Goal: Task Accomplishment & Management: Manage account settings

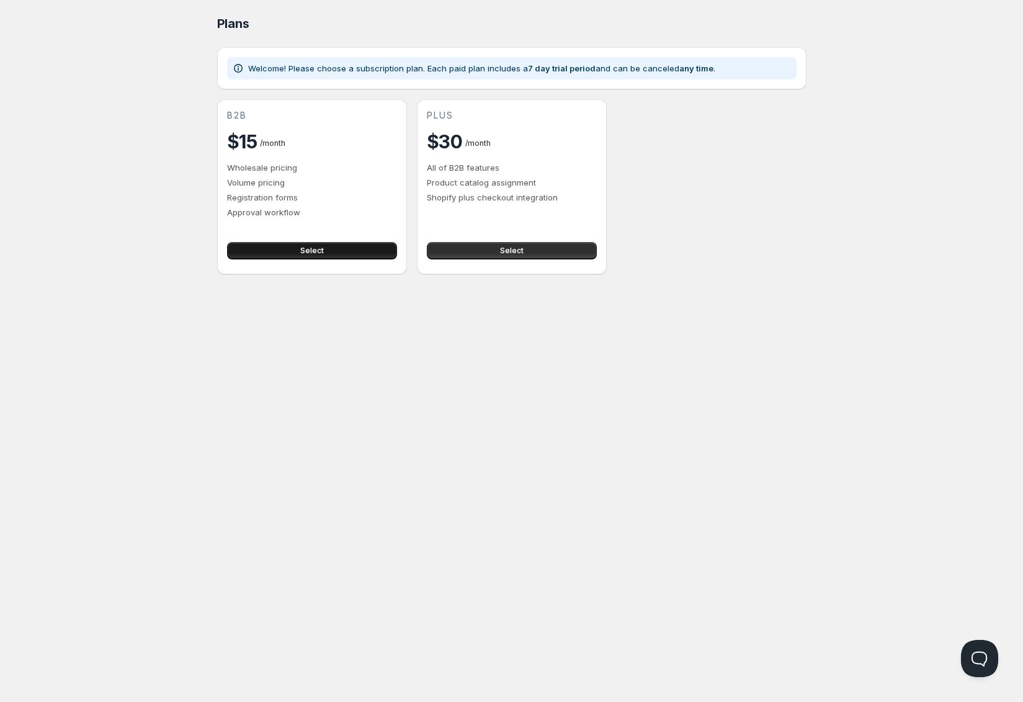
click at [287, 250] on button "Select" at bounding box center [312, 250] width 170 height 17
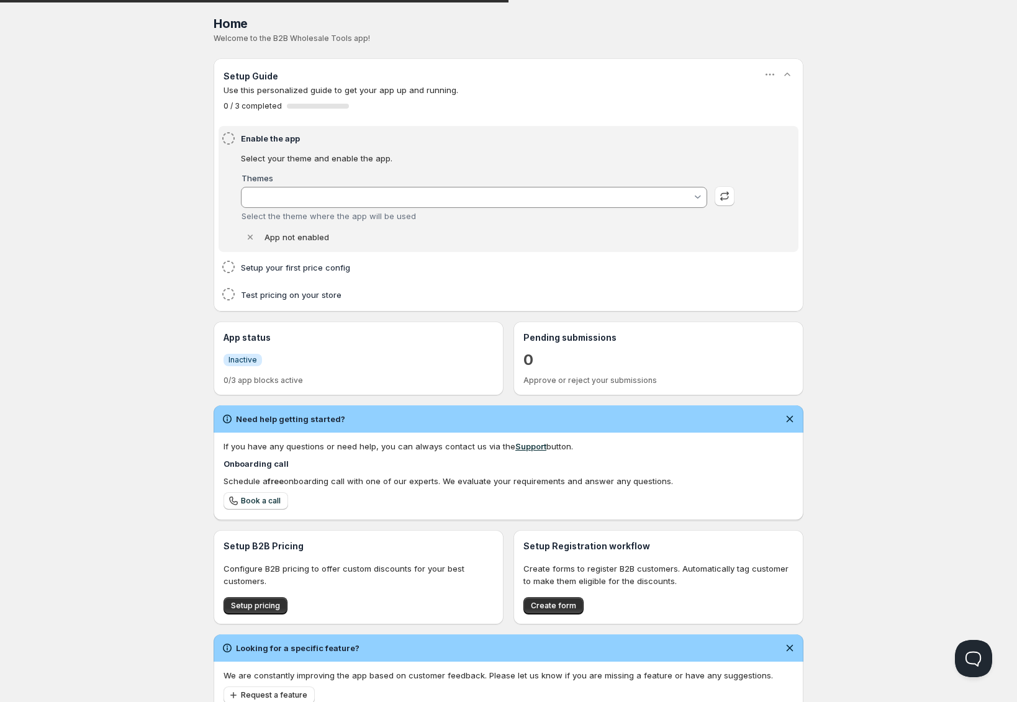
type input "Cornerstone (Live Store)"
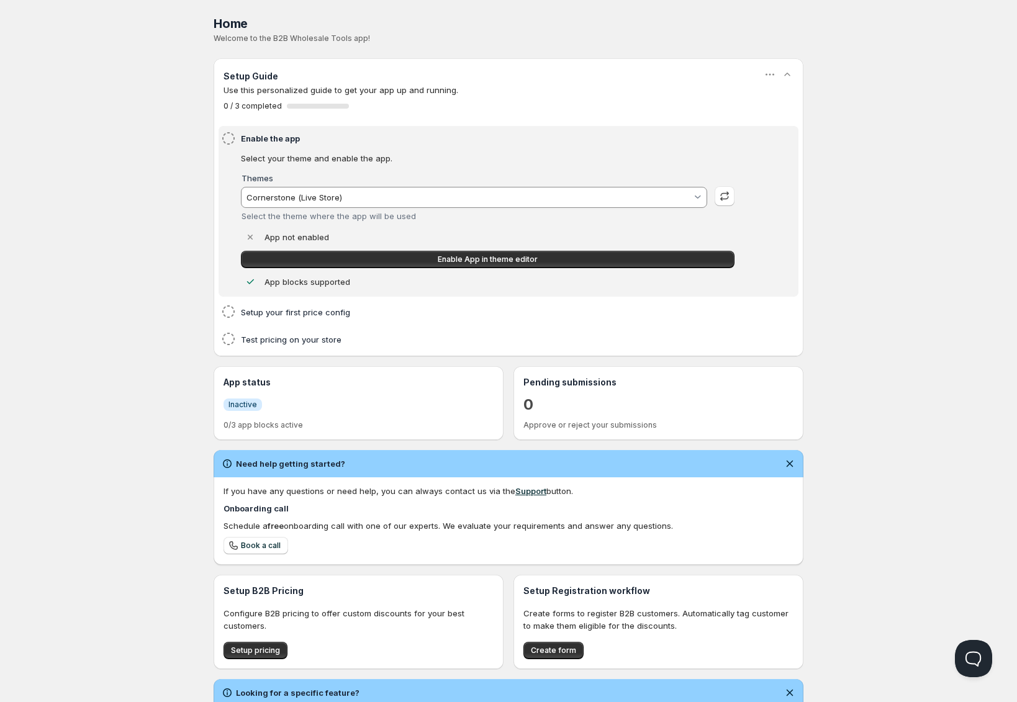
click at [325, 199] on input "Cornerstone (Live Store)" at bounding box center [468, 197] width 447 height 20
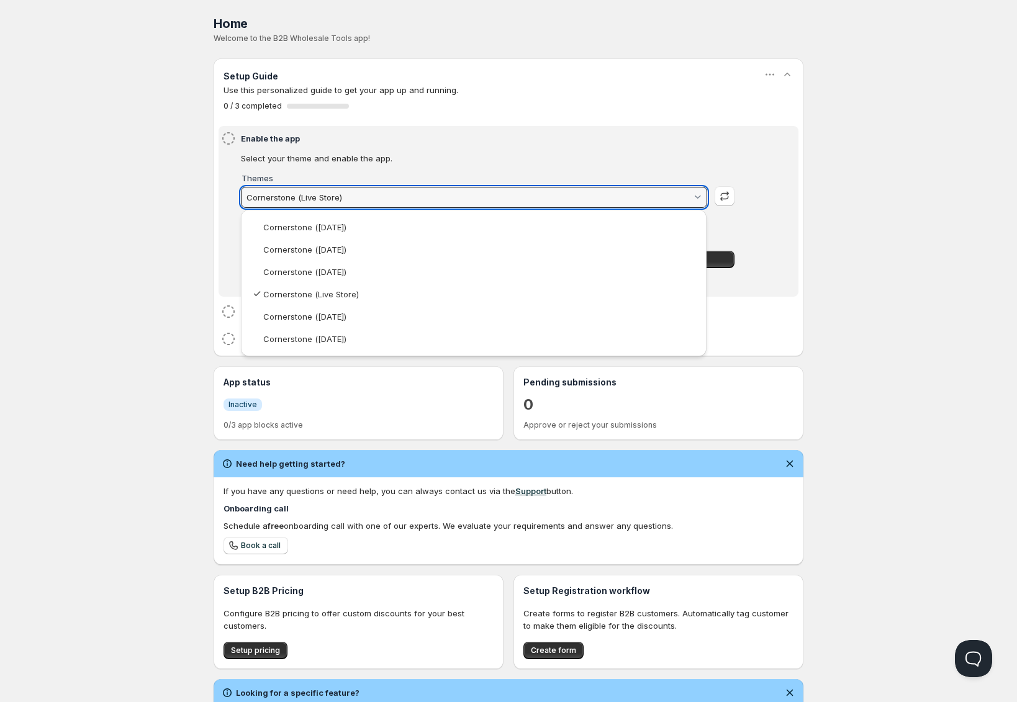
click at [415, 157] on html "Home Pricing Price lists Checkout Forms Submissions Settings Features Plans Hom…" at bounding box center [508, 395] width 1017 height 790
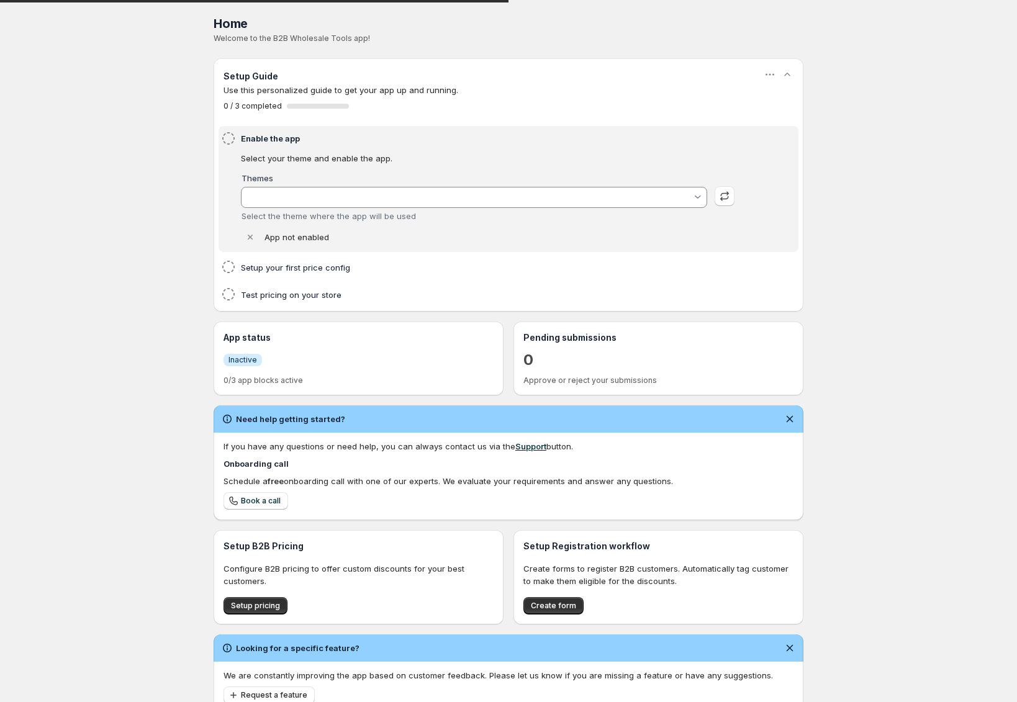
type input "Cornerstone (Live Store)"
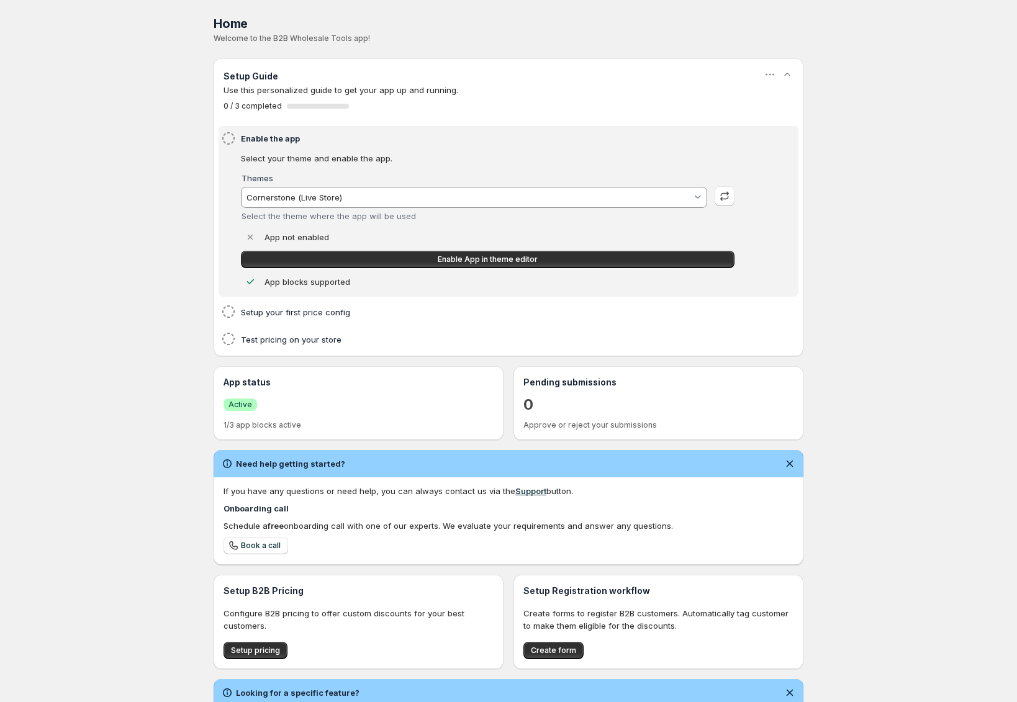
click at [415, 191] on input "Cornerstone (Live Store)" at bounding box center [468, 197] width 447 height 20
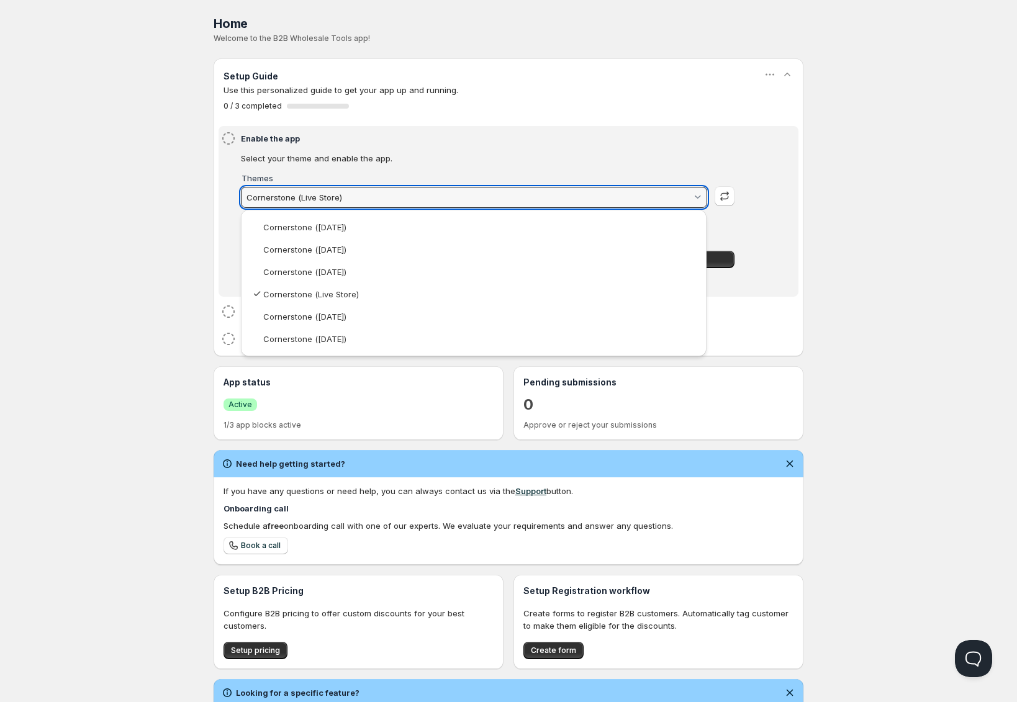
click at [927, 158] on html "Home Pricing Price lists Checkout Forms Submissions Settings Features Plans Hom…" at bounding box center [508, 395] width 1017 height 790
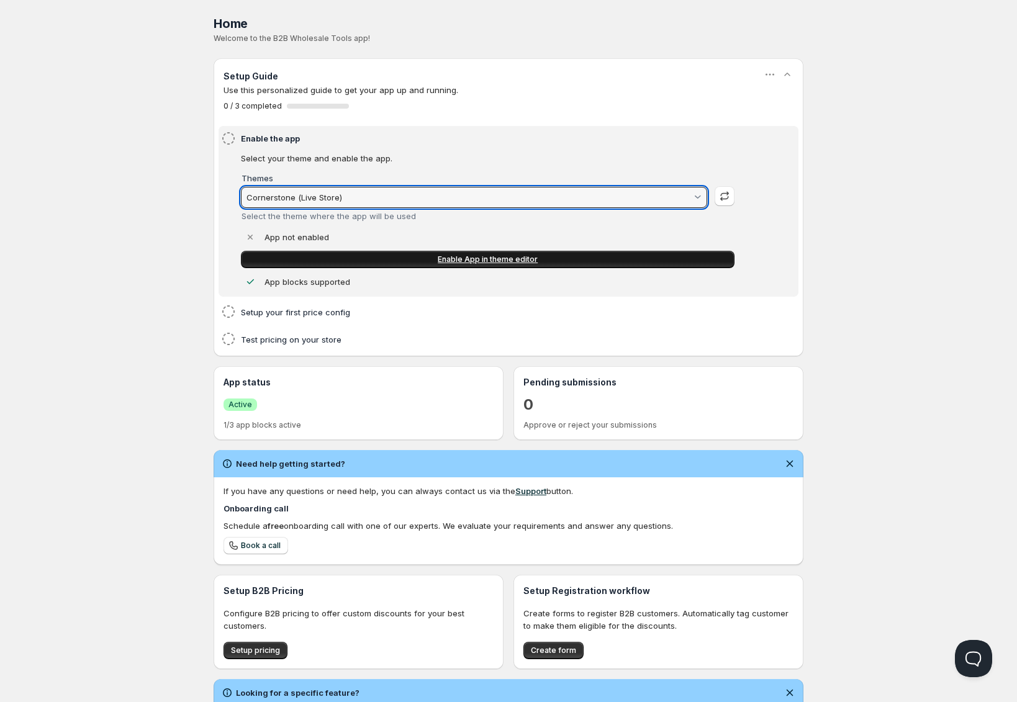
click at [511, 256] on span "Enable App in theme editor" at bounding box center [488, 259] width 100 height 10
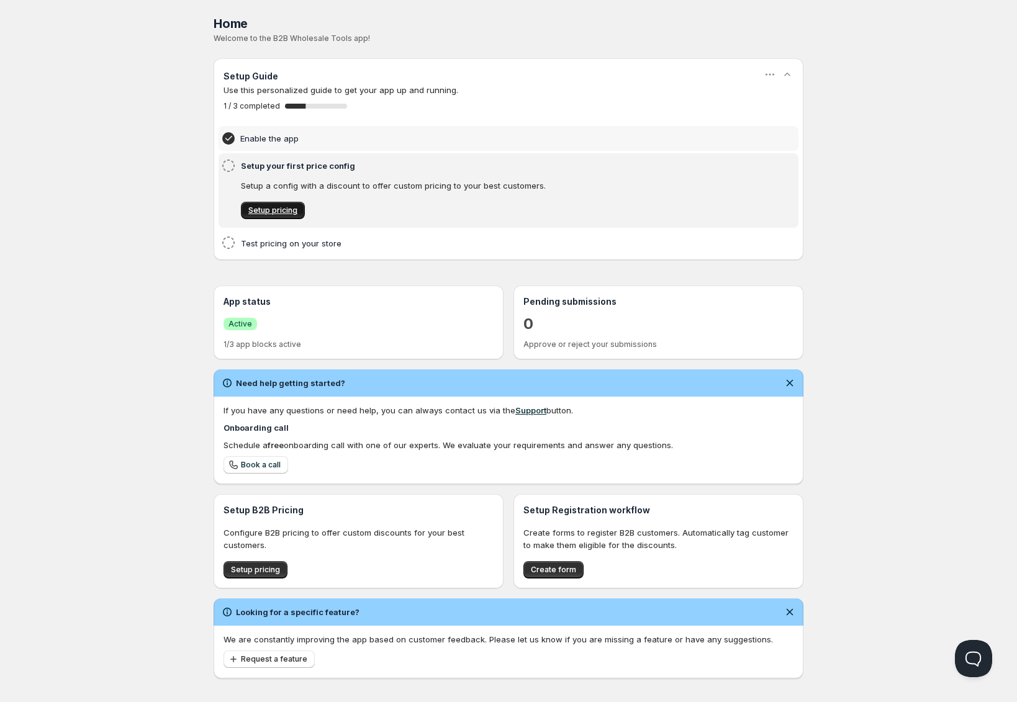
click at [272, 210] on span "Setup pricing" at bounding box center [272, 210] width 49 height 10
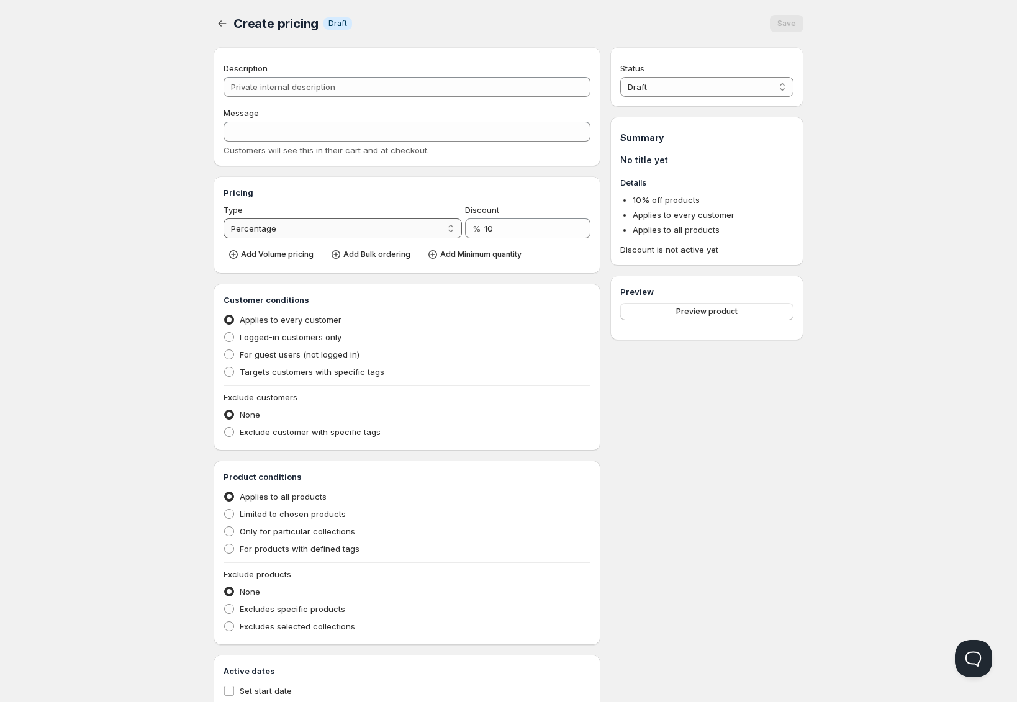
click at [315, 232] on select "Percentage Absolute" at bounding box center [342, 228] width 238 height 20
click at [223, 218] on select "Percentage Absolute" at bounding box center [342, 228] width 238 height 20
click at [315, 232] on select "Percentage Absolute" at bounding box center [342, 228] width 238 height 20
click at [223, 233] on select "Percentage Absolute" at bounding box center [342, 228] width 238 height 20
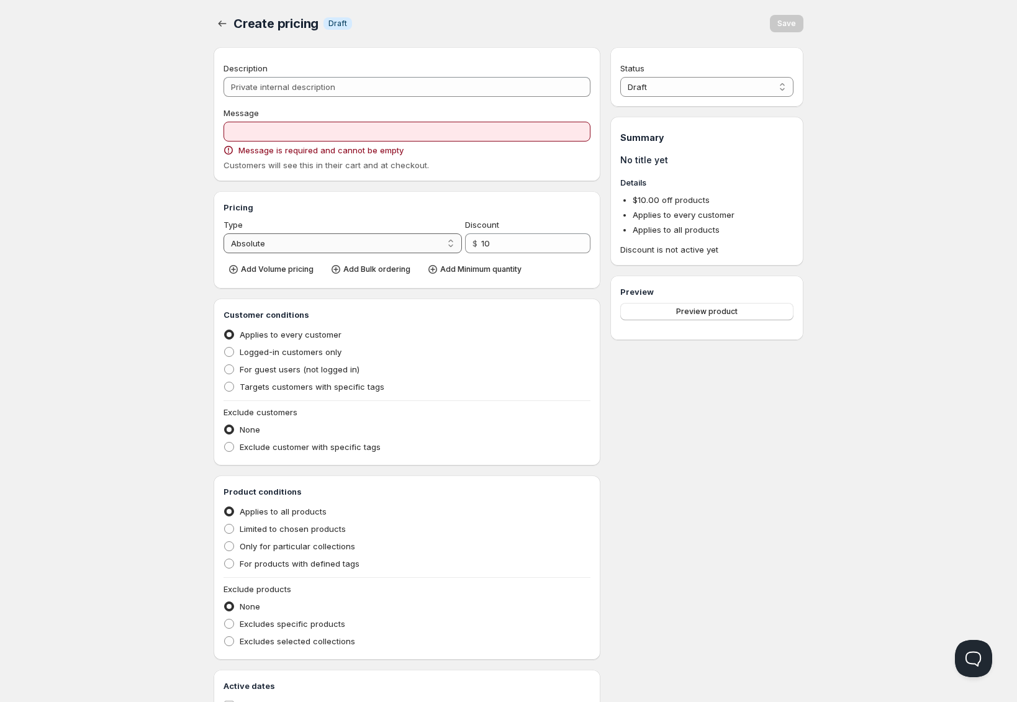
click at [331, 243] on select "Percentage Absolute" at bounding box center [342, 243] width 238 height 20
select select "1"
click at [223, 233] on select "Percentage Absolute" at bounding box center [342, 243] width 238 height 20
click at [295, 268] on span "Add Volume pricing" at bounding box center [277, 269] width 73 height 10
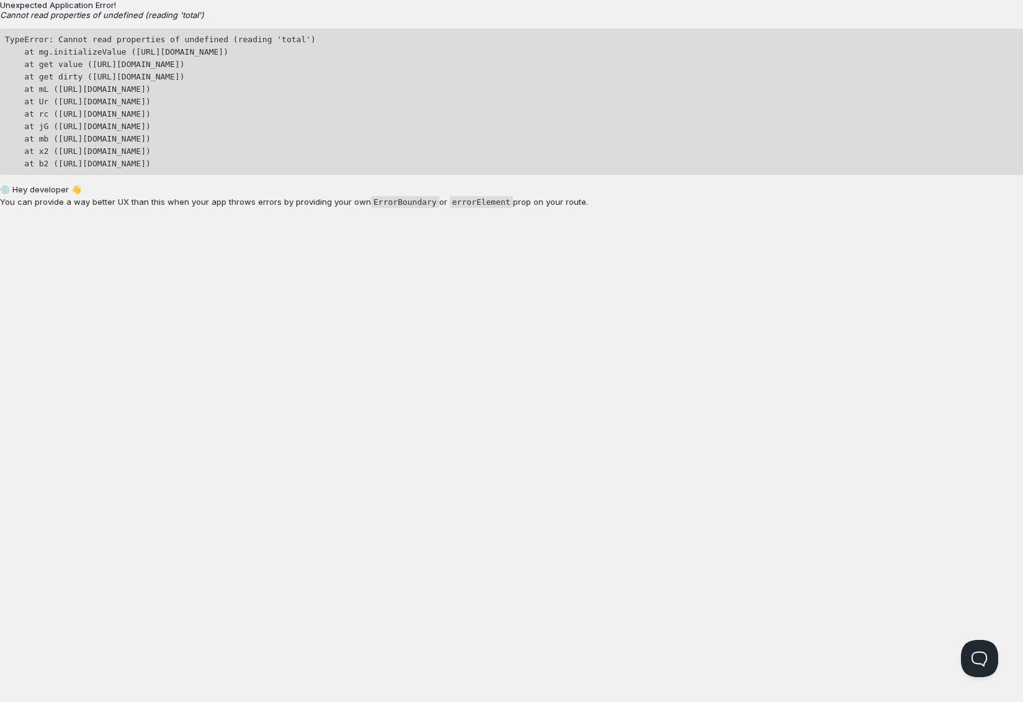
drag, startPoint x: 199, startPoint y: 54, endPoint x: 200, endPoint y: 101, distance: 46.6
click at [202, 99] on pre "TypeError: Cannot read properties of undefined (reading 'total') at mg.initiali…" at bounding box center [511, 102] width 1023 height 146
click at [200, 101] on pre "TypeError: Cannot read properties of undefined (reading 'total') at mg.initiali…" at bounding box center [511, 102] width 1023 height 146
drag, startPoint x: 248, startPoint y: 169, endPoint x: 234, endPoint y: 96, distance: 74.0
click at [238, 96] on pre "TypeError: Cannot read properties of undefined (reading 'total') at mg.initiali…" at bounding box center [511, 102] width 1023 height 146
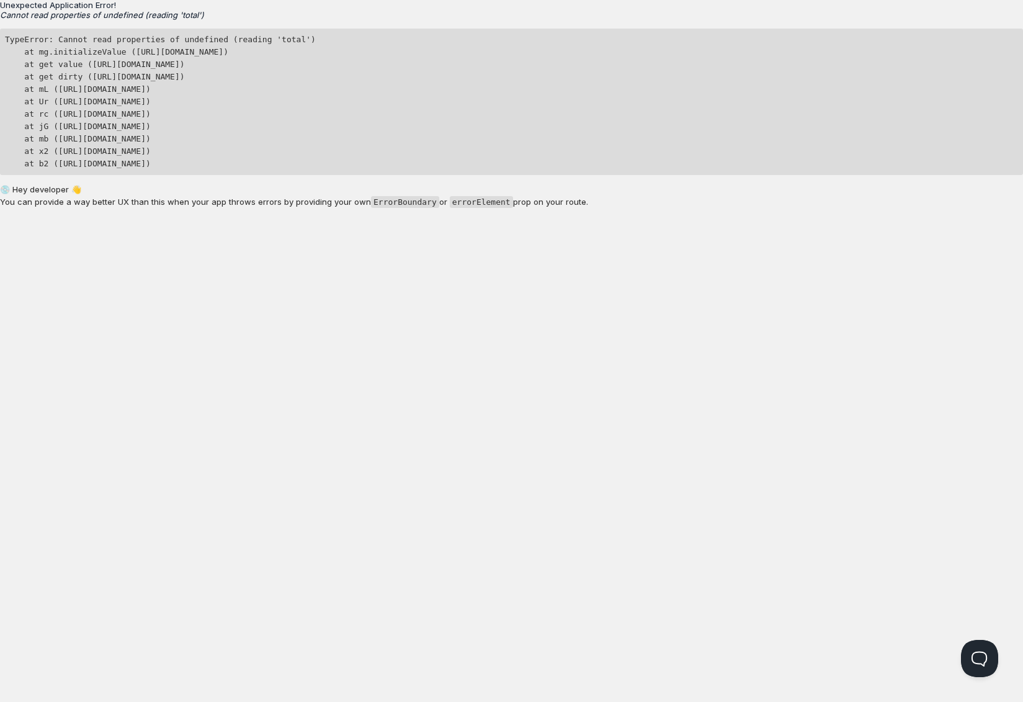
click at [234, 96] on pre "TypeError: Cannot read properties of undefined (reading 'total') at mg.initiali…" at bounding box center [511, 102] width 1023 height 146
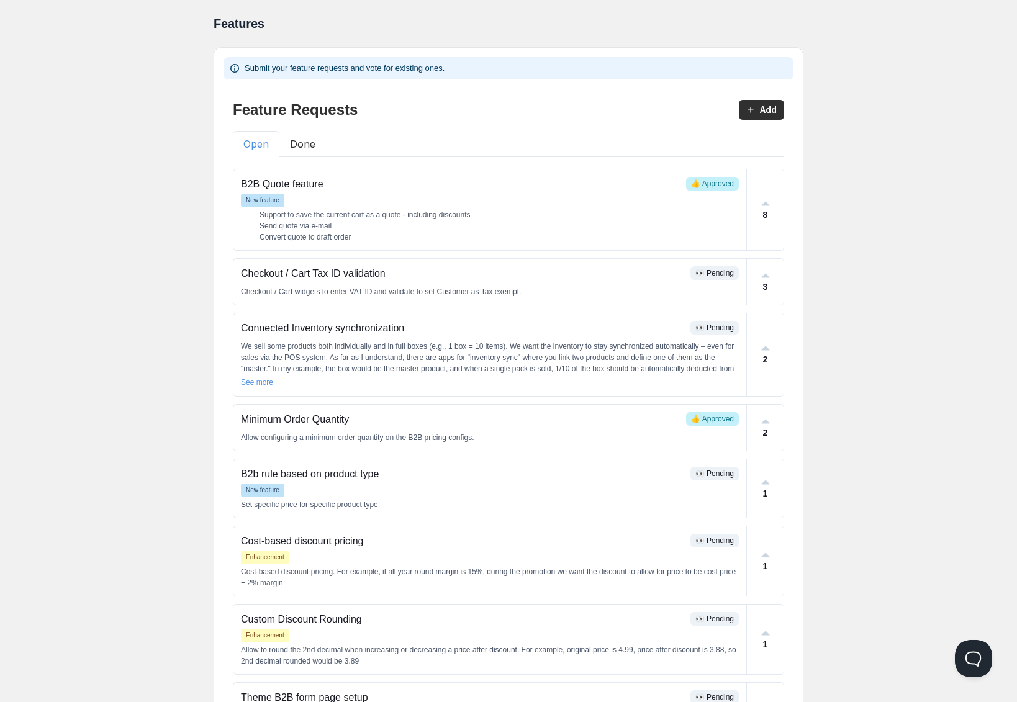
click at [315, 151] on button "Done" at bounding box center [302, 144] width 47 height 26
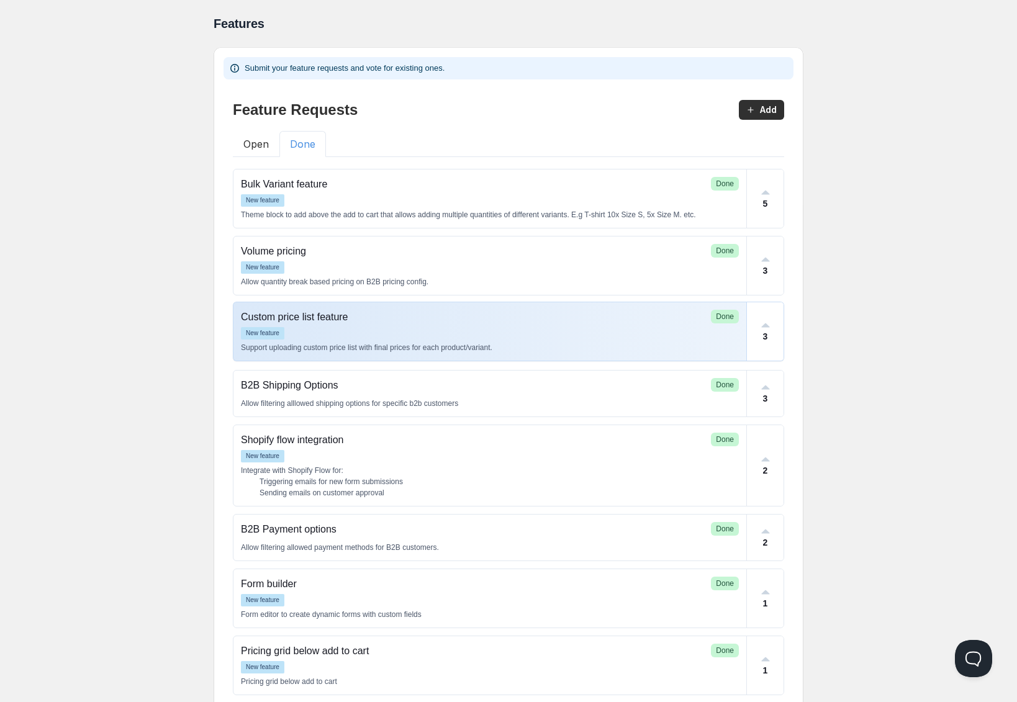
click at [391, 333] on div "New feature" at bounding box center [490, 333] width 498 height 12
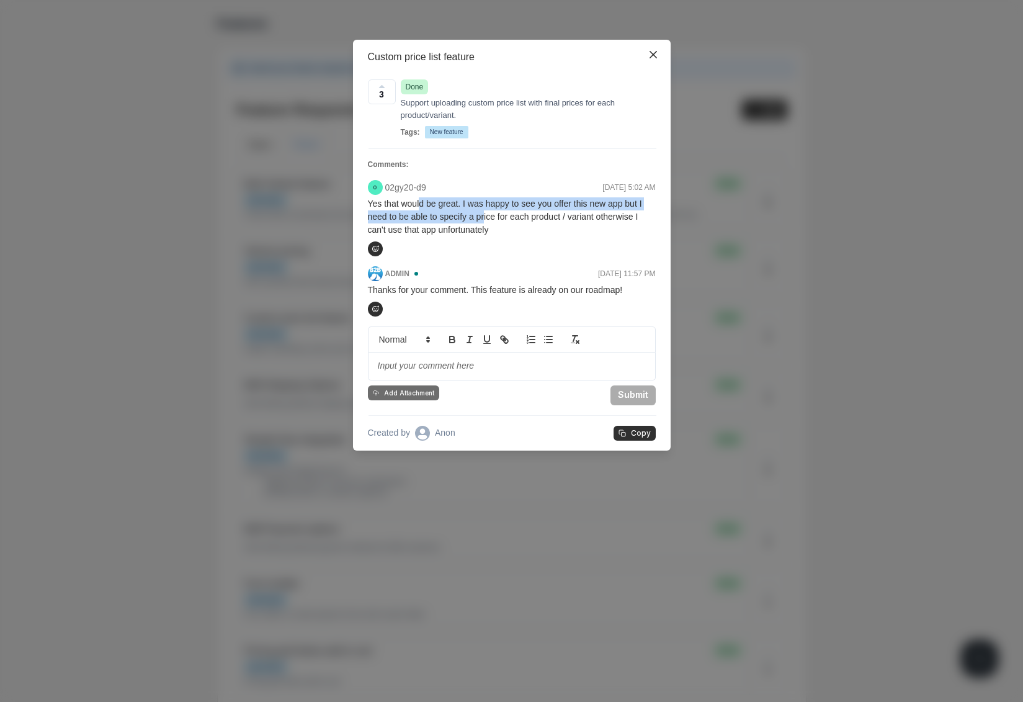
drag, startPoint x: 425, startPoint y: 208, endPoint x: 507, endPoint y: 217, distance: 83.1
click at [505, 217] on p "Yes that would be great. I was happy to see you offer this new app but I need t…" at bounding box center [512, 216] width 288 height 39
click at [507, 217] on p "Yes that would be great. I was happy to see you offer this new app but I need t…" at bounding box center [512, 216] width 288 height 39
drag, startPoint x: 536, startPoint y: 218, endPoint x: 510, endPoint y: 208, distance: 27.9
click at [510, 208] on p "Yes that would be great. I was happy to see you offer this new app but I need t…" at bounding box center [512, 216] width 288 height 39
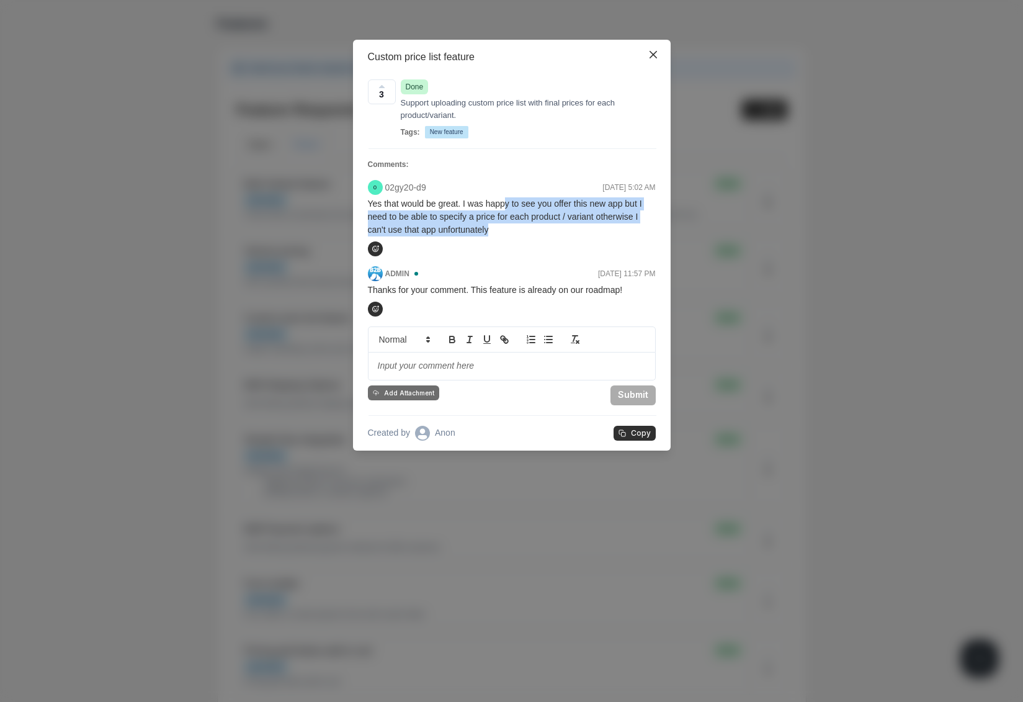
click at [510, 208] on p "Yes that would be great. I was happy to see you offer this new app but I need t…" at bounding box center [512, 216] width 288 height 39
drag, startPoint x: 510, startPoint y: 208, endPoint x: 552, endPoint y: 223, distance: 45.3
click at [552, 223] on p "Yes that would be great. I was happy to see you offer this new app but I need t…" at bounding box center [512, 216] width 288 height 39
click at [550, 225] on p "Yes that would be great. I was happy to see you offer this new app but I need t…" at bounding box center [512, 216] width 288 height 39
drag, startPoint x: 533, startPoint y: 232, endPoint x: 511, endPoint y: 217, distance: 26.9
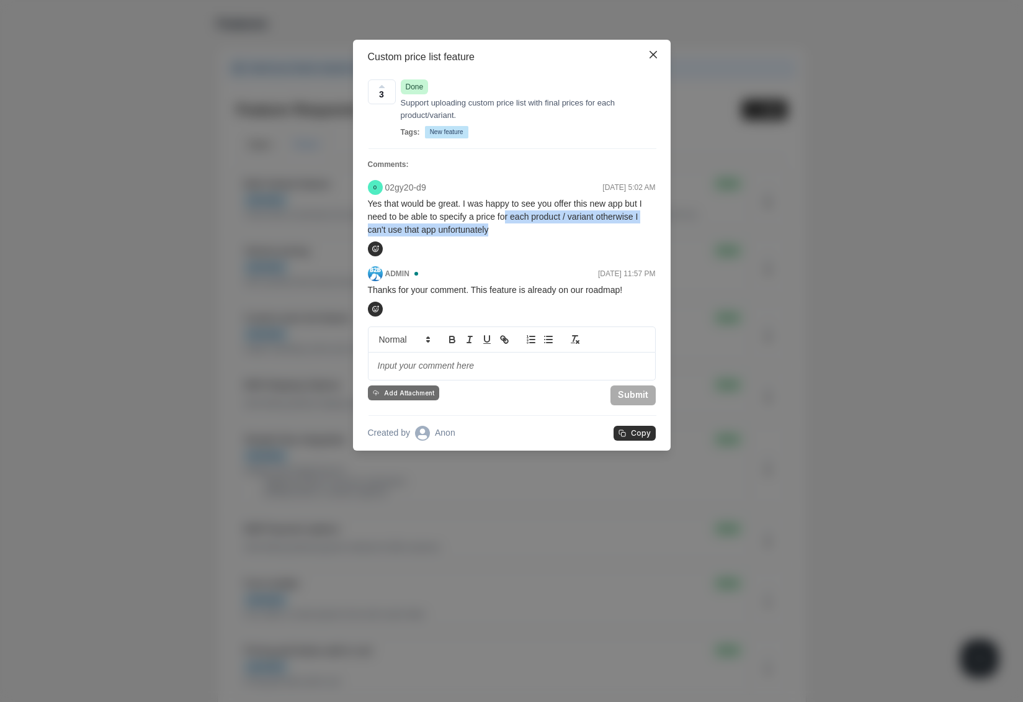
click at [511, 217] on p "Yes that would be great. I was happy to see you offer this new app but I need t…" at bounding box center [512, 216] width 288 height 39
drag, startPoint x: 511, startPoint y: 217, endPoint x: 519, endPoint y: 217, distance: 8.1
click at [518, 217] on p "Yes that would be great. I was happy to see you offer this new app but I need t…" at bounding box center [512, 216] width 288 height 39
click at [519, 217] on p "Yes that would be great. I was happy to see you offer this new app but I need t…" at bounding box center [512, 216] width 288 height 39
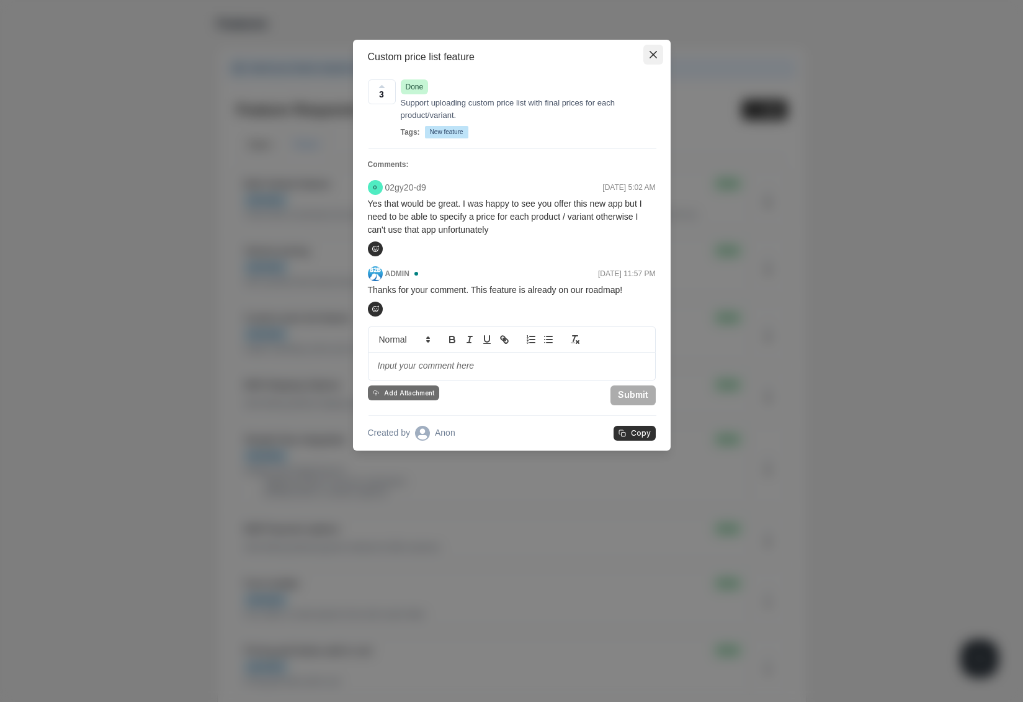
click at [652, 52] on icon "Close" at bounding box center [653, 54] width 7 height 7
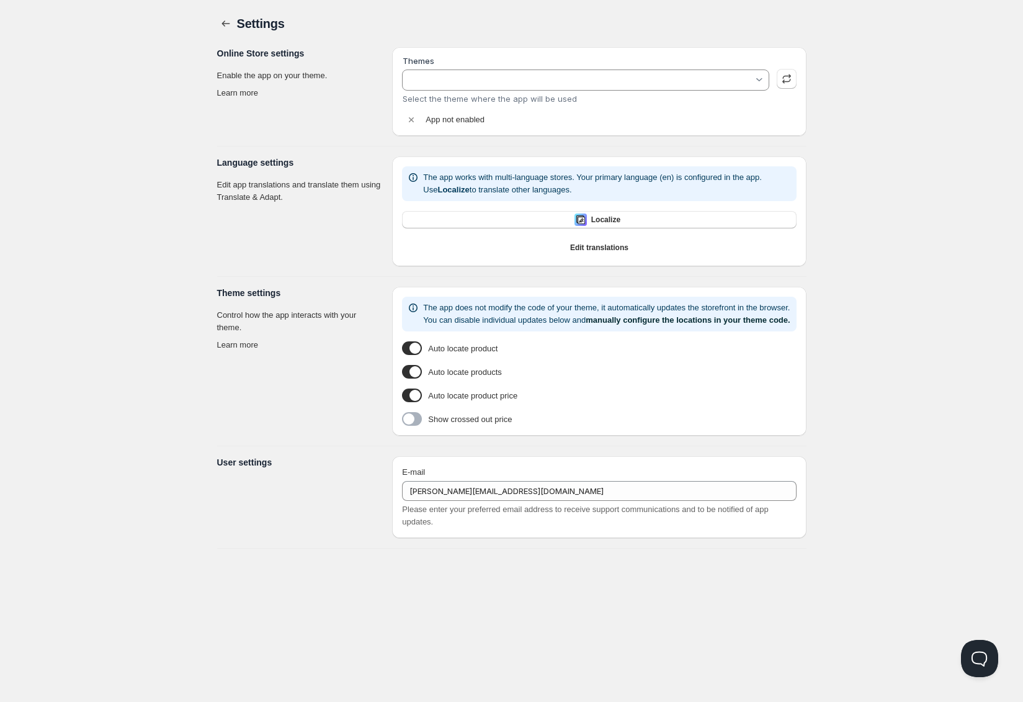
type input "Cornerstone (Live Store)"
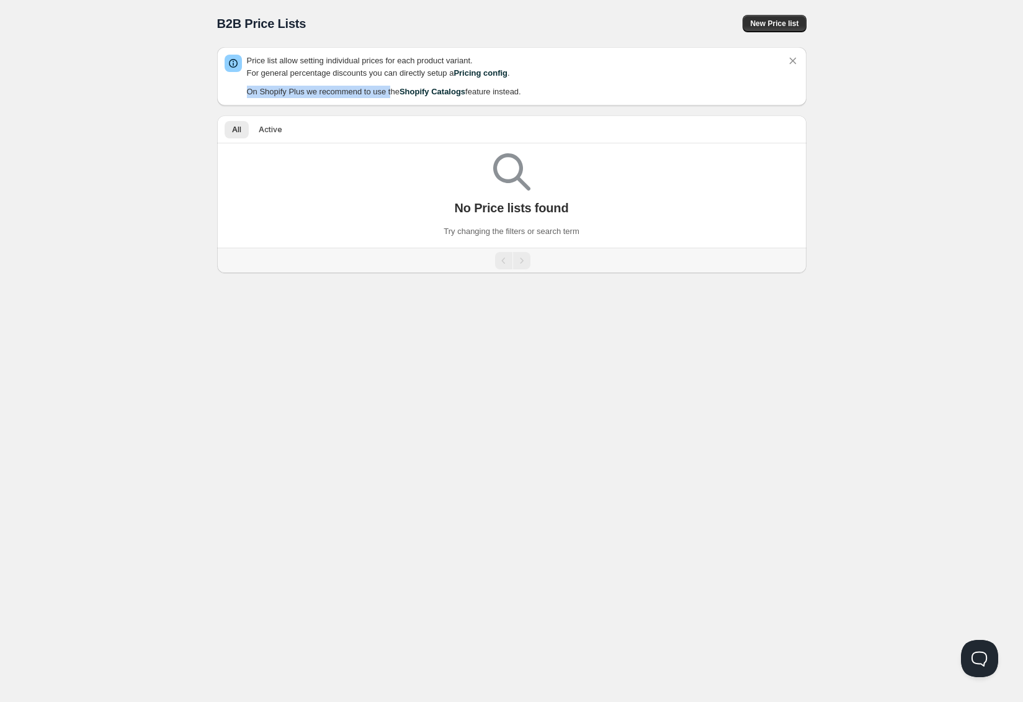
drag, startPoint x: 398, startPoint y: 91, endPoint x: 547, endPoint y: 81, distance: 149.2
click at [545, 81] on span "Price list allow setting individual prices for each product variant. For genera…" at bounding box center [517, 76] width 540 height 43
click at [776, 23] on span "New Price list" at bounding box center [774, 24] width 48 height 10
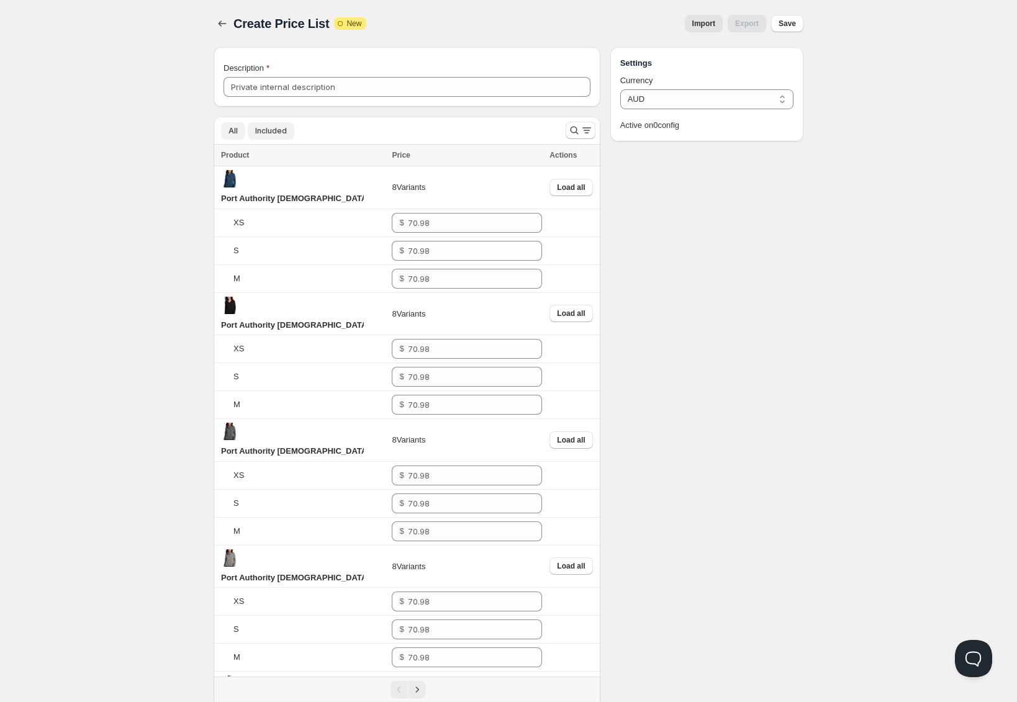
click at [276, 123] on button "Included" at bounding box center [271, 130] width 47 height 17
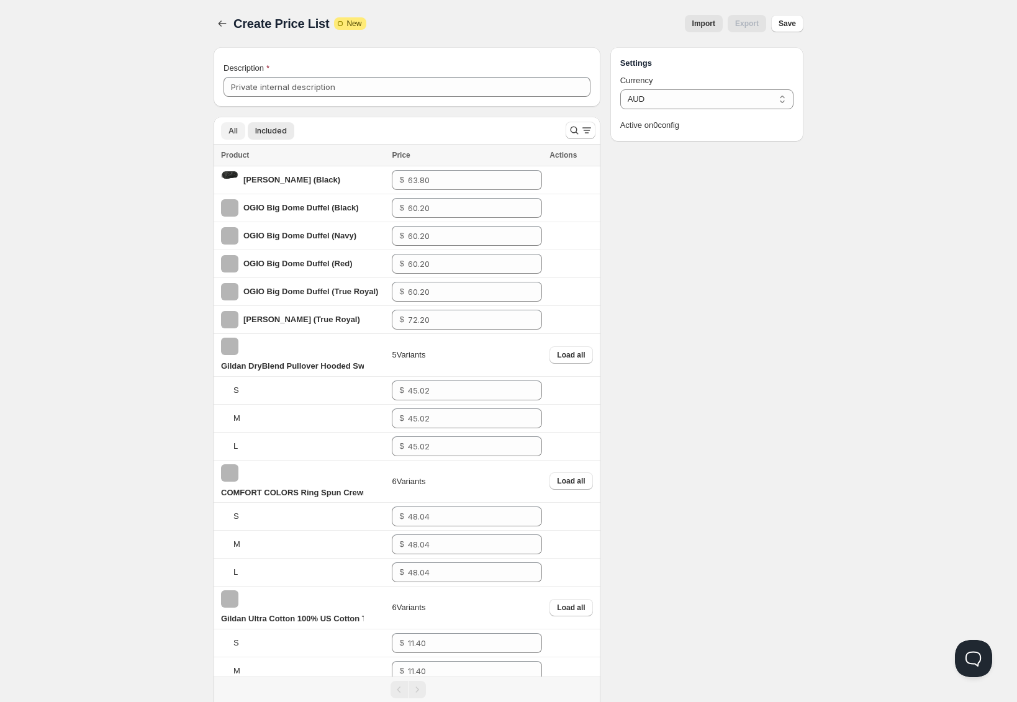
click at [235, 126] on span "All" at bounding box center [232, 131] width 9 height 10
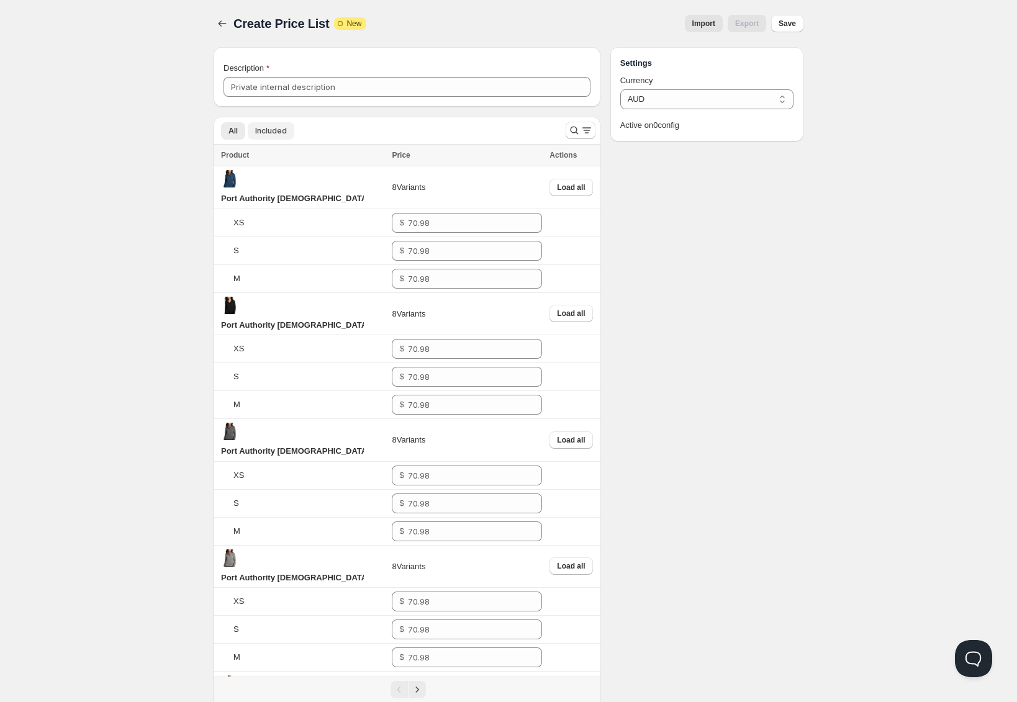
click at [269, 131] on span "Included" at bounding box center [271, 131] width 32 height 10
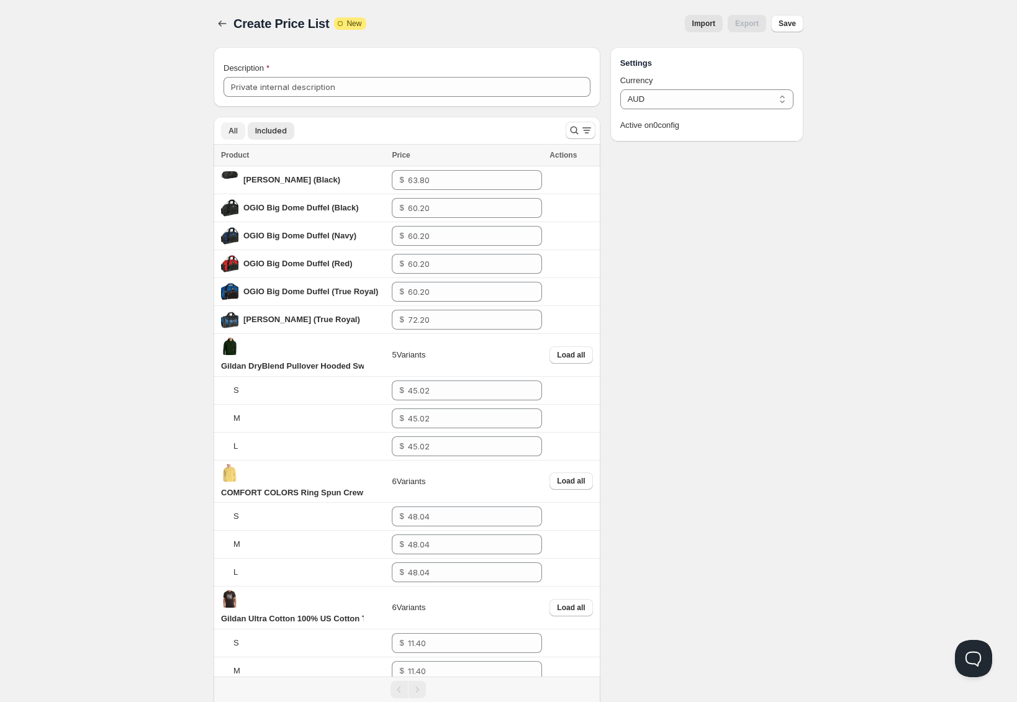
click at [235, 130] on span "All" at bounding box center [232, 131] width 9 height 10
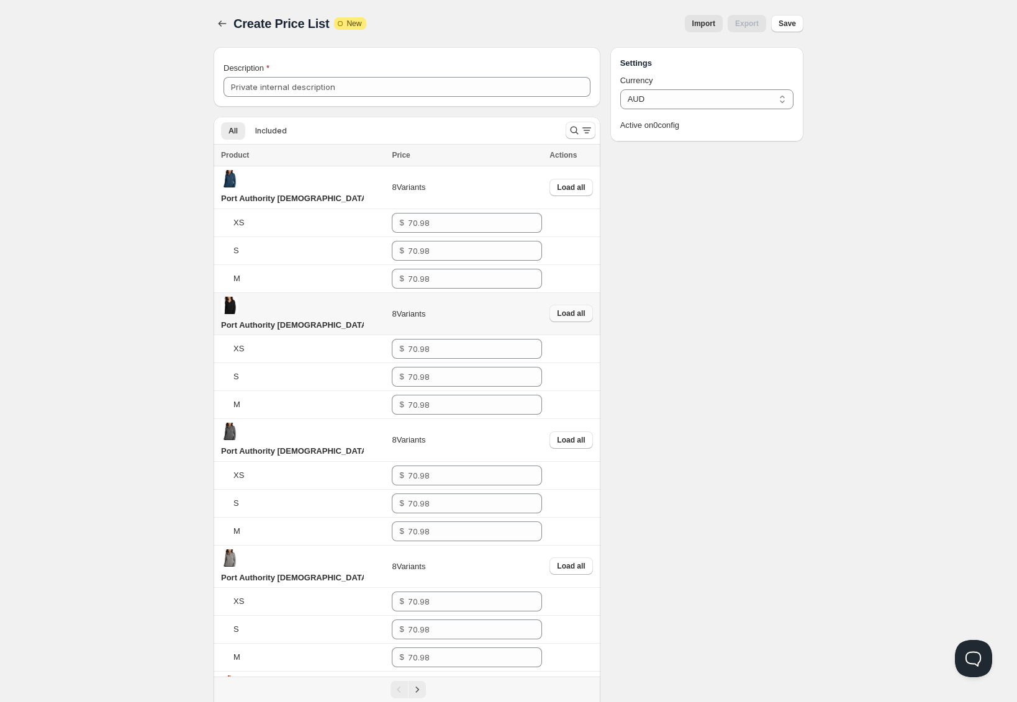
click at [571, 305] on button "Load all" at bounding box center [570, 313] width 43 height 17
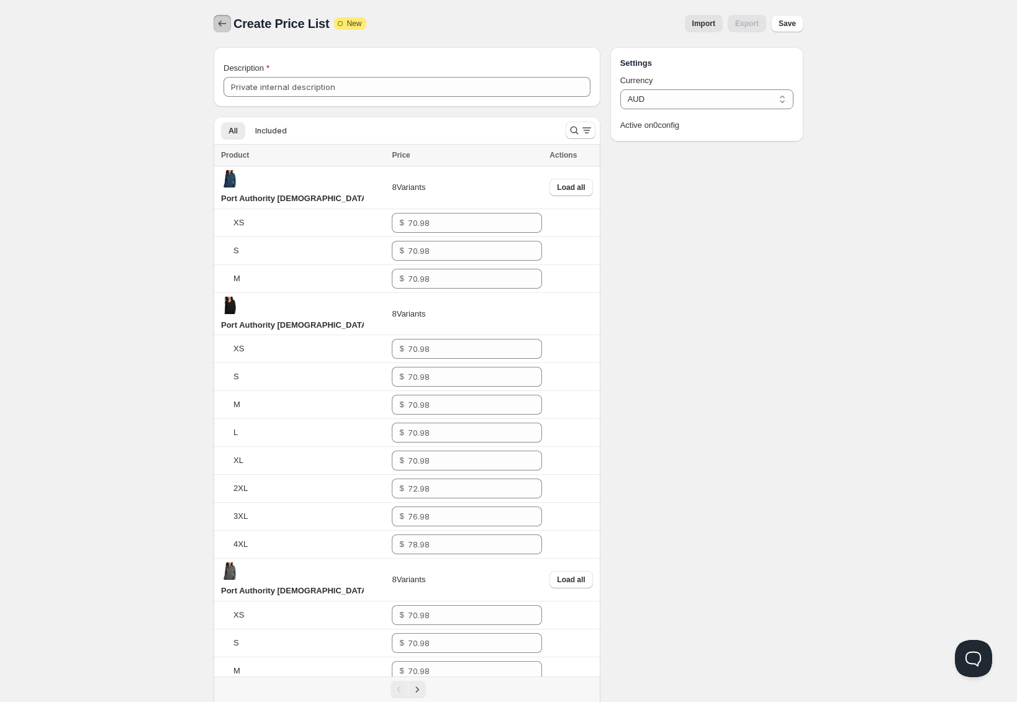
click at [227, 28] on icon "button" at bounding box center [222, 23] width 12 height 12
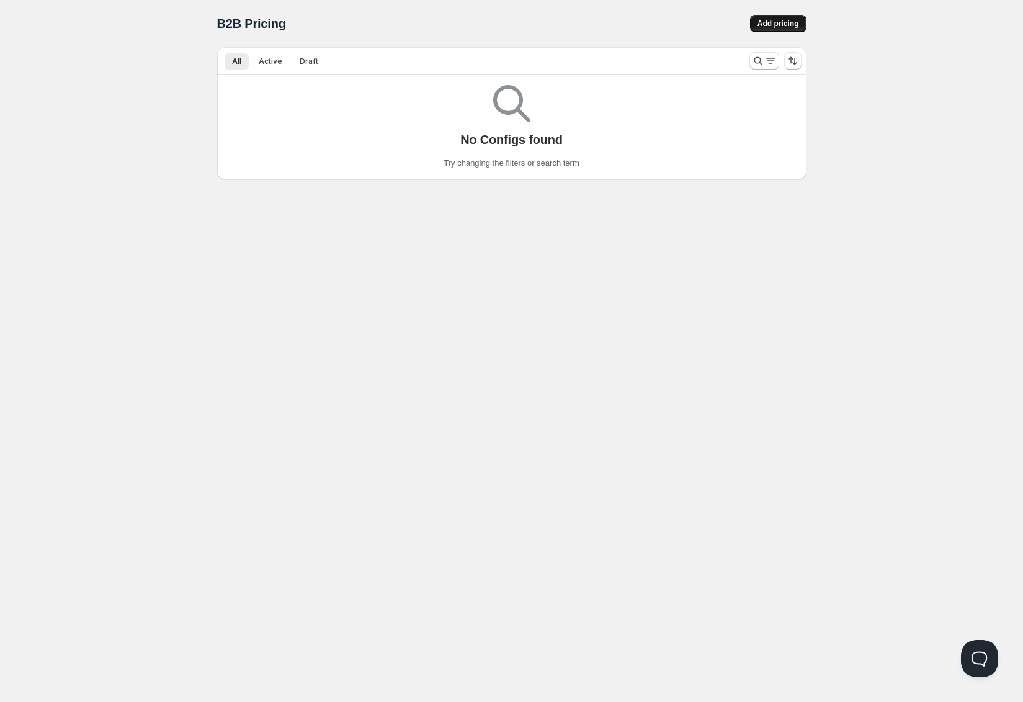
click at [773, 18] on button "Add pricing" at bounding box center [778, 23] width 56 height 17
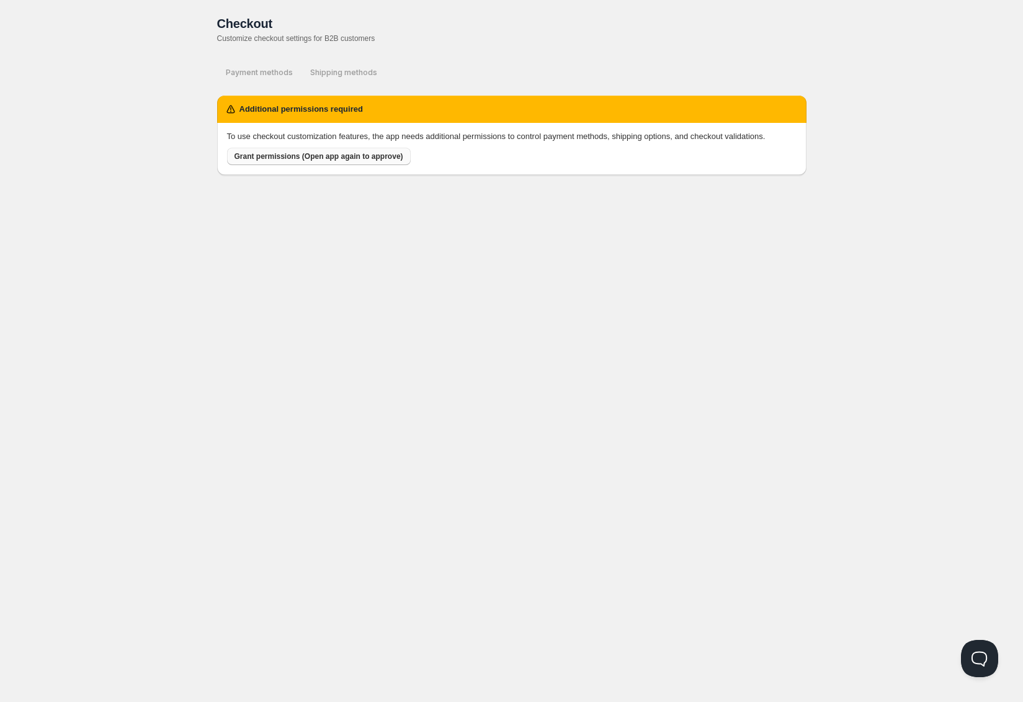
click at [334, 161] on span "Grant permissions (Open app again to approve)" at bounding box center [319, 156] width 169 height 10
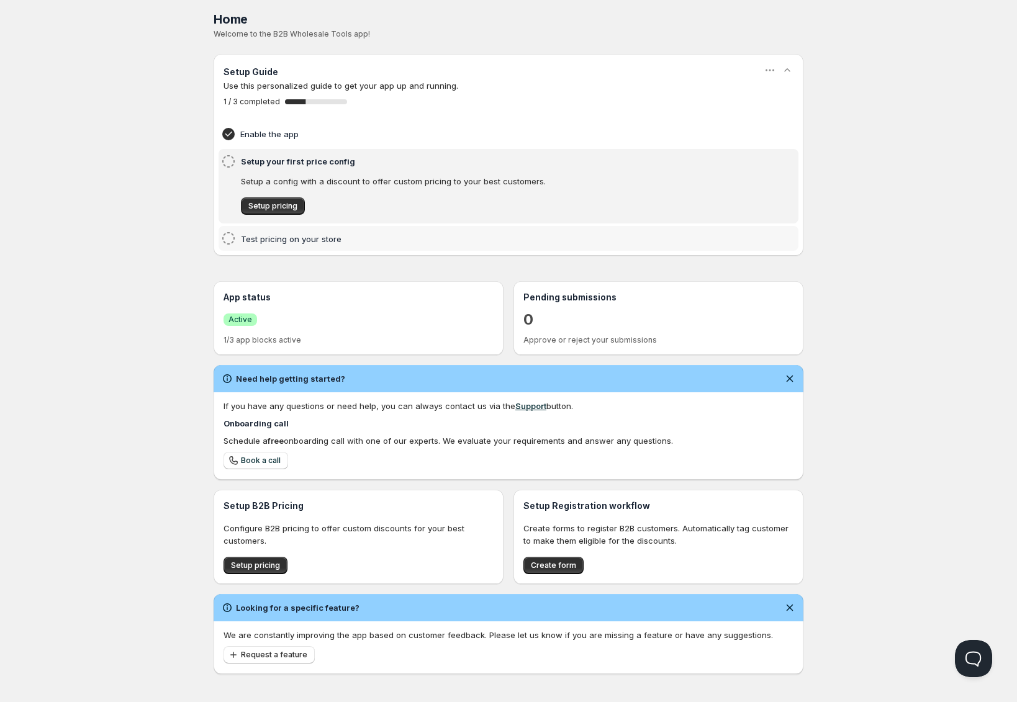
scroll to position [8, 0]
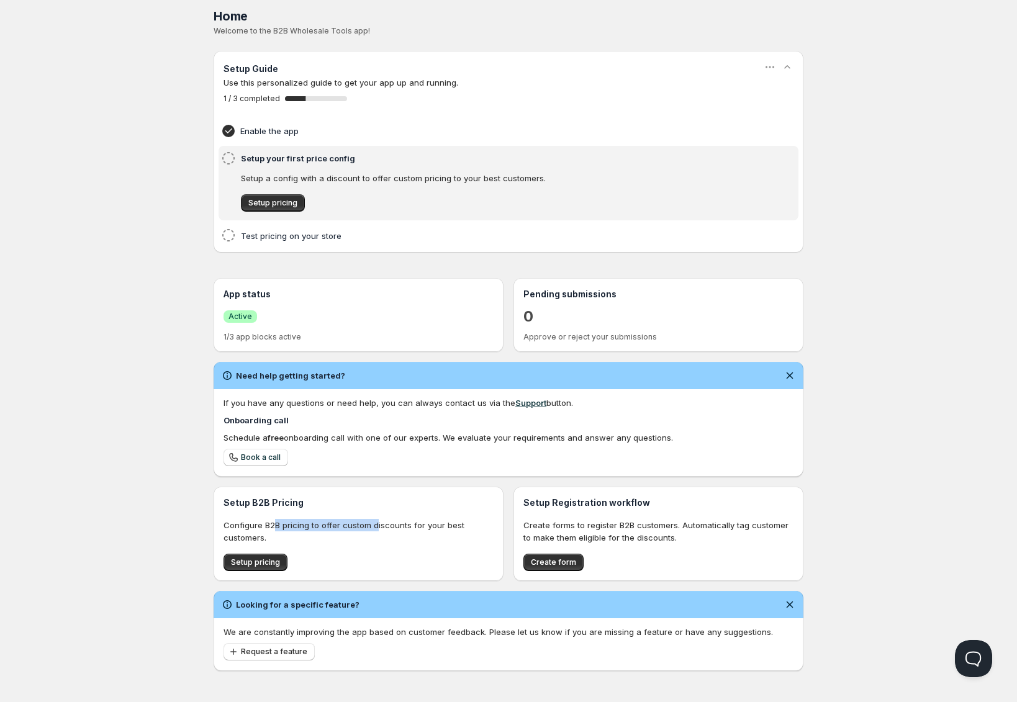
drag, startPoint x: 276, startPoint y: 524, endPoint x: 374, endPoint y: 524, distance: 98.7
click at [374, 524] on p "Configure B2B pricing to offer custom discounts for your best customers." at bounding box center [358, 531] width 270 height 25
drag, startPoint x: 417, startPoint y: 529, endPoint x: 359, endPoint y: 513, distance: 60.4
click at [359, 513] on div "Setup B2B Pricing Configure B2B pricing to offer custom discounts for your best…" at bounding box center [358, 534] width 270 height 74
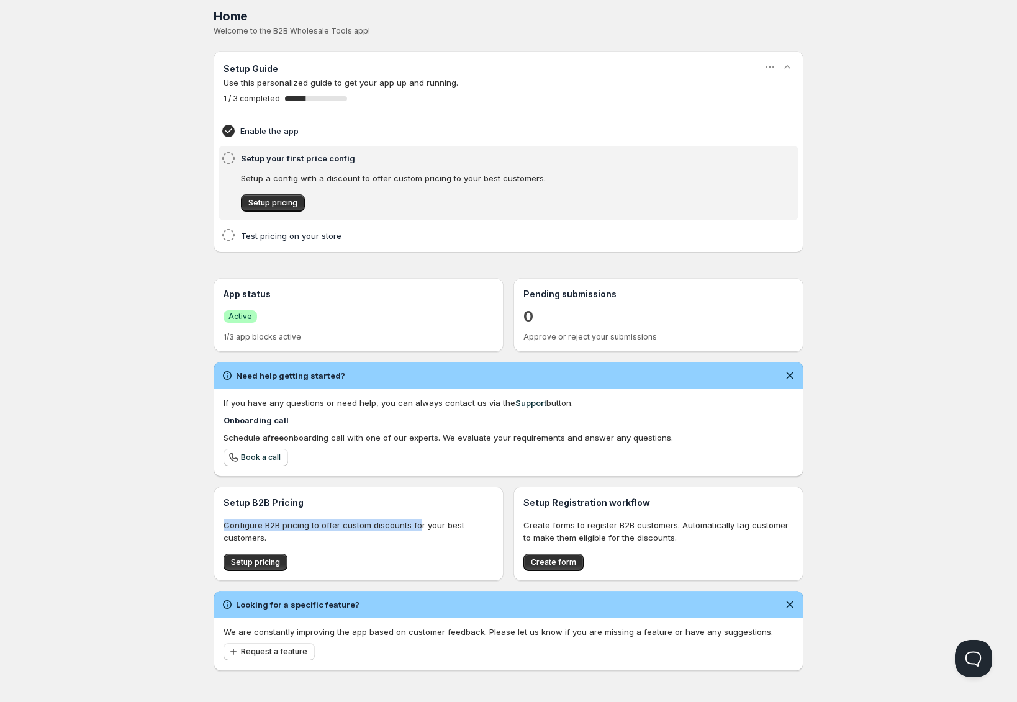
click at [359, 513] on div "Setup B2B Pricing Configure B2B pricing to offer custom discounts for your best…" at bounding box center [358, 534] width 270 height 74
click at [274, 237] on h4 "Test pricing on your store" at bounding box center [489, 236] width 497 height 12
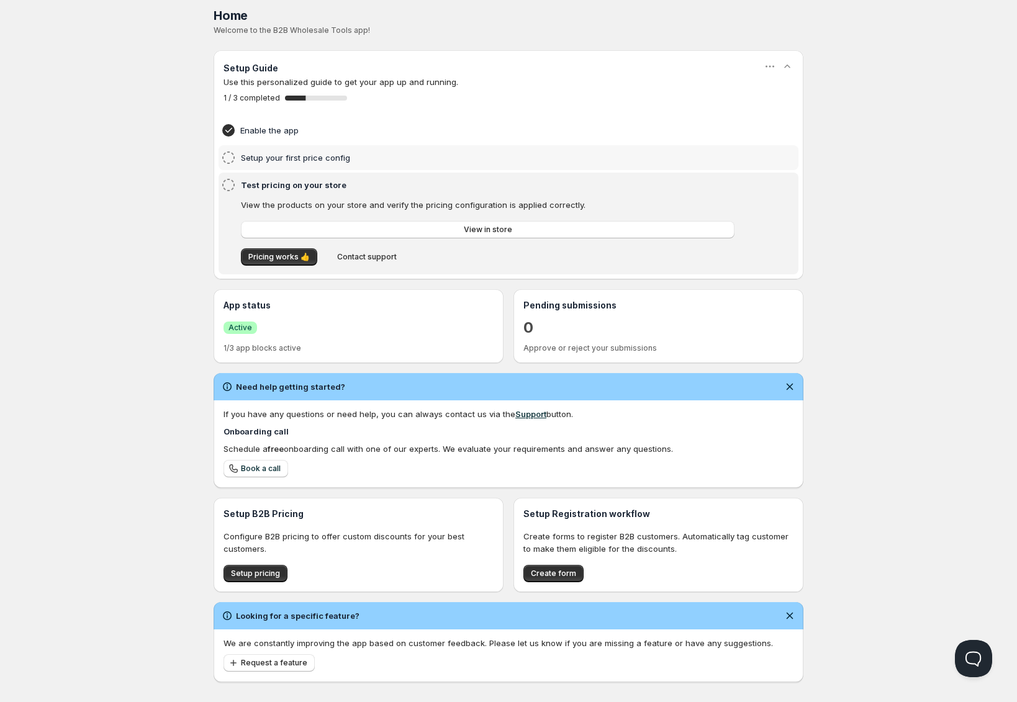
click at [272, 160] on h4 "Setup your first price config" at bounding box center [489, 157] width 497 height 12
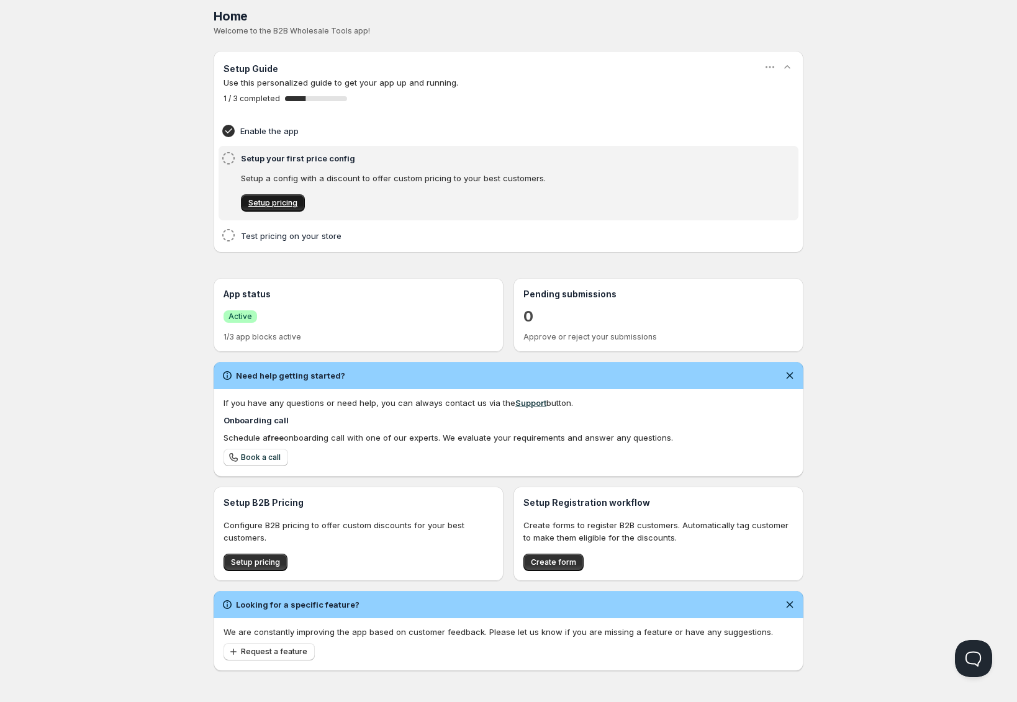
click at [287, 199] on span "Setup pricing" at bounding box center [272, 203] width 49 height 10
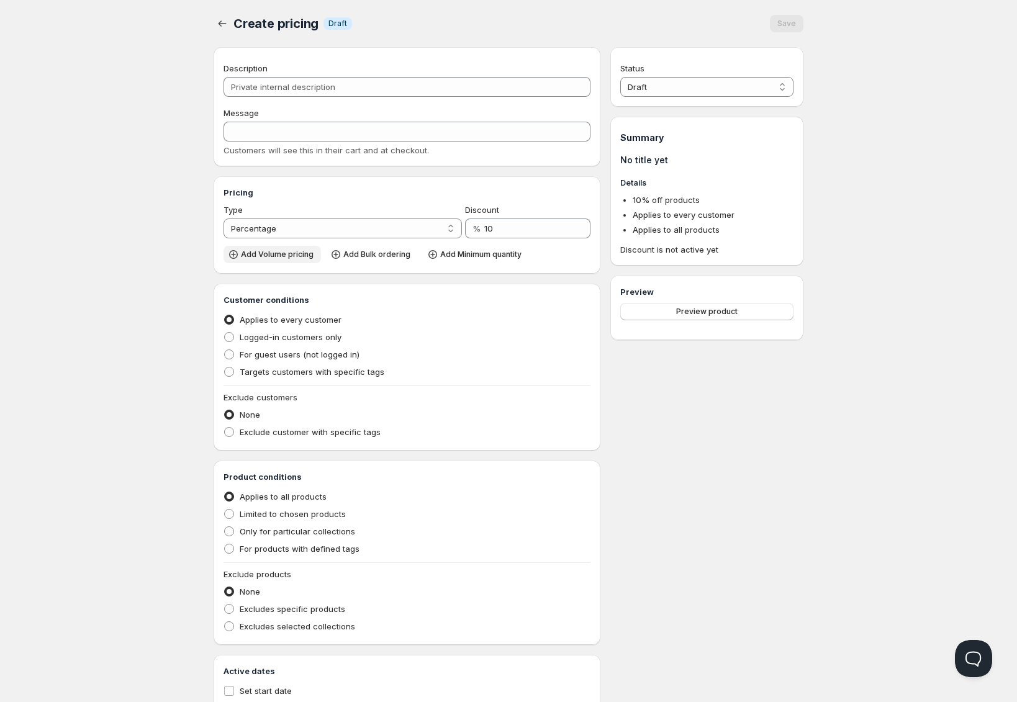
click at [305, 255] on span "Add Volume pricing" at bounding box center [277, 255] width 73 height 10
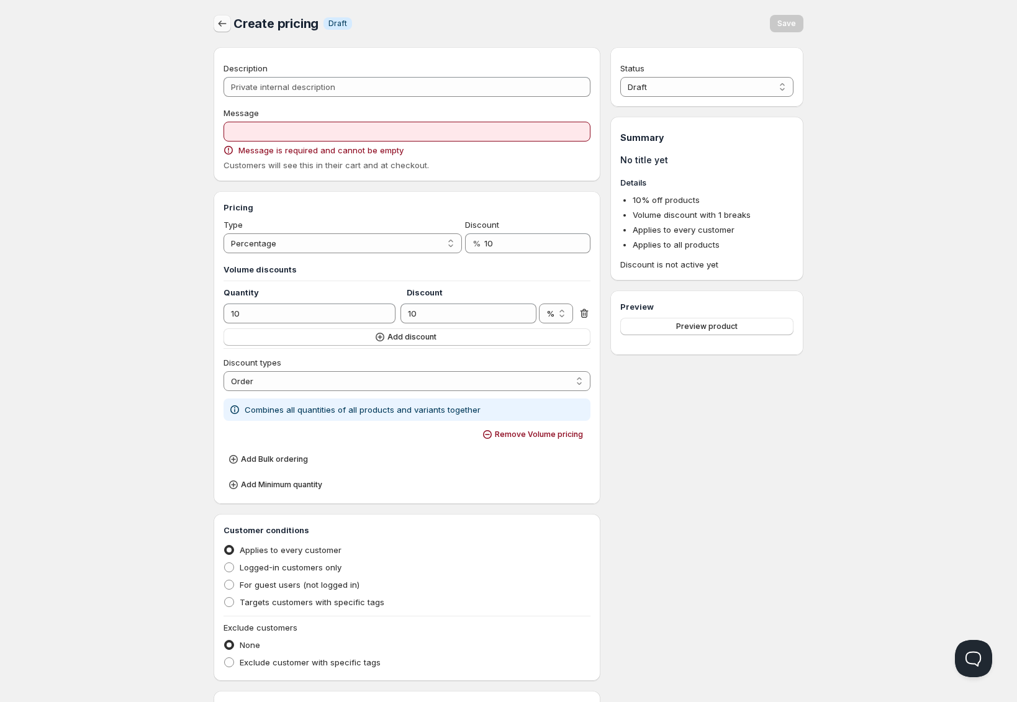
click at [220, 25] on icon "button" at bounding box center [222, 23] width 12 height 12
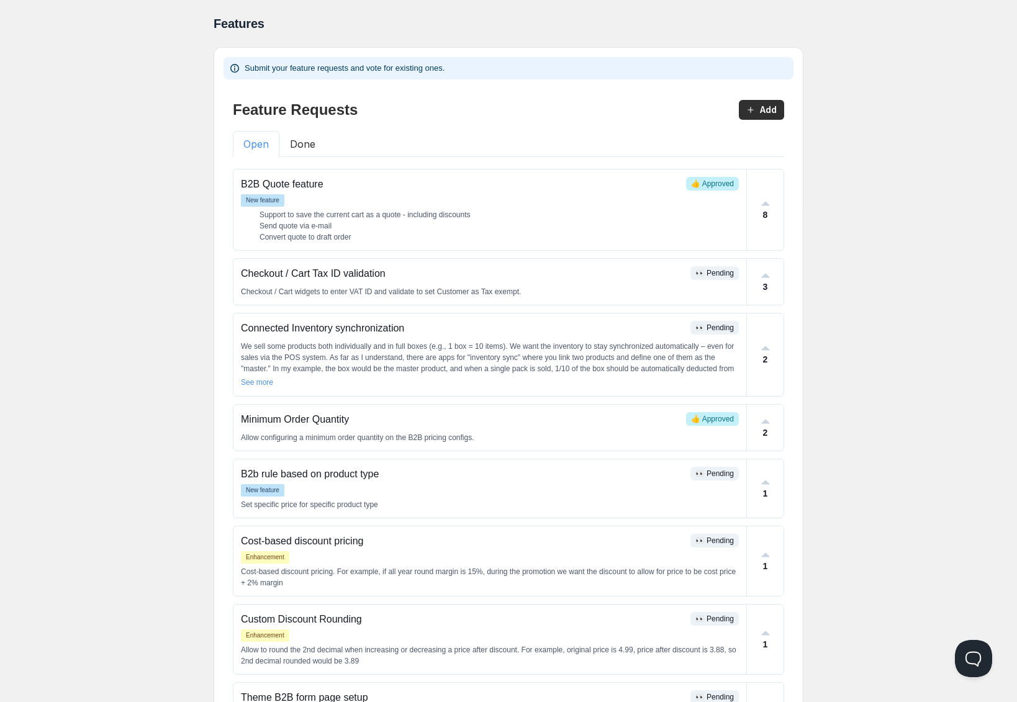
click at [758, 110] on button "Add" at bounding box center [761, 110] width 45 height 20
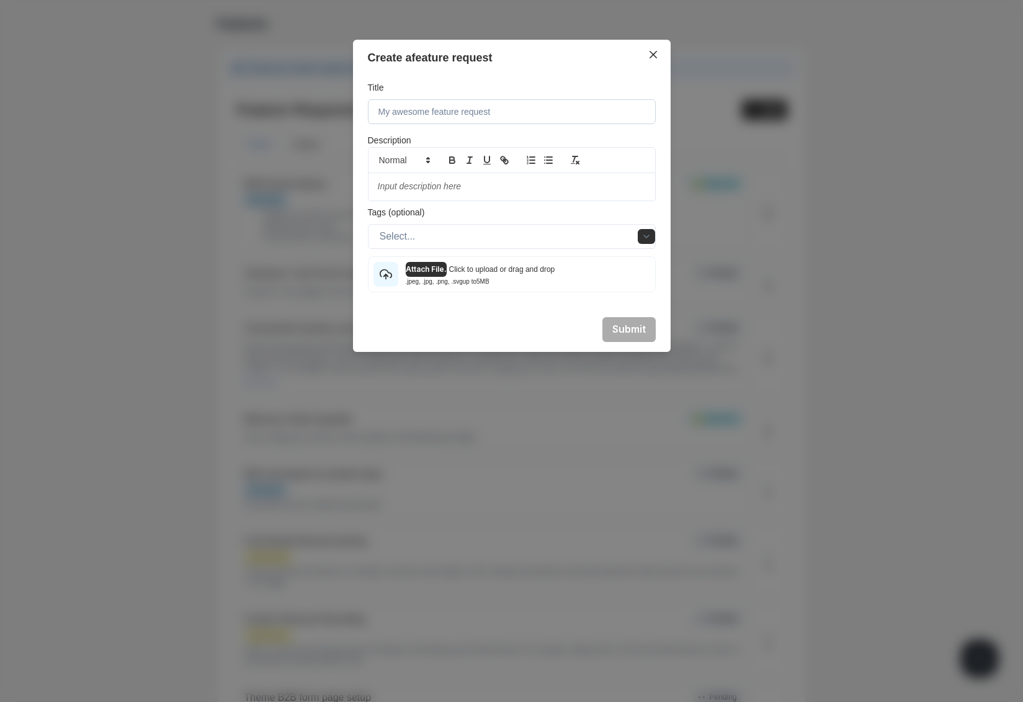
click at [420, 109] on input at bounding box center [512, 111] width 288 height 25
type input "Use a products metafields to define pricing/qty. tiers/breaks"
click at [472, 174] on div at bounding box center [512, 186] width 287 height 27
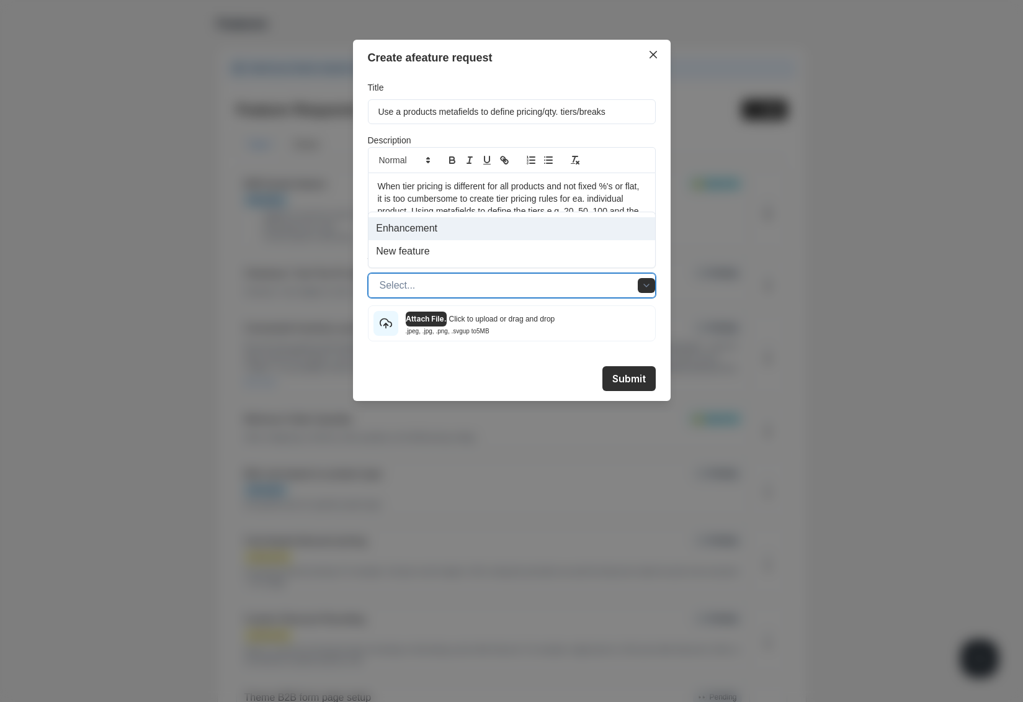
click at [647, 284] on icon "more options" at bounding box center [647, 286] width 10 height 10
click at [429, 227] on div "Enhancement" at bounding box center [512, 228] width 287 height 23
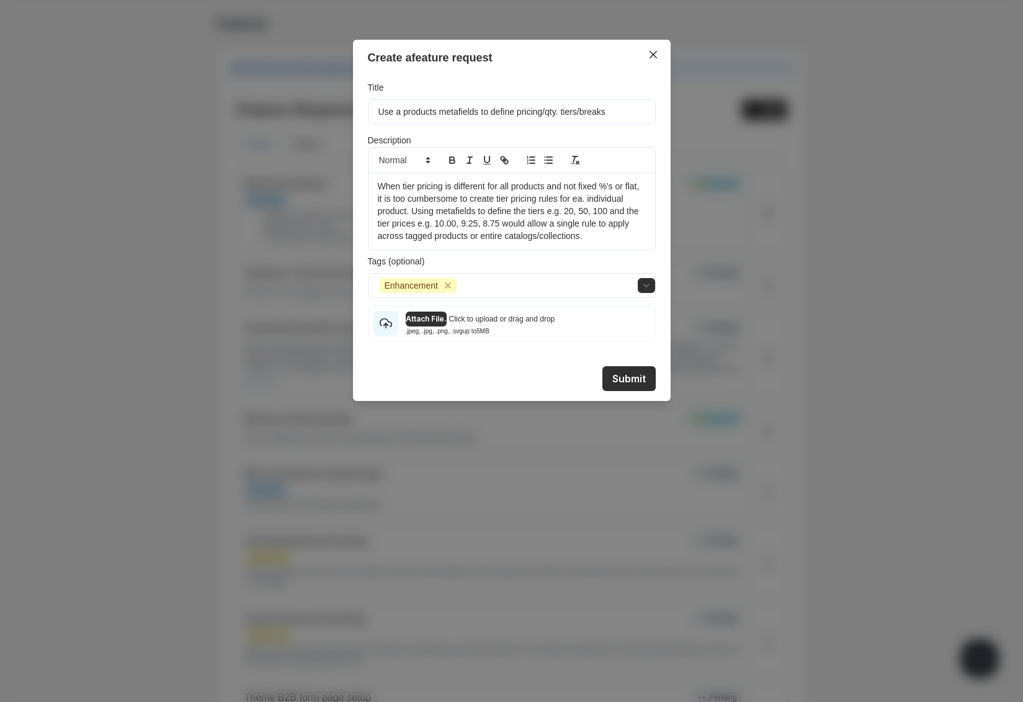
click at [644, 184] on p "When tier pricing is different for all products and not fixed %'s or flat, it i…" at bounding box center [512, 211] width 268 height 61
click at [423, 214] on p "When tier pricing is different for all products and not fixed %'s or flat, it i…" at bounding box center [512, 211] width 268 height 61
click at [564, 214] on p "When tier pricing is different for all products and not fixed %'s or flat, it i…" at bounding box center [512, 211] width 268 height 61
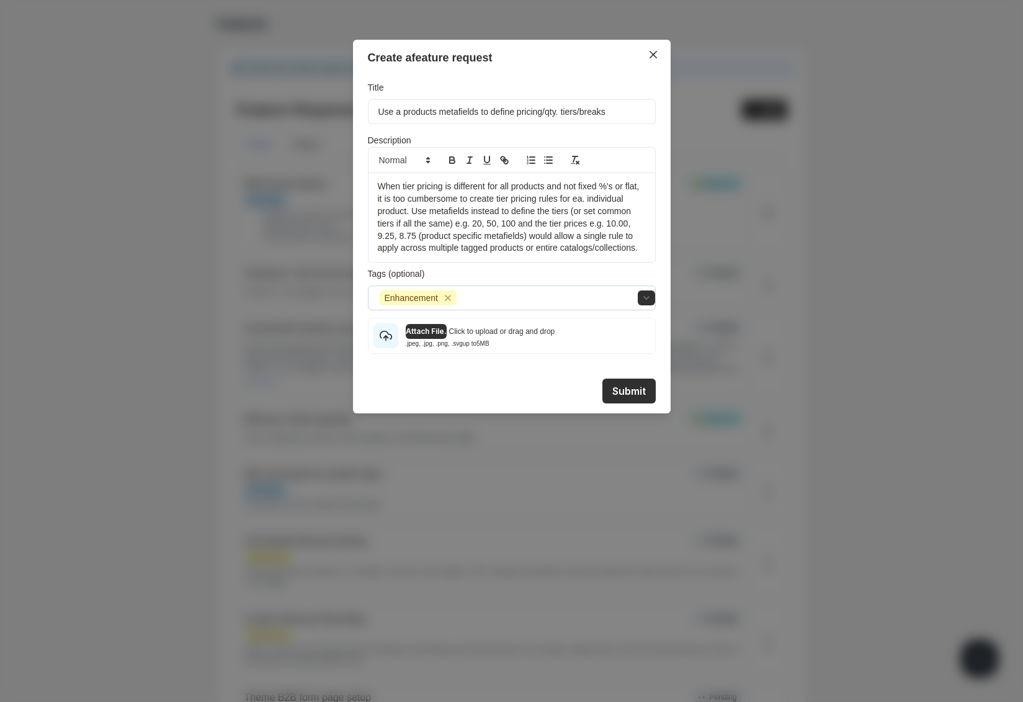
click at [521, 294] on div at bounding box center [543, 297] width 168 height 17
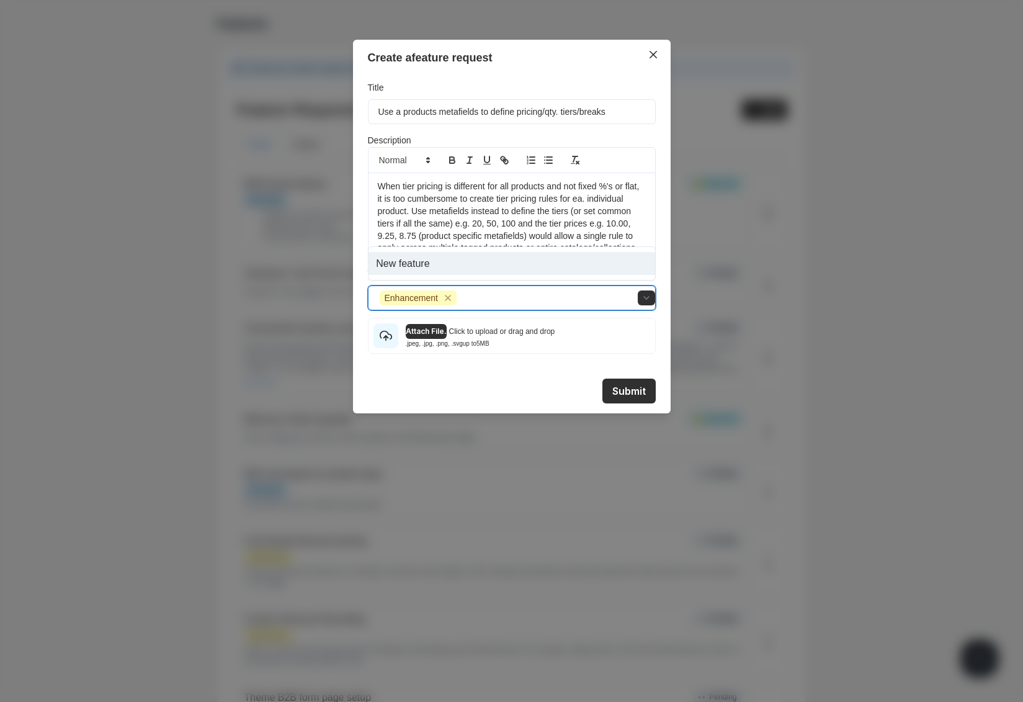
click at [410, 256] on div "New feature" at bounding box center [512, 263] width 287 height 23
click at [619, 388] on button "Submit" at bounding box center [629, 391] width 53 height 25
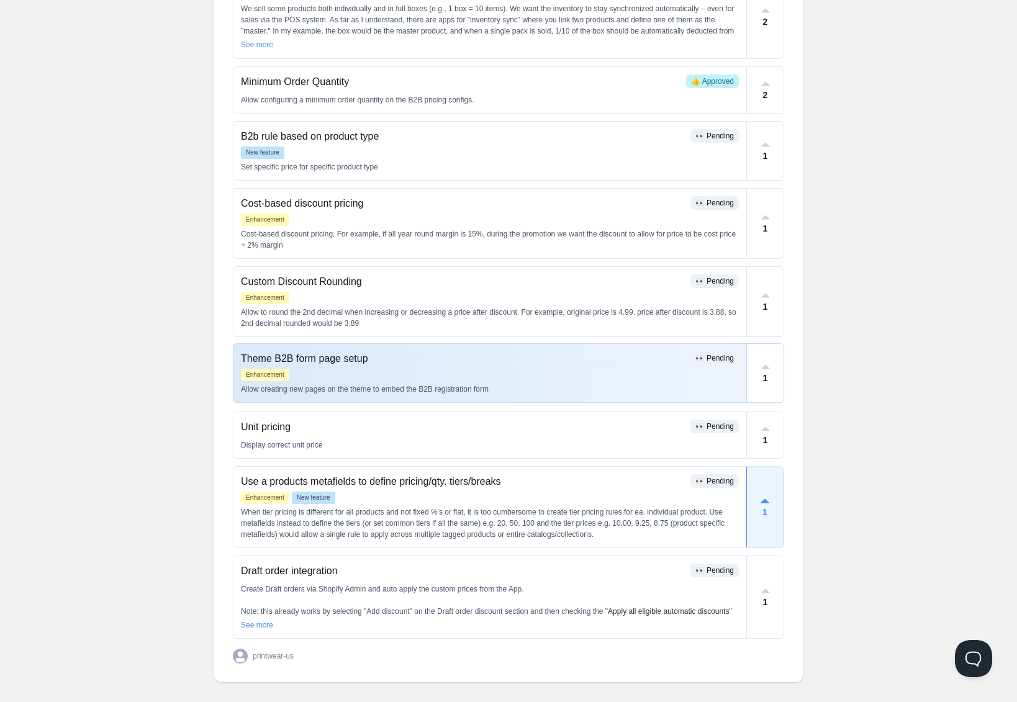
scroll to position [349, 0]
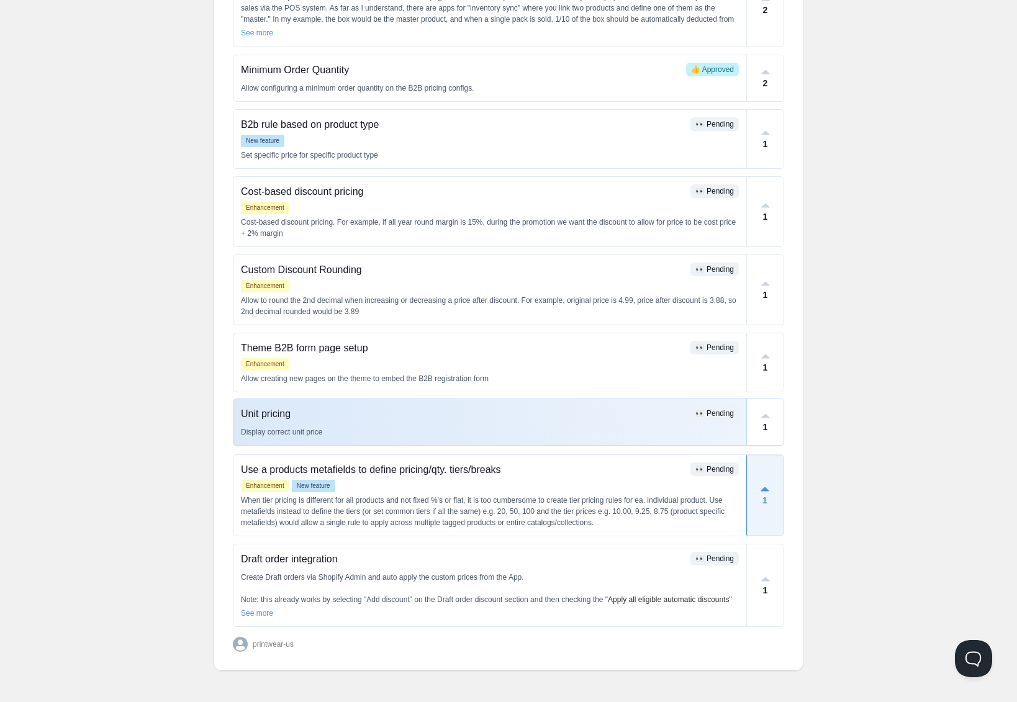
click at [385, 427] on p "Display correct unit price" at bounding box center [490, 431] width 498 height 11
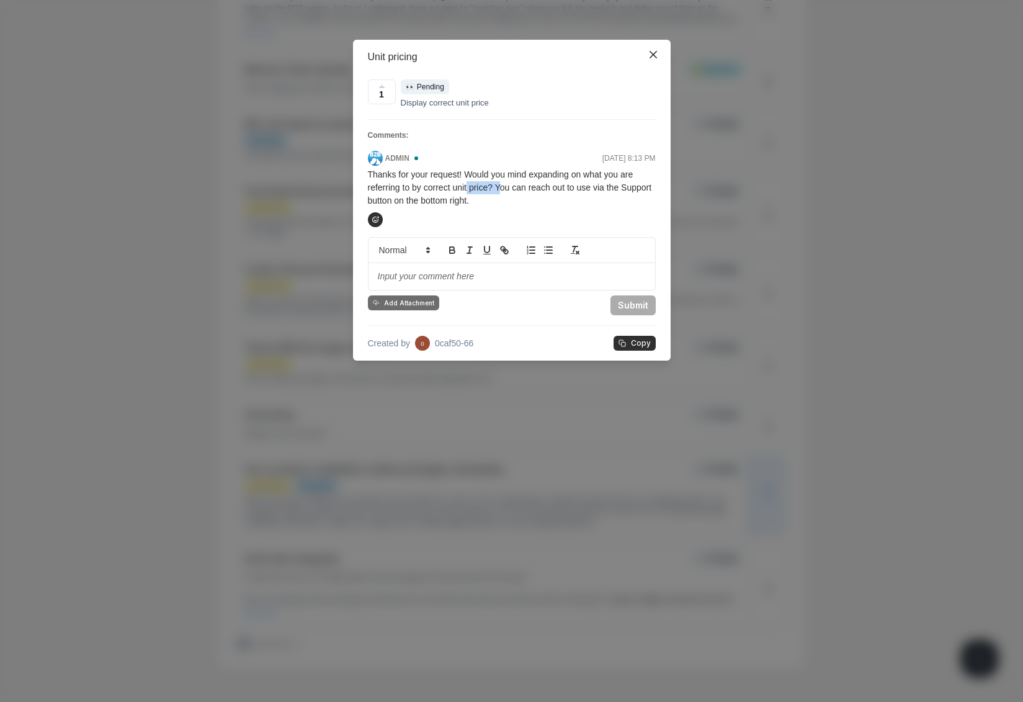
drag, startPoint x: 474, startPoint y: 182, endPoint x: 513, endPoint y: 187, distance: 39.3
click at [513, 187] on p "Thanks for your request! Would you mind expanding on what you are referring to …" at bounding box center [512, 187] width 288 height 39
click at [511, 187] on p "Thanks for your request! Would you mind expanding on what you are referring to …" at bounding box center [512, 187] width 288 height 39
drag, startPoint x: 511, startPoint y: 187, endPoint x: 480, endPoint y: 184, distance: 31.8
click at [484, 184] on p "Thanks for your request! Would you mind expanding on what you are referring to …" at bounding box center [512, 187] width 288 height 39
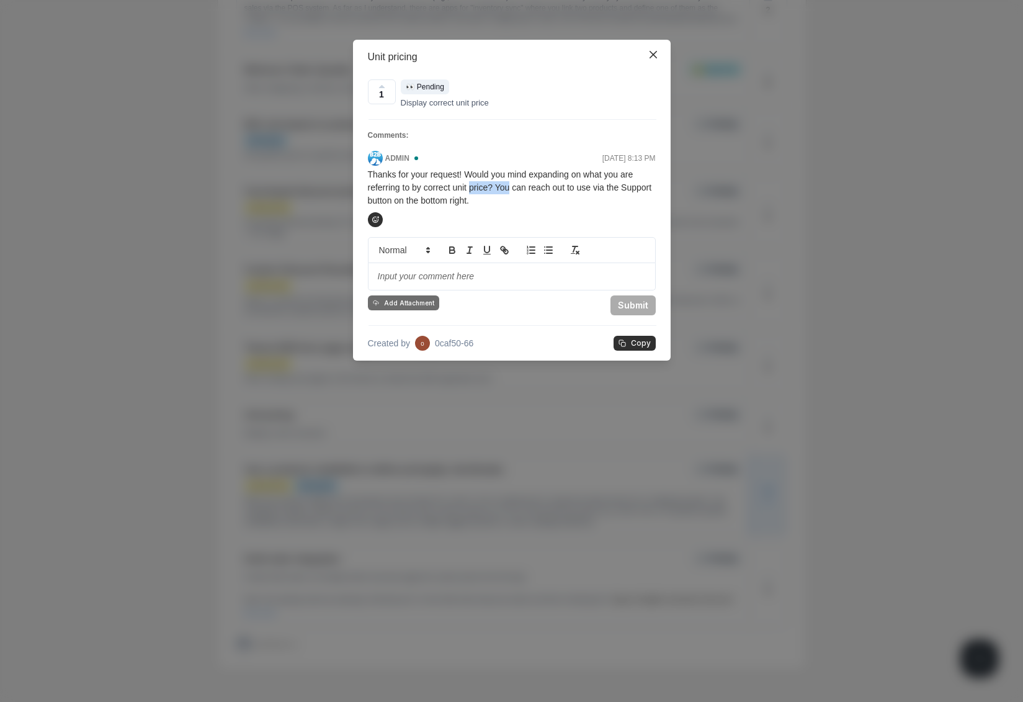
click at [479, 183] on p "Thanks for your request! Would you mind expanding on what you are referring to …" at bounding box center [512, 187] width 288 height 39
drag, startPoint x: 479, startPoint y: 183, endPoint x: 577, endPoint y: 176, distance: 98.3
click at [577, 176] on p "Thanks for your request! Would you mind expanding on what you are referring to …" at bounding box center [512, 187] width 288 height 39
click at [653, 56] on icon "Close" at bounding box center [653, 54] width 7 height 7
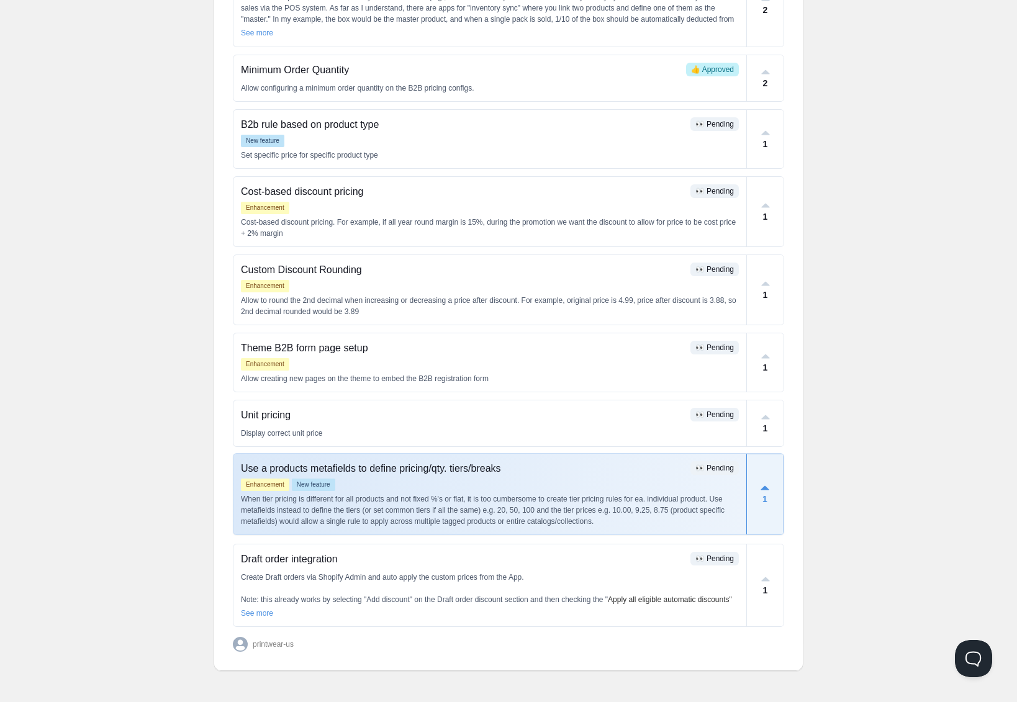
click at [471, 502] on p "When tier pricing is different for all products and not fixed %'s or flat, it i…" at bounding box center [490, 510] width 498 height 34
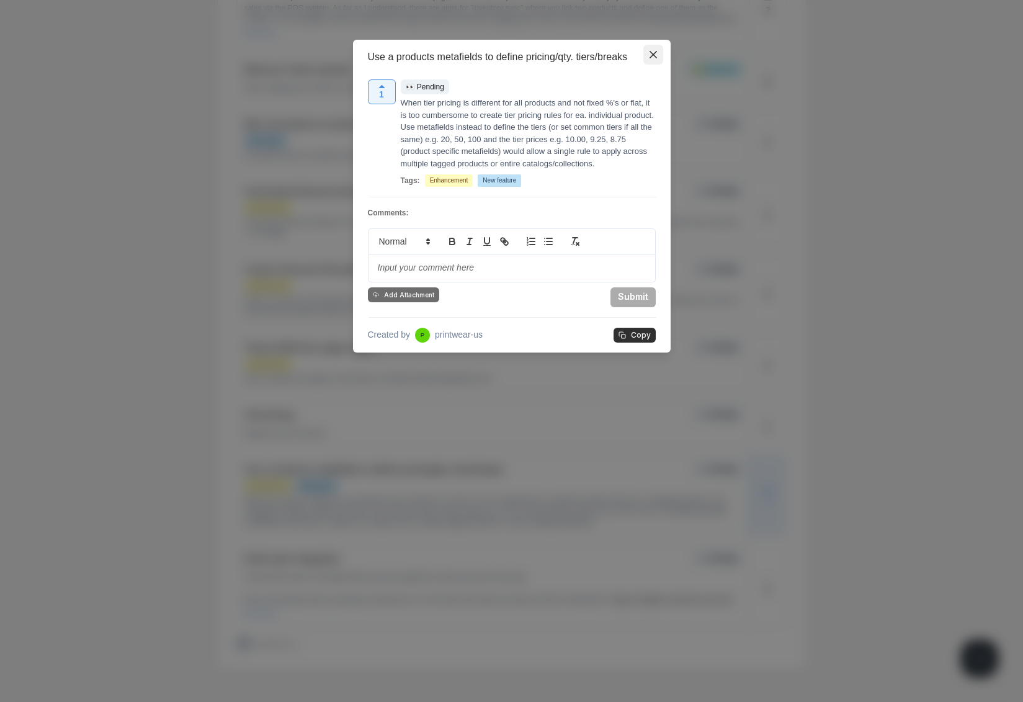
click at [651, 51] on icon "Close" at bounding box center [653, 54] width 7 height 7
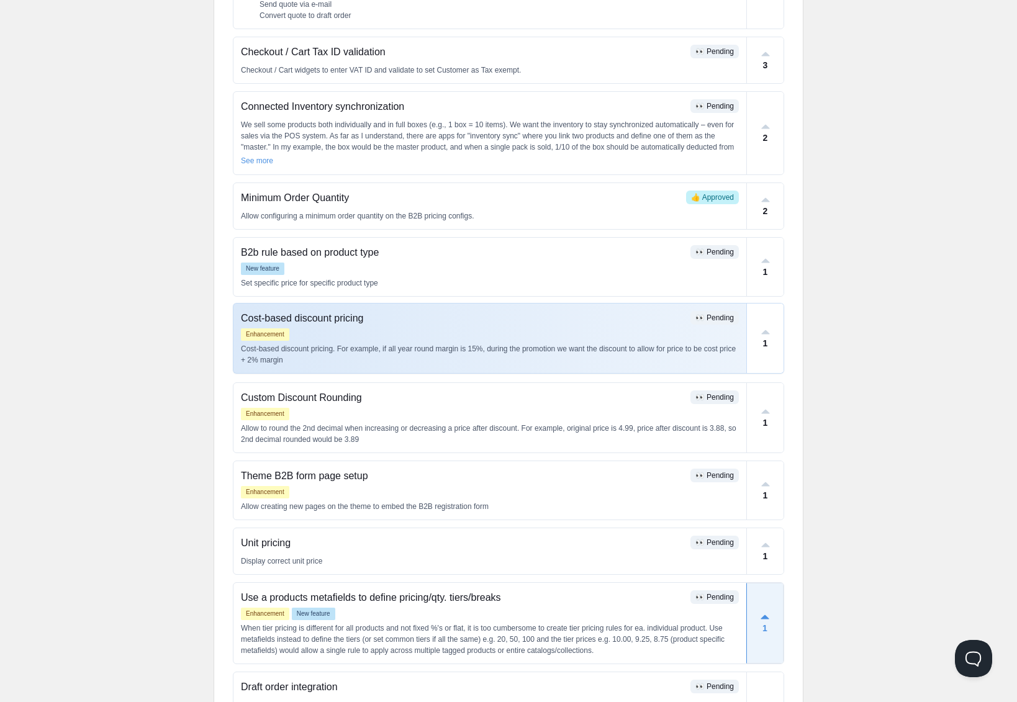
scroll to position [0, 0]
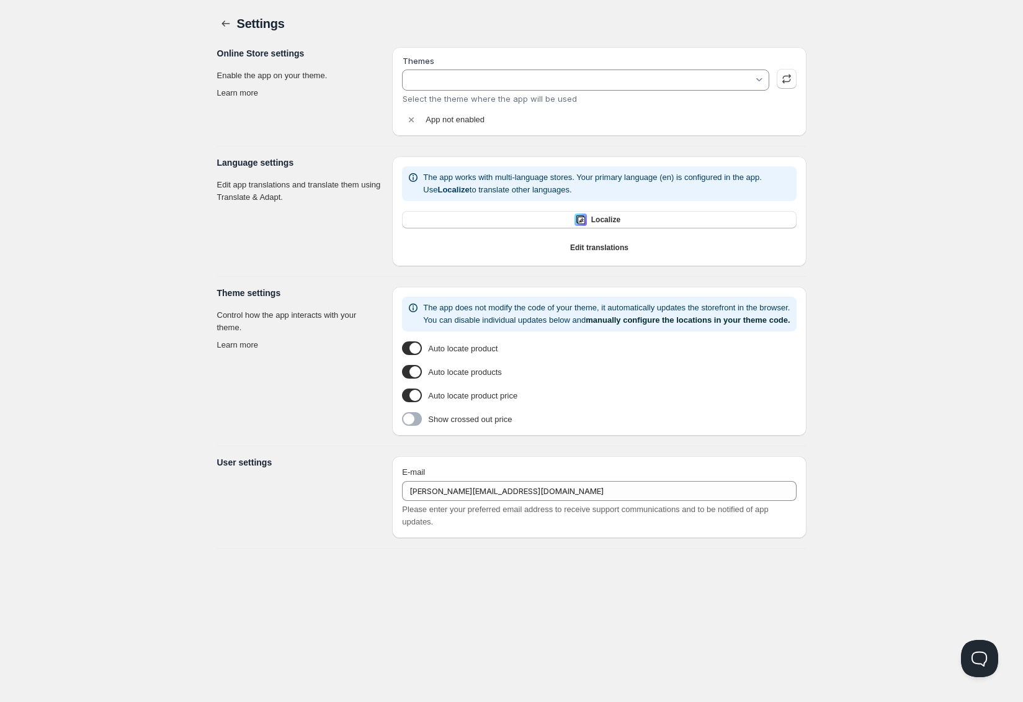
type input "Cornerstone (Live Store)"
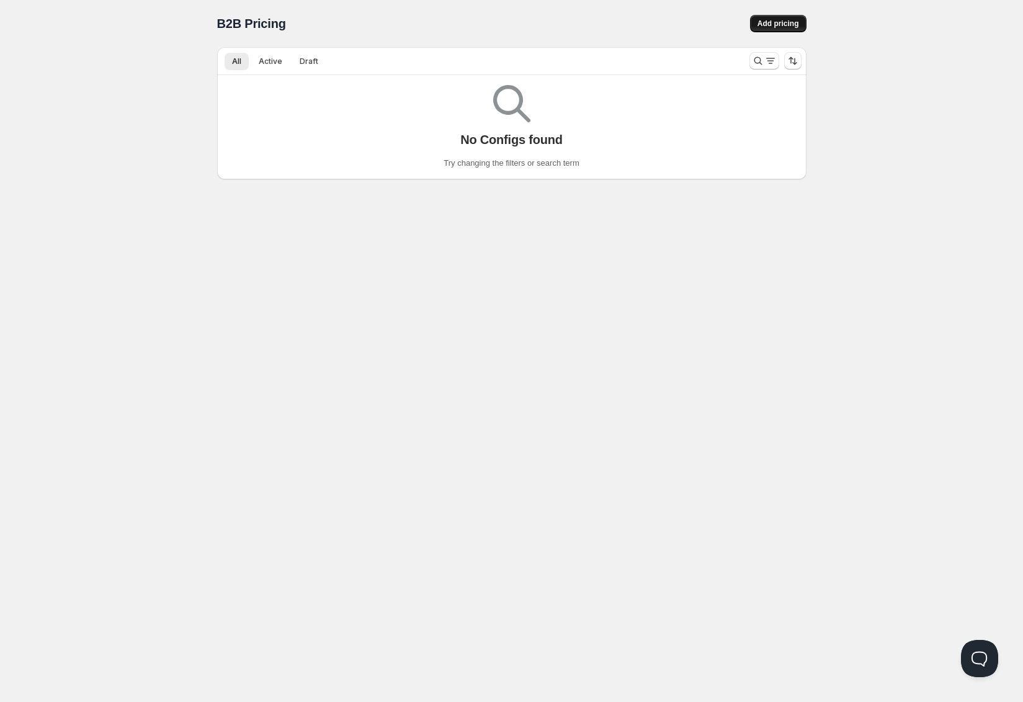
click at [767, 23] on span "Add pricing" at bounding box center [779, 24] width 42 height 10
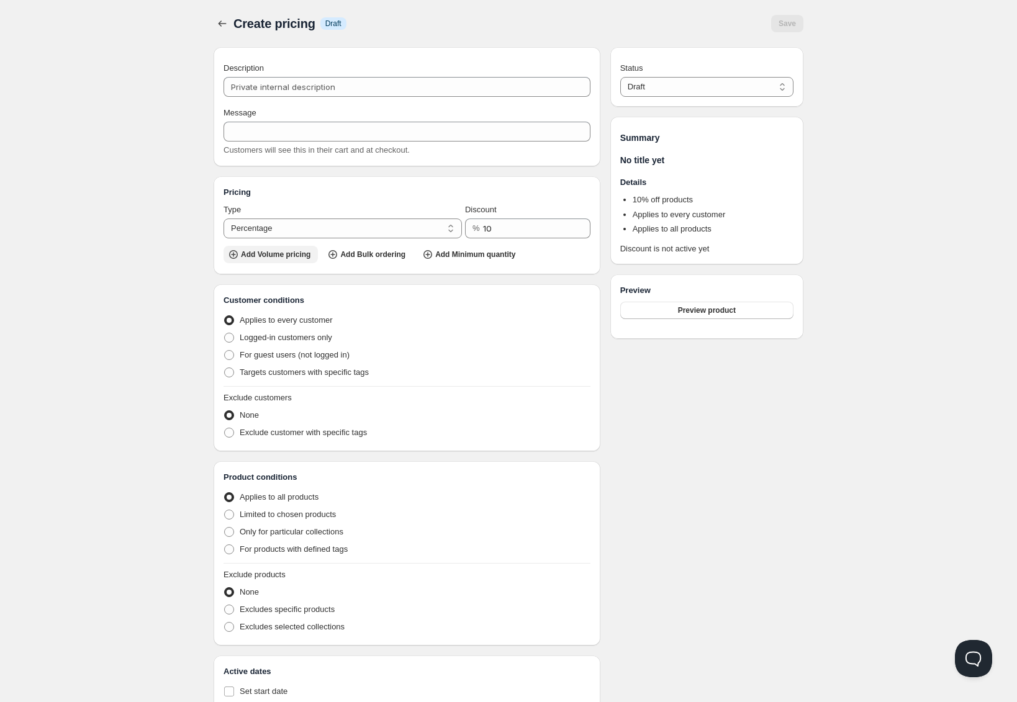
click at [288, 252] on span "Add Volume pricing" at bounding box center [276, 255] width 70 height 10
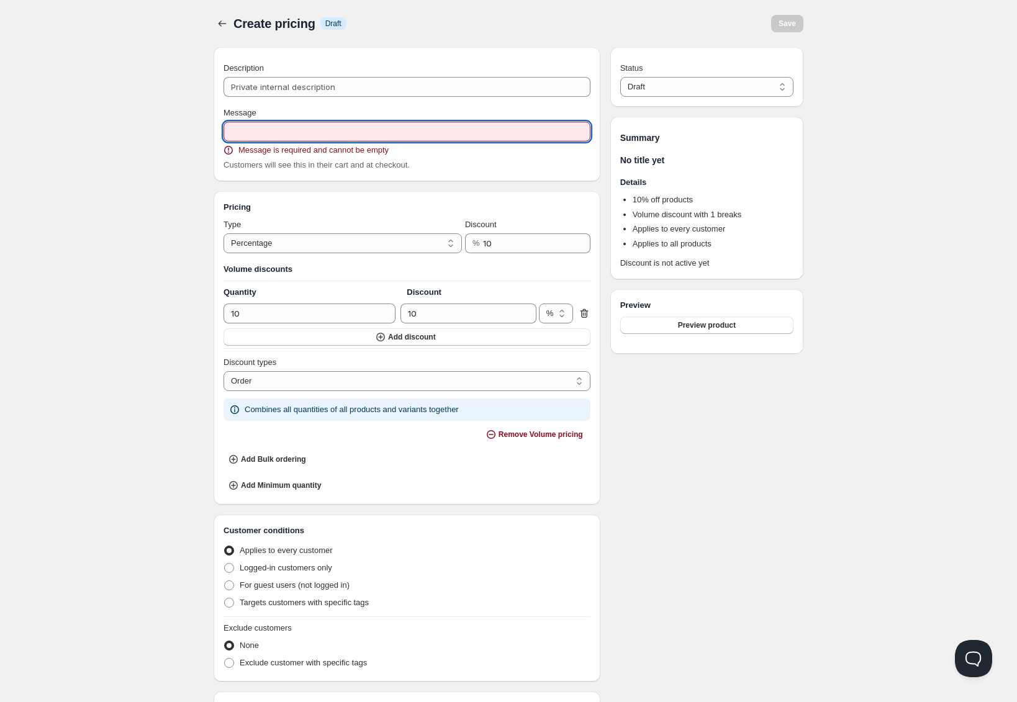
click at [287, 132] on input "Message" at bounding box center [406, 132] width 367 height 20
click at [445, 335] on button "Add discount" at bounding box center [406, 336] width 367 height 17
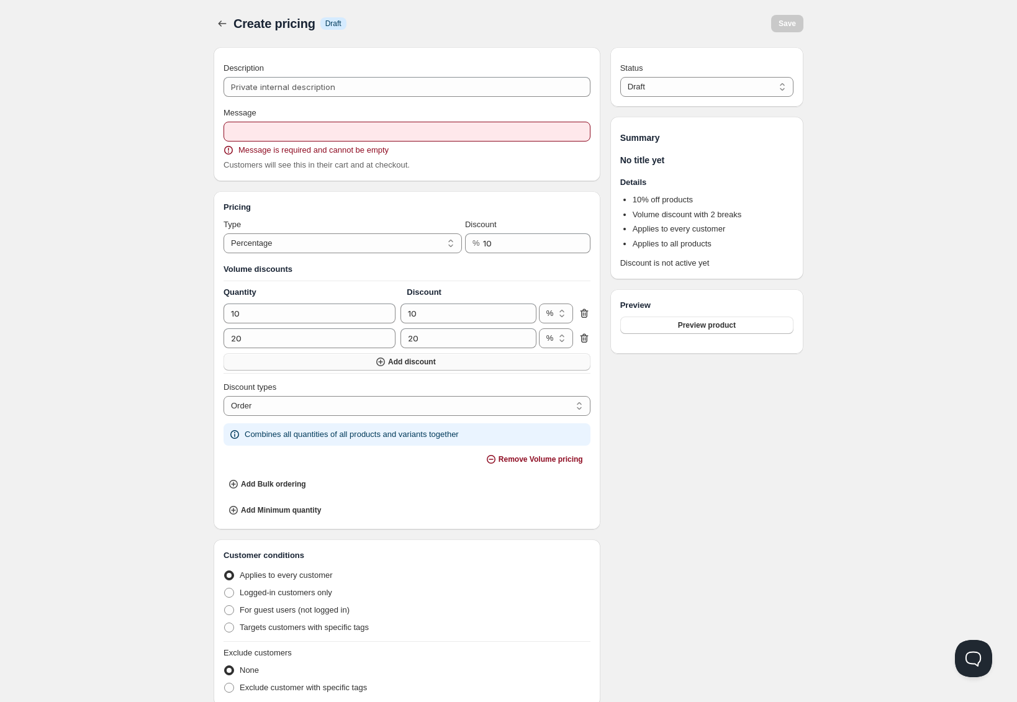
click at [423, 358] on span "Add discount" at bounding box center [412, 362] width 48 height 10
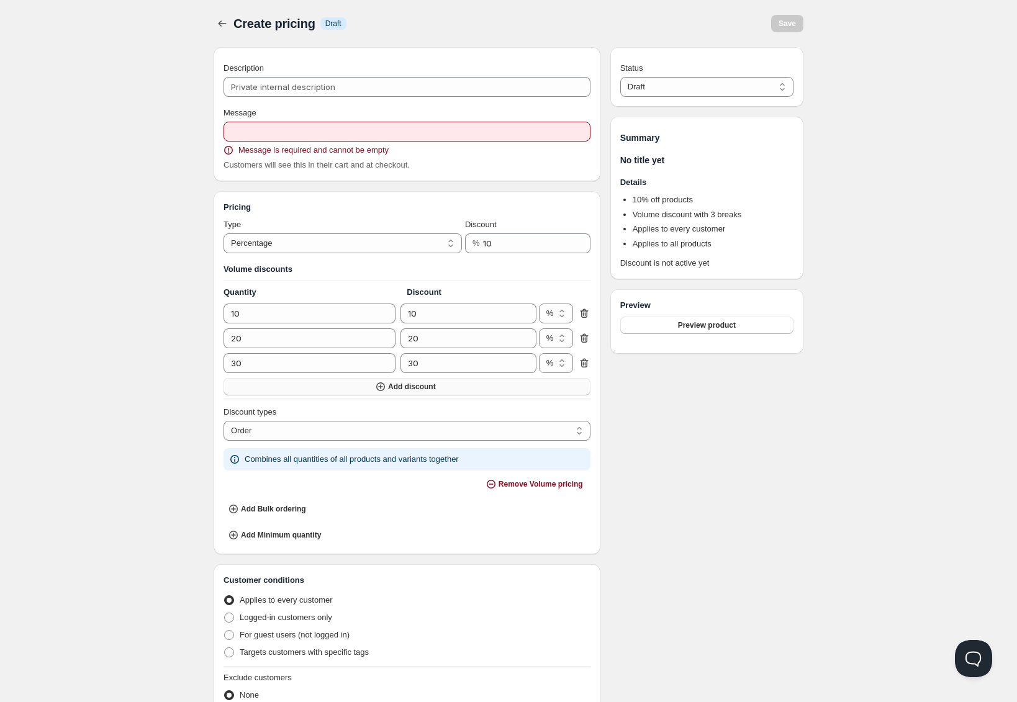
click at [423, 386] on span "Add discount" at bounding box center [412, 387] width 48 height 10
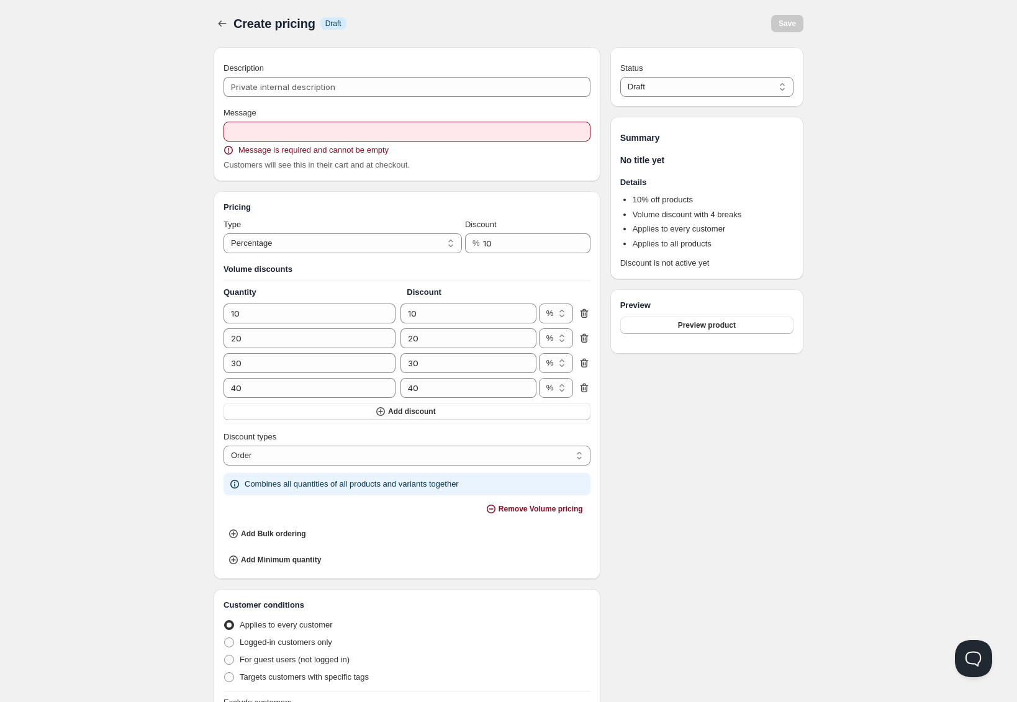
click at [435, 294] on h4 "Discount" at bounding box center [473, 292] width 133 height 12
click at [465, 317] on input "10" at bounding box center [458, 314] width 117 height 20
click at [330, 256] on div "Pricing Type Percentage Absolute Percentage Discount % 10 Volume discounts Quan…" at bounding box center [406, 385] width 367 height 368
click at [326, 247] on select "Percentage Absolute" at bounding box center [342, 243] width 238 height 20
click at [223, 233] on select "Percentage Absolute" at bounding box center [342, 243] width 238 height 20
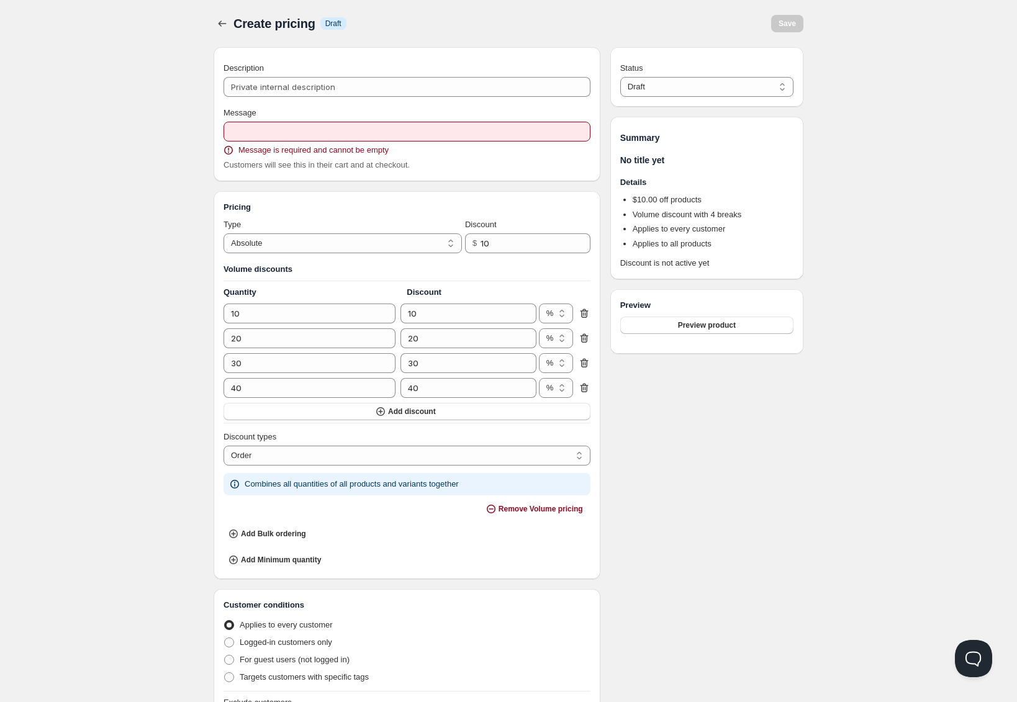
click at [515, 266] on h3 "Volume discounts" at bounding box center [406, 269] width 367 height 12
click at [519, 245] on input "10" at bounding box center [525, 243] width 91 height 20
click at [428, 247] on select "Percentage Absolute" at bounding box center [342, 243] width 238 height 20
select select "1"
click at [223, 233] on select "Percentage Absolute" at bounding box center [342, 243] width 238 height 20
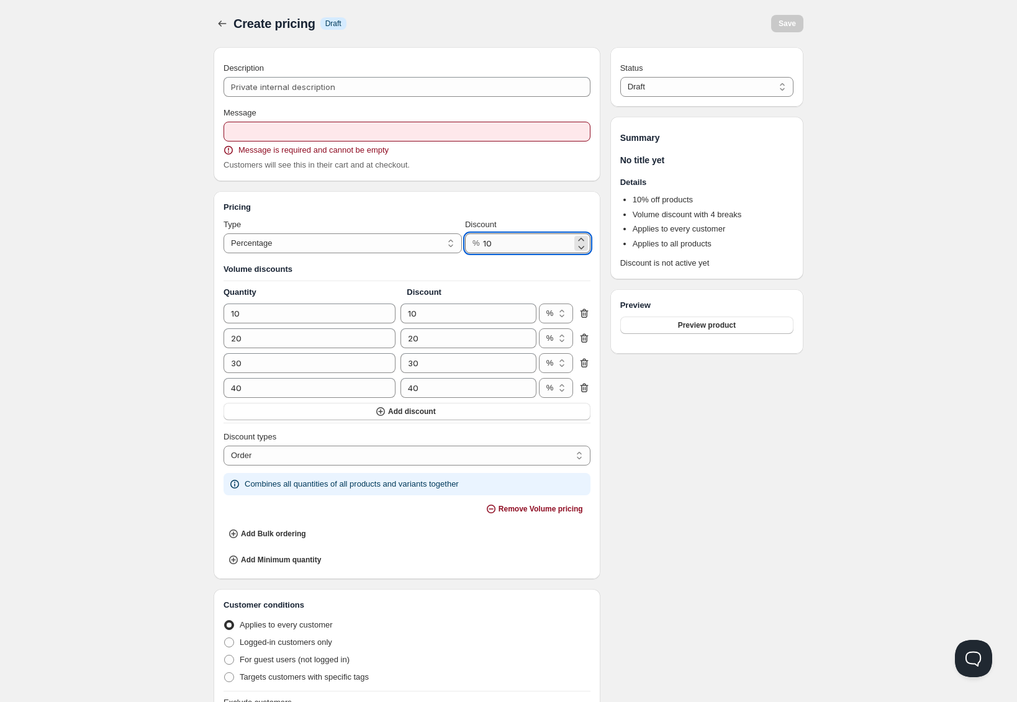
click at [493, 242] on input "10" at bounding box center [527, 243] width 88 height 20
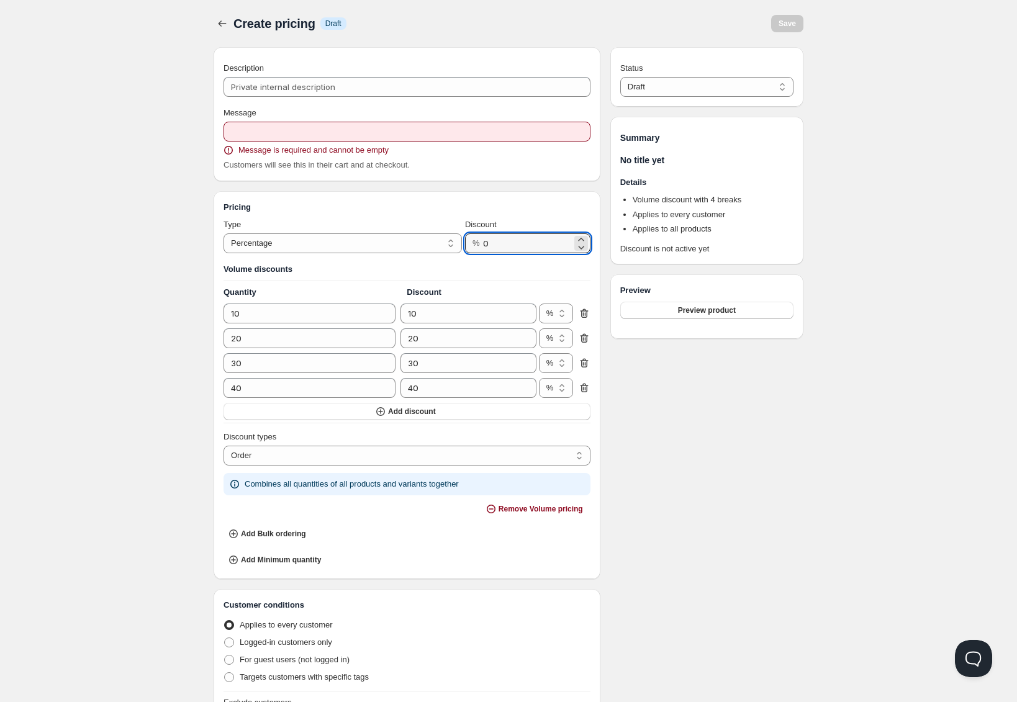
type input "0"
click at [503, 214] on div "Pricing Type Percentage Absolute Percentage Discount % 0 Volume discounts Quant…" at bounding box center [406, 385] width 367 height 368
click at [260, 315] on input "10" at bounding box center [299, 314] width 153 height 20
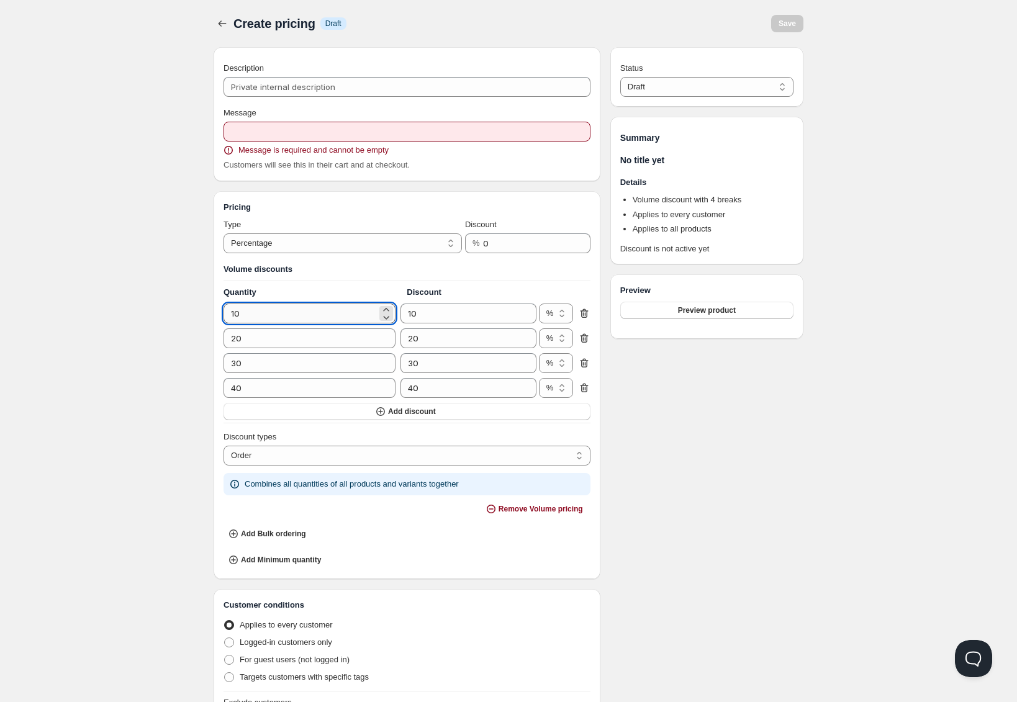
click at [260, 315] on input "10" at bounding box center [299, 314] width 153 height 20
type input "20"
click at [266, 338] on input "20" at bounding box center [299, 338] width 153 height 20
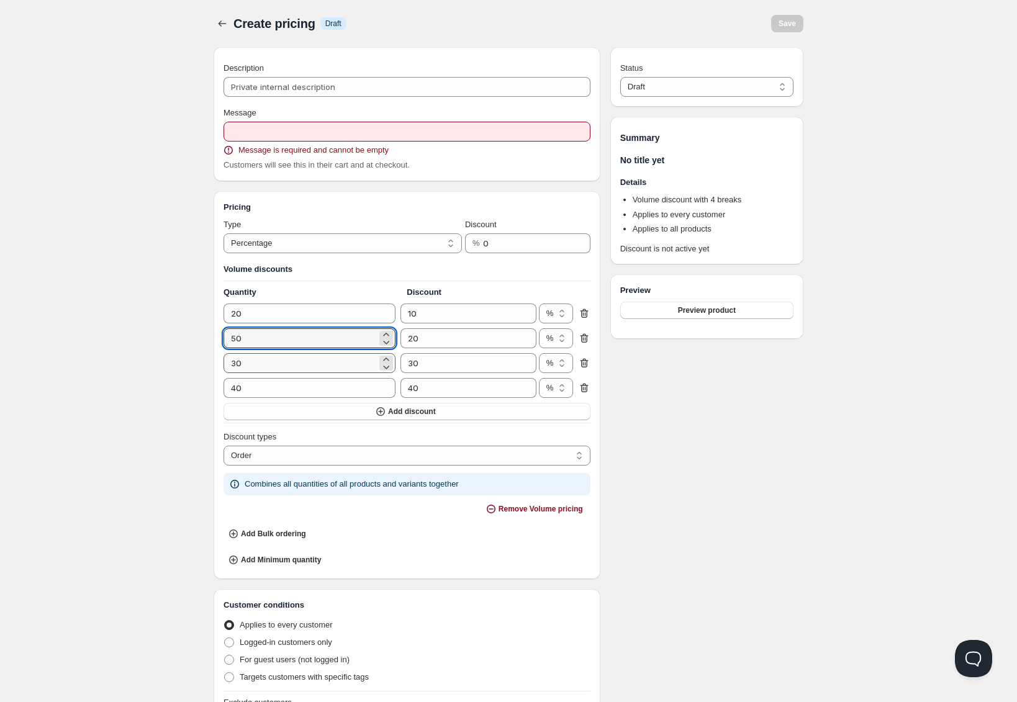
type input "50"
click at [259, 366] on input "30" at bounding box center [299, 363] width 153 height 20
type input "100"
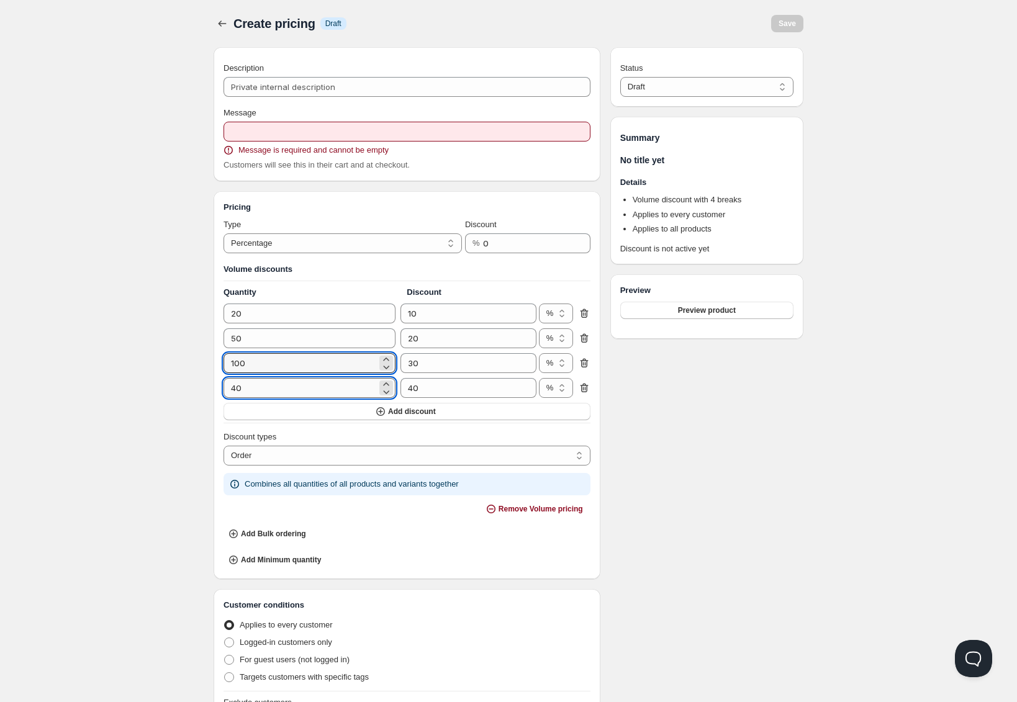
click at [256, 385] on input "40" at bounding box center [299, 388] width 153 height 20
type input "250"
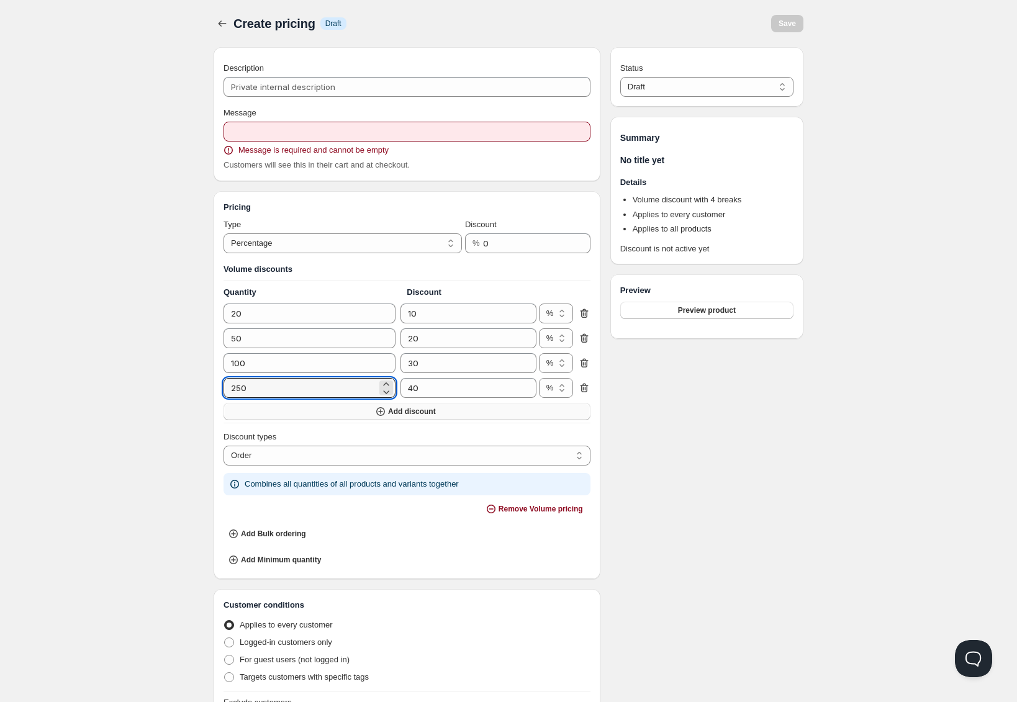
click at [318, 413] on button "Add discount" at bounding box center [406, 411] width 367 height 17
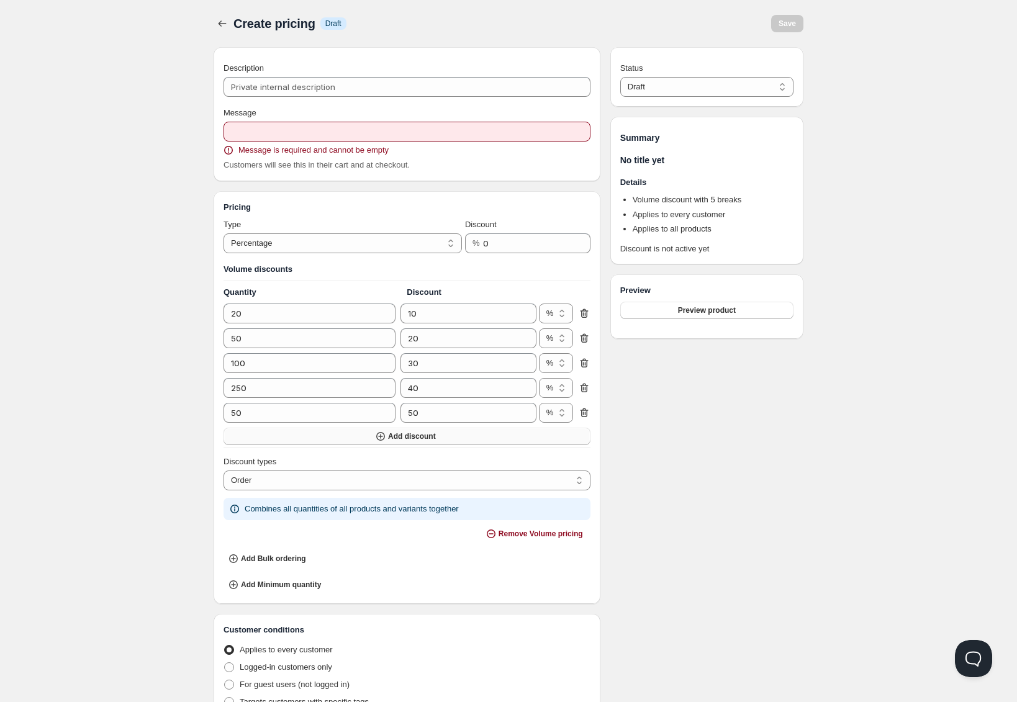
click at [288, 444] on button "Add discount" at bounding box center [406, 436] width 367 height 17
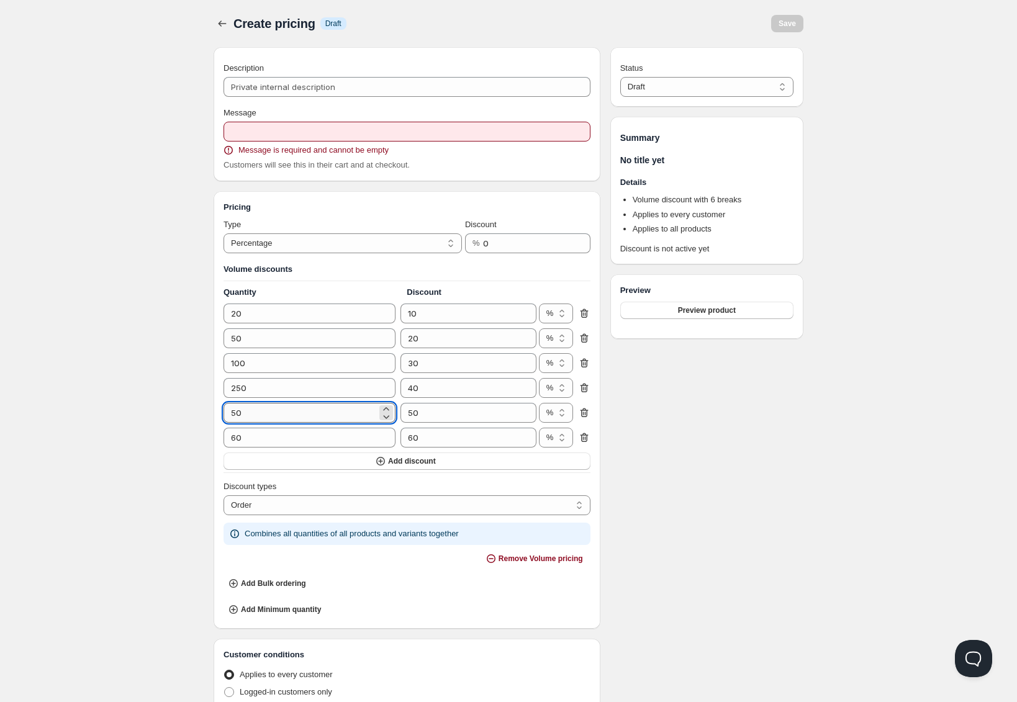
click at [276, 415] on input "50" at bounding box center [299, 413] width 153 height 20
type input "500"
click at [258, 438] on input "60" at bounding box center [299, 438] width 153 height 20
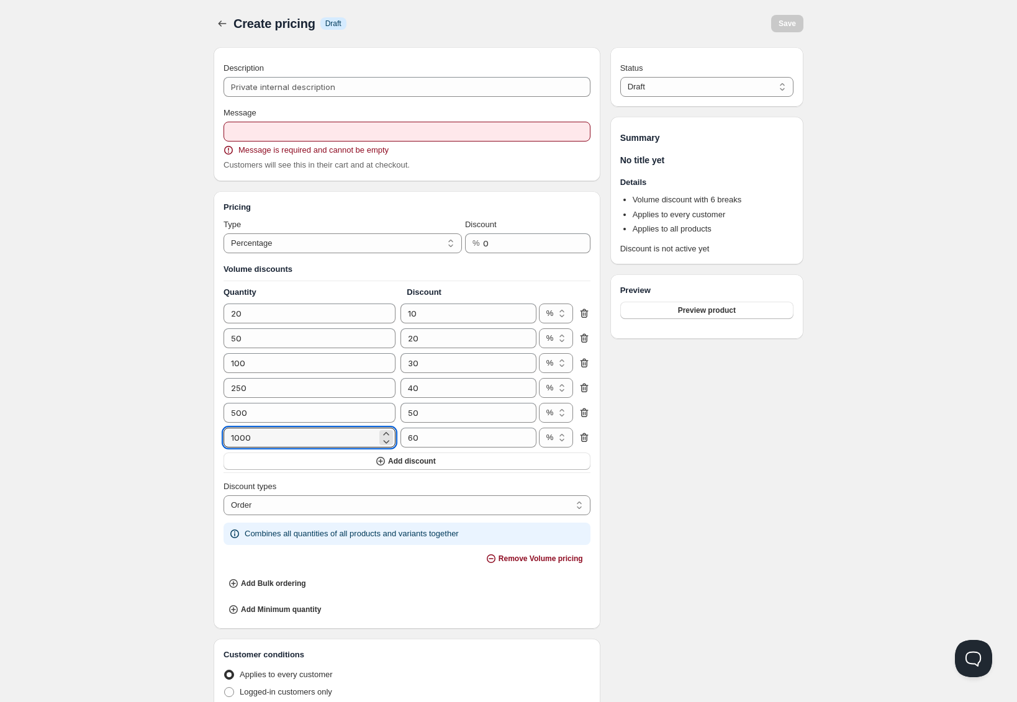
type input "1000"
click at [92, 336] on div "Home Pricing Price lists Checkout Forms Submissions Settings Features Plans Cre…" at bounding box center [508, 557] width 1017 height 1115
drag, startPoint x: 274, startPoint y: 150, endPoint x: 349, endPoint y: 141, distance: 75.7
click at [349, 141] on div "Message Message is required and cannot be empty Customers will see this in thei…" at bounding box center [406, 139] width 367 height 65
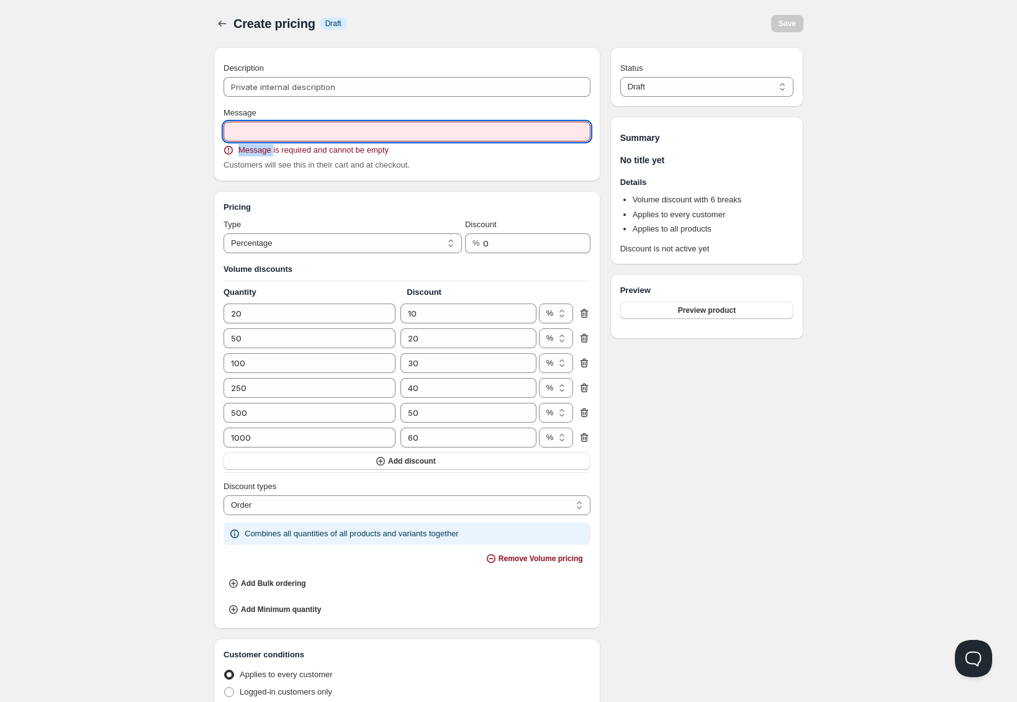
click at [349, 141] on input "Message" at bounding box center [406, 132] width 367 height 20
click at [333, 150] on span "Message is required and cannot be empty" at bounding box center [313, 150] width 150 height 12
drag, startPoint x: 305, startPoint y: 165, endPoint x: 364, endPoint y: 163, distance: 59.0
click at [364, 163] on span "Customers will see this in their cart and at checkout." at bounding box center [316, 164] width 186 height 9
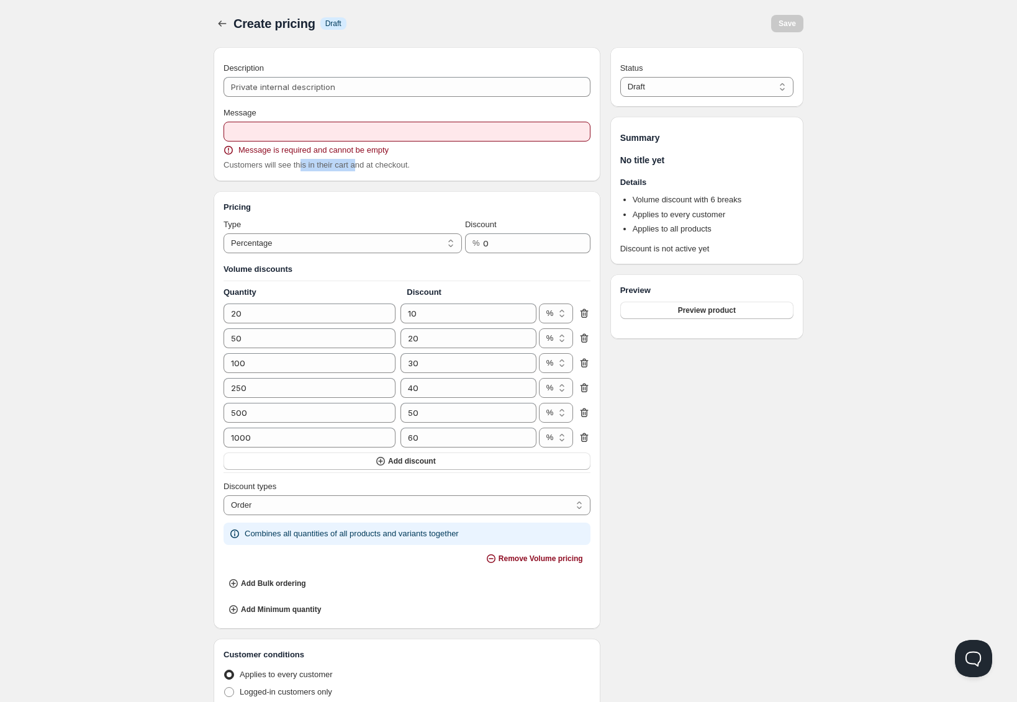
click at [364, 163] on span "Customers will see this in their cart and at checkout." at bounding box center [316, 164] width 186 height 9
click at [283, 133] on input "Message" at bounding box center [406, 132] width 367 height 20
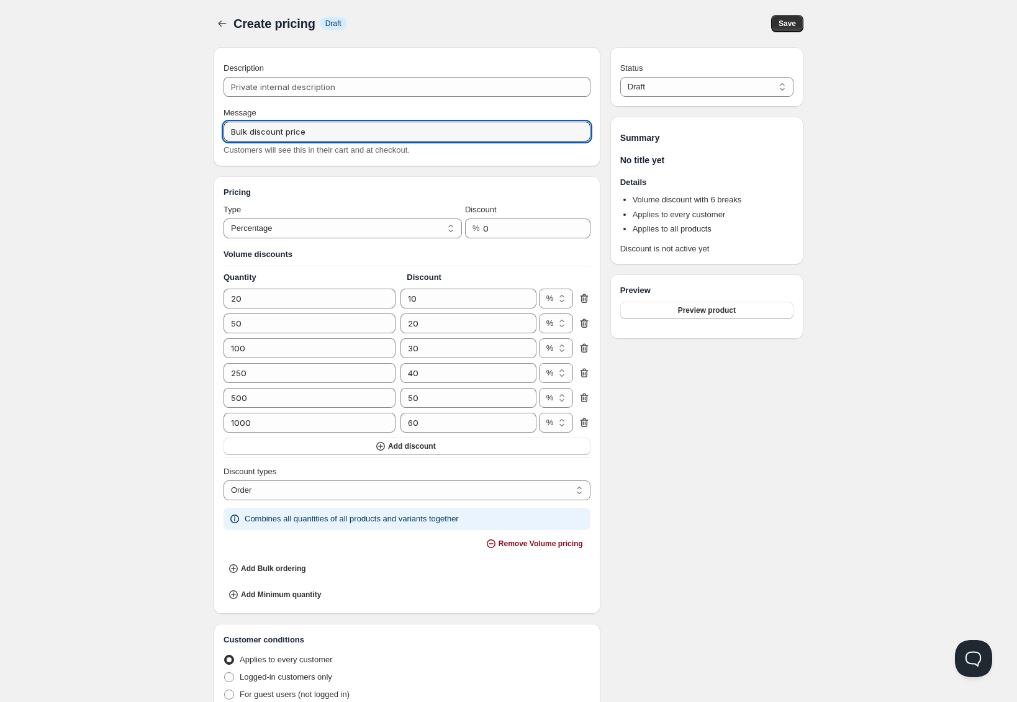
type input "Bulk discount price"
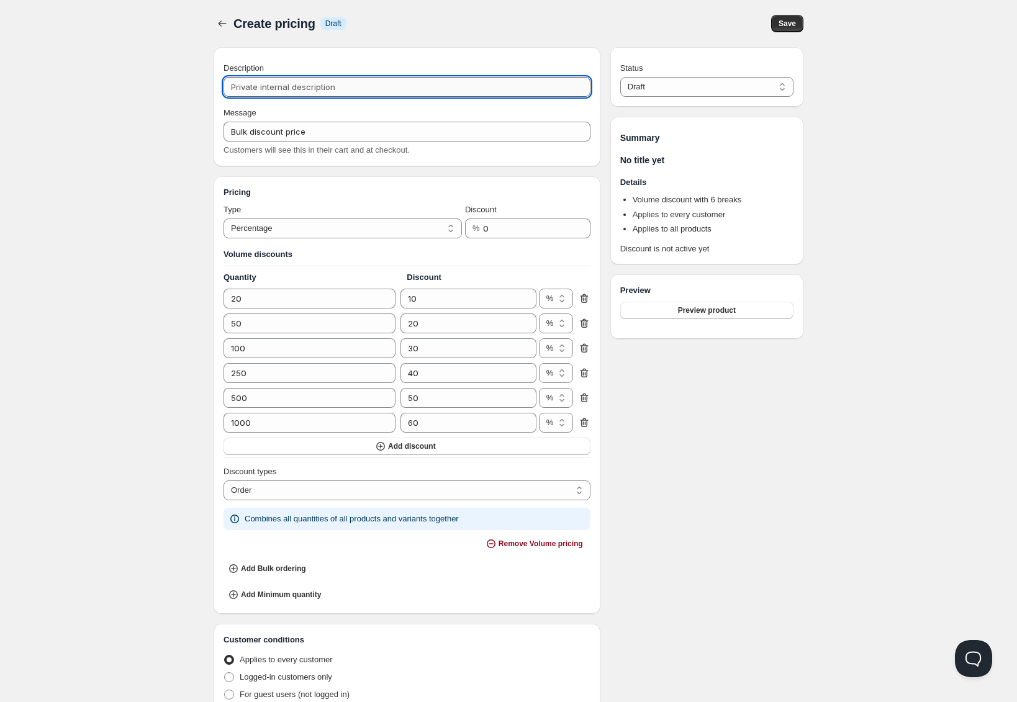
click at [289, 78] on input "Description" at bounding box center [406, 87] width 367 height 20
paste input "Printwear Motion Backpack"
type input "Printwear Motion Backpack"
type input "PRINTWEAR_MOTION_BACKPACK"
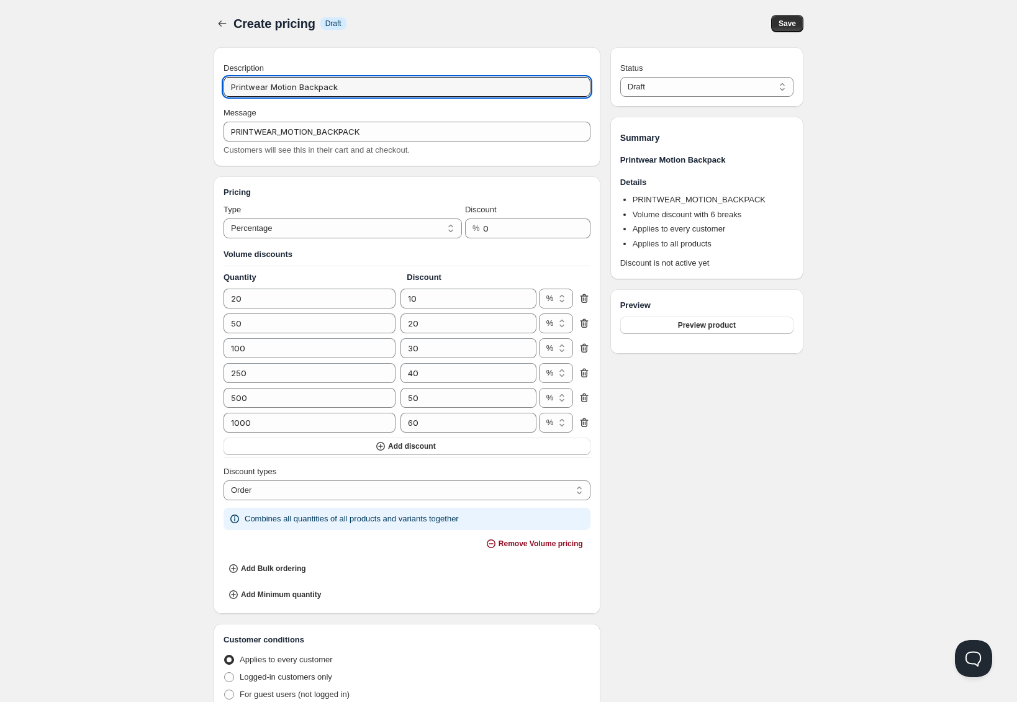
type input "Printwear Motion Backpack"
click at [103, 120] on div "Home Pricing Price lists Checkout Forms Submissions Settings Features Plans Cre…" at bounding box center [508, 550] width 1017 height 1100
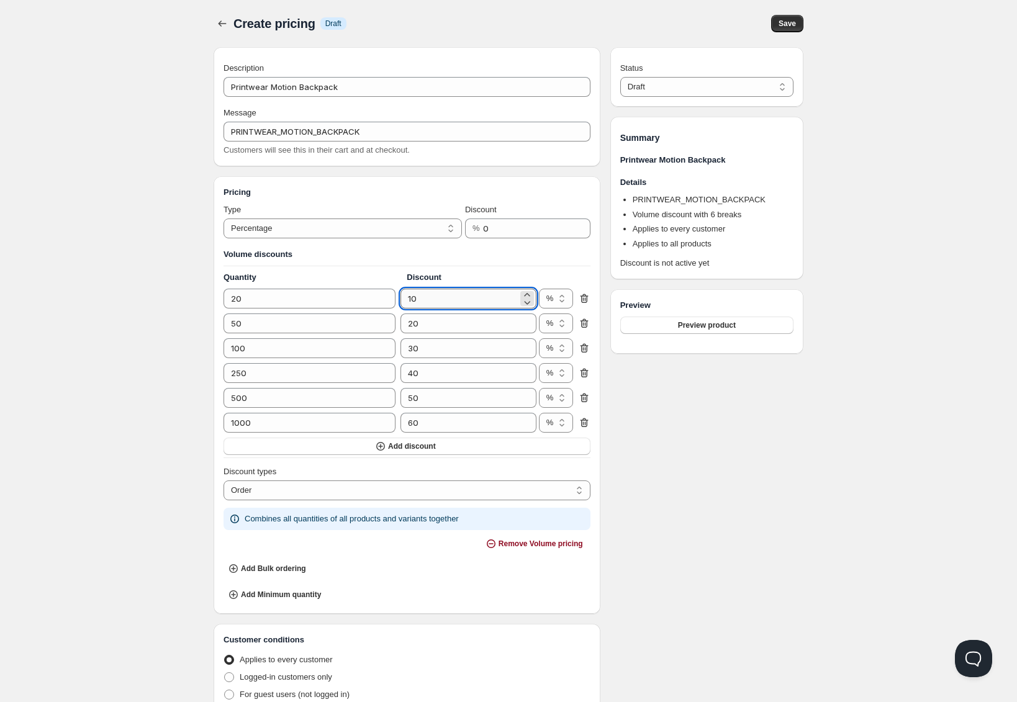
click at [411, 305] on input "10" at bounding box center [458, 299] width 117 height 20
type input "0"
click at [460, 326] on input "20" at bounding box center [458, 323] width 117 height 20
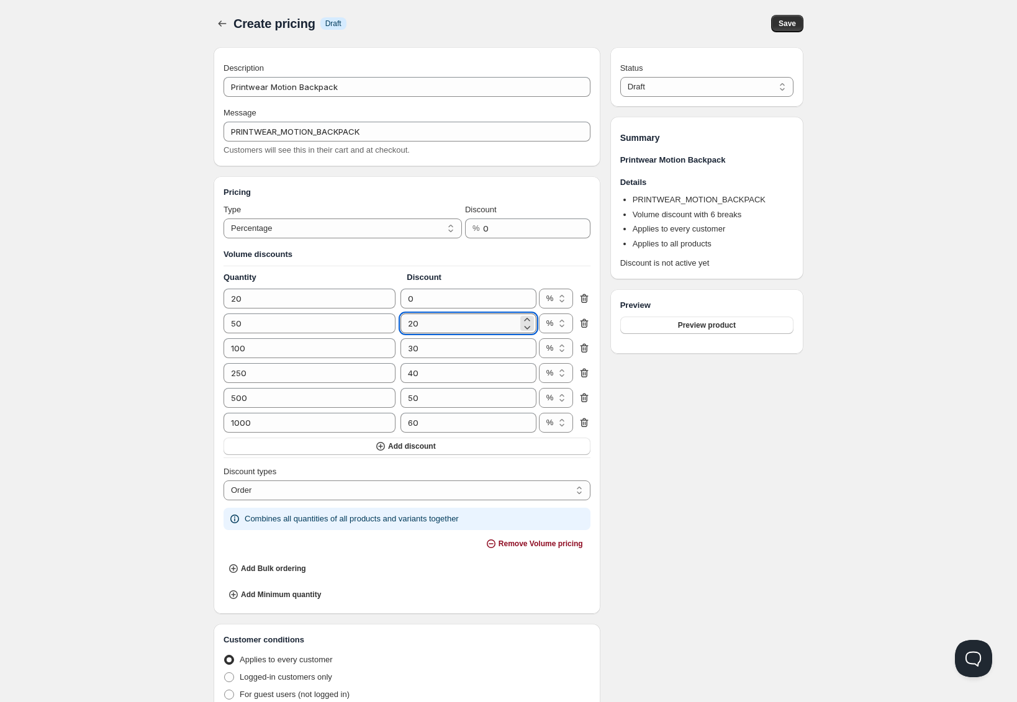
click at [460, 326] on input "20" at bounding box center [458, 323] width 117 height 20
type input "0"
click at [447, 348] on input "30" at bounding box center [458, 348] width 117 height 20
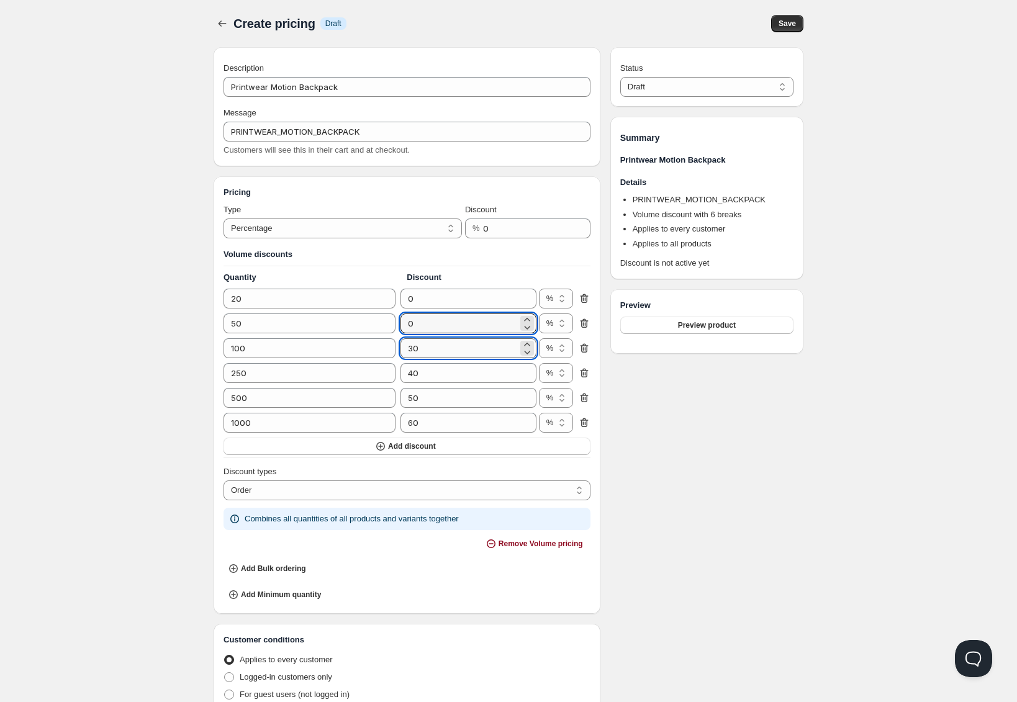
click at [447, 348] on input "30" at bounding box center [458, 348] width 117 height 20
type input "0"
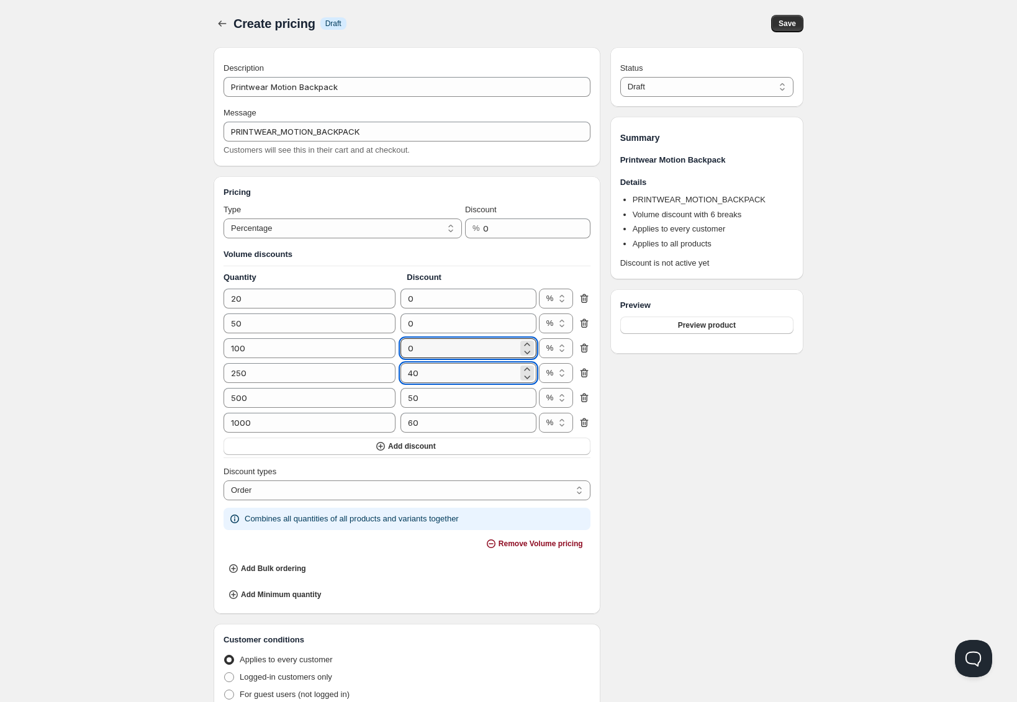
click at [437, 372] on input "40" at bounding box center [458, 373] width 117 height 20
type input "0"
click at [434, 408] on div "Volume discounts Quantity Discount 20 0 % $ % 50 0 % $ % 100 0 % $ % 250 0 % $ …" at bounding box center [406, 351] width 367 height 207
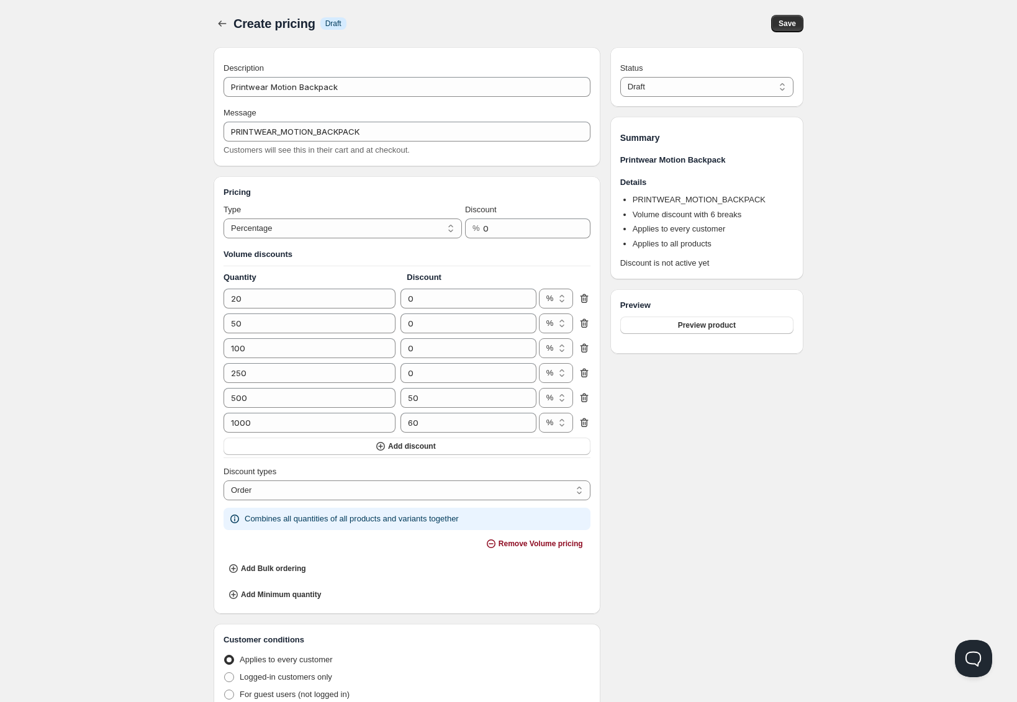
click at [434, 408] on div "Volume discounts Quantity Discount 20 0 % $ % 50 0 % $ % 100 0 % $ % 250 0 % $ …" at bounding box center [406, 351] width 367 height 207
click at [434, 405] on input "50" at bounding box center [458, 398] width 117 height 20
type input "0"
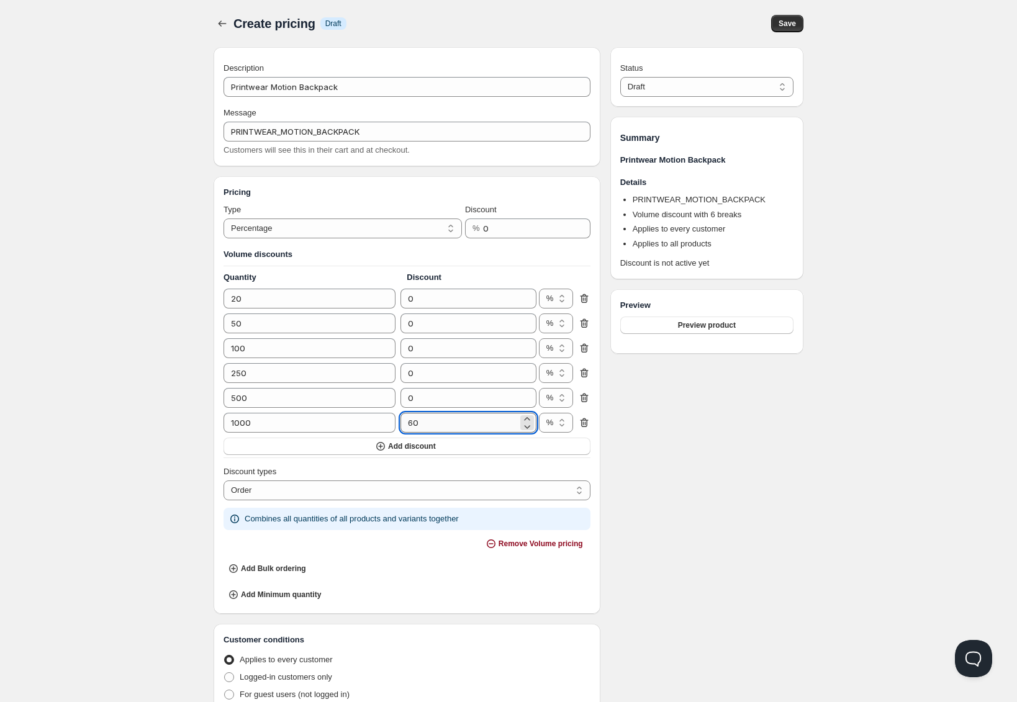
click at [431, 423] on input "60" at bounding box center [458, 423] width 117 height 20
type input "0"
click at [433, 317] on input "0" at bounding box center [458, 323] width 117 height 20
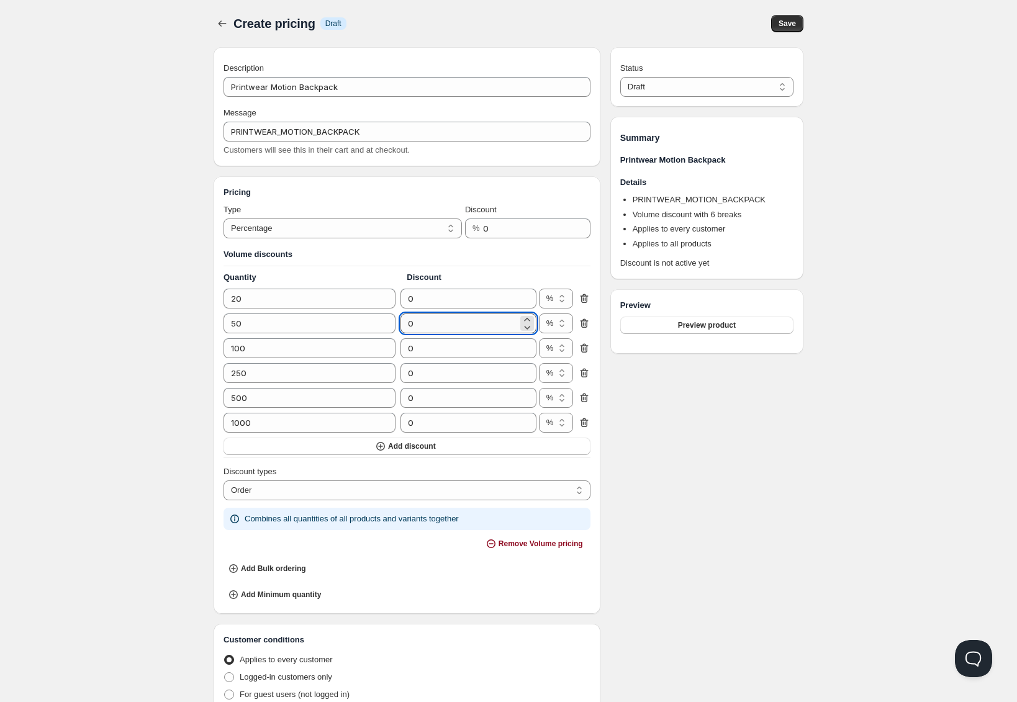
click at [433, 317] on input "0" at bounding box center [458, 323] width 117 height 20
type input "3.13"
click at [420, 345] on input "0" at bounding box center [458, 348] width 117 height 20
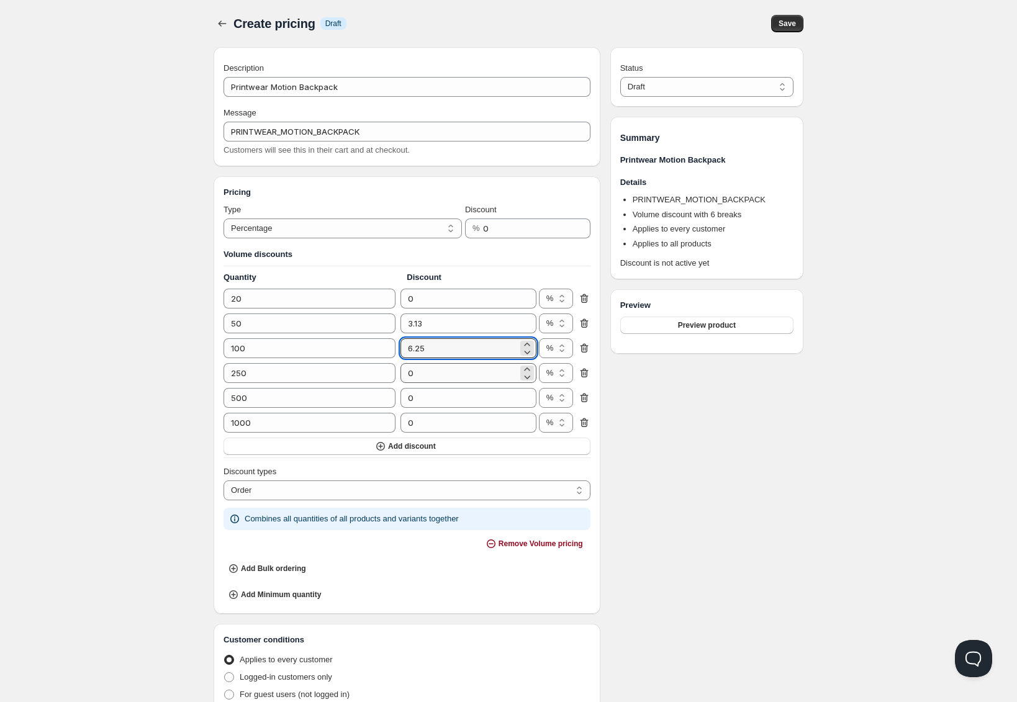
type input "6.25"
click at [440, 369] on input "0" at bounding box center [458, 373] width 117 height 20
type input "9.37"
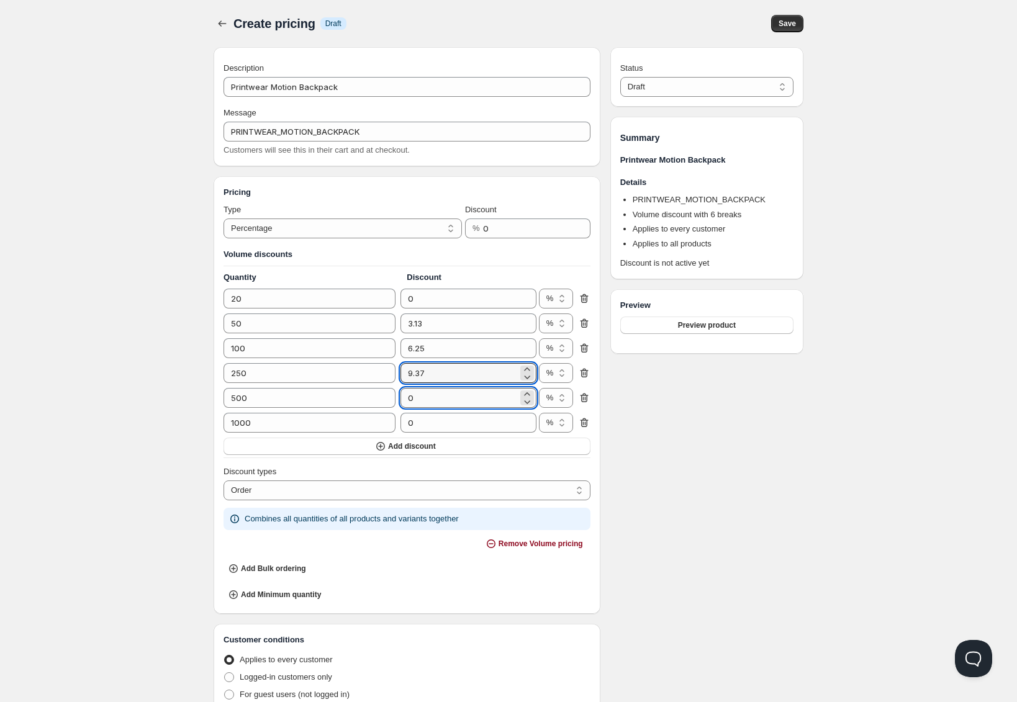
click at [436, 394] on input "0" at bounding box center [458, 398] width 117 height 20
type input "12.5"
click at [430, 423] on input "0" at bounding box center [458, 423] width 117 height 20
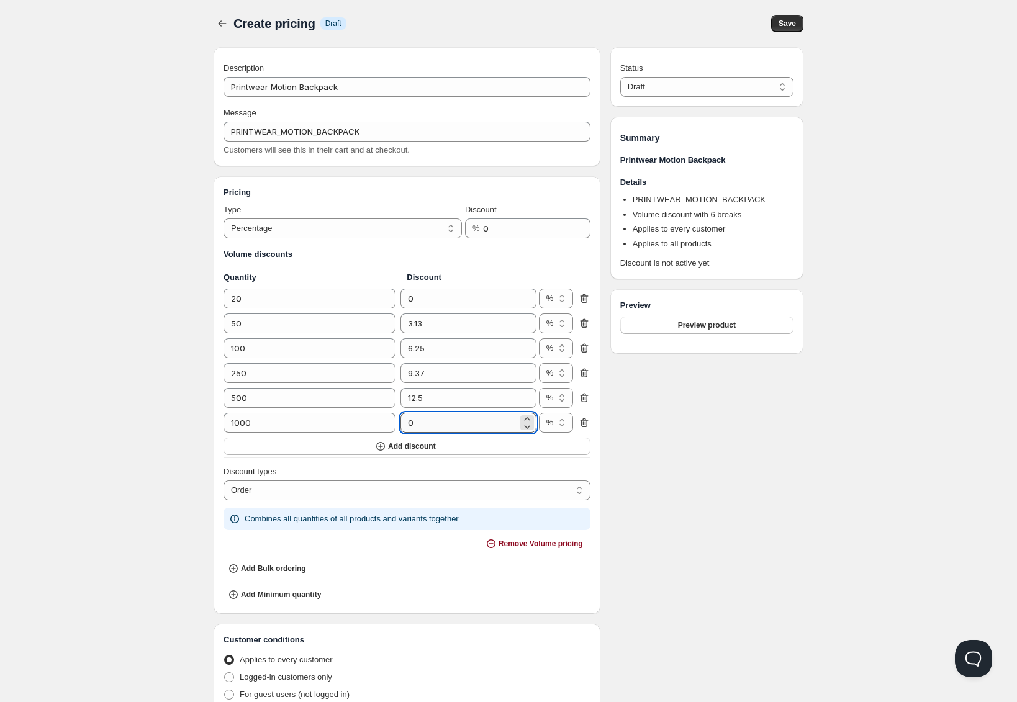
click at [430, 423] on input "0" at bounding box center [458, 423] width 117 height 20
type input "22.68"
click at [662, 445] on div "Status Draft Active Draft Summary Printwear Motion Backpack Details PRINTWEAR_M…" at bounding box center [706, 558] width 193 height 1022
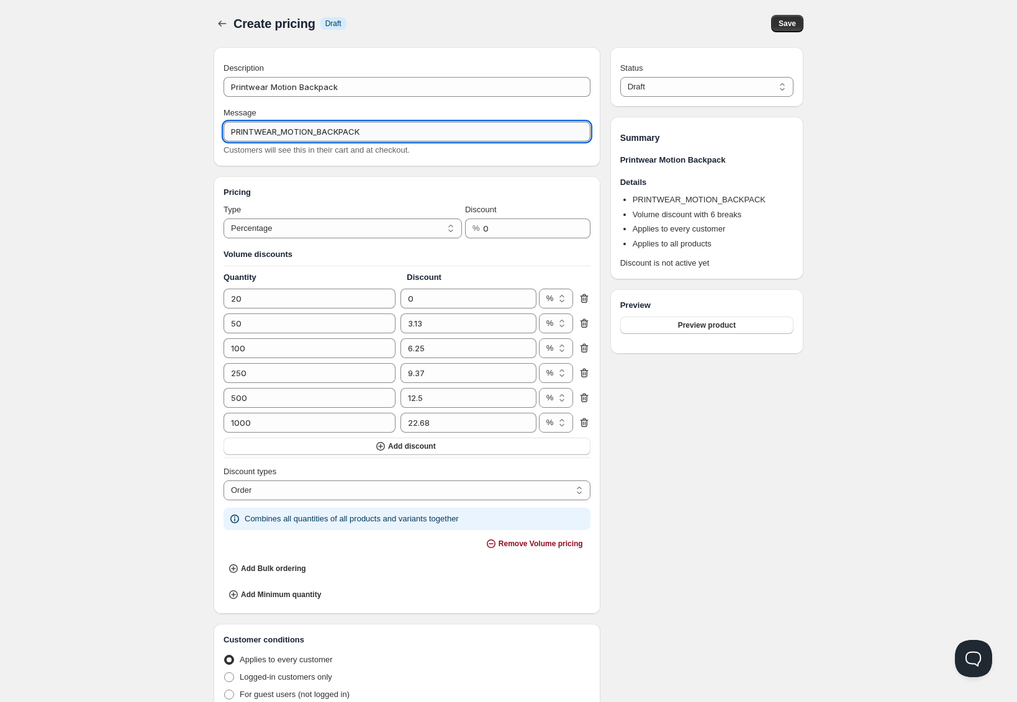
click at [284, 128] on input "PRINTWEAR_MOTION_BACKPACK" at bounding box center [406, 132] width 367 height 20
type input "Bulk Pricing Discount"
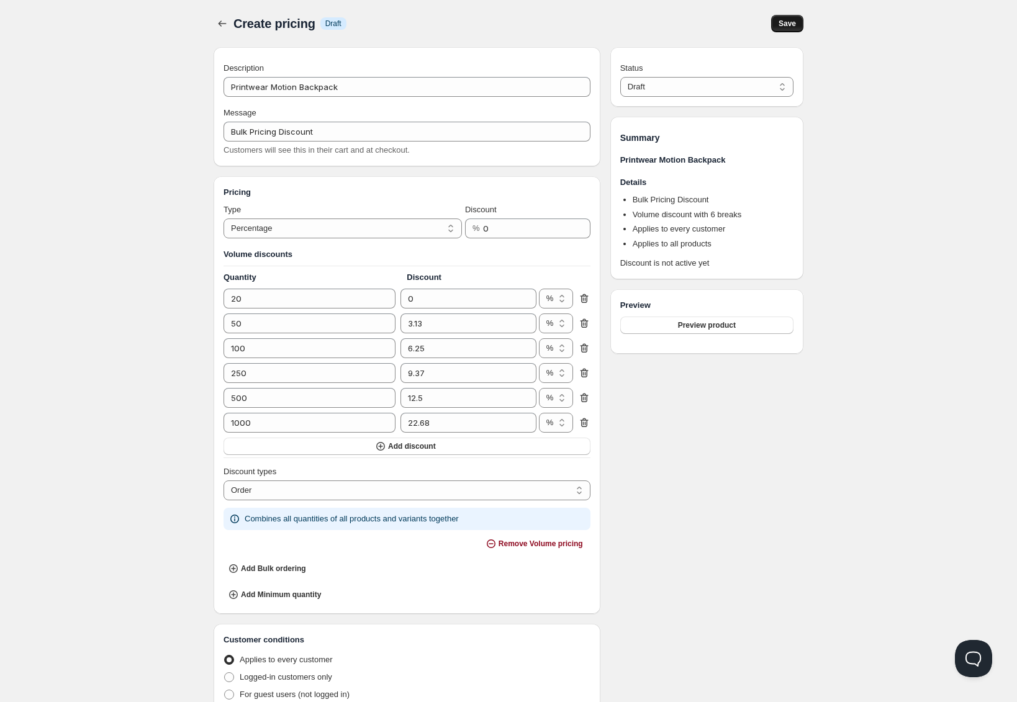
click at [787, 24] on span "Save" at bounding box center [786, 24] width 17 height 10
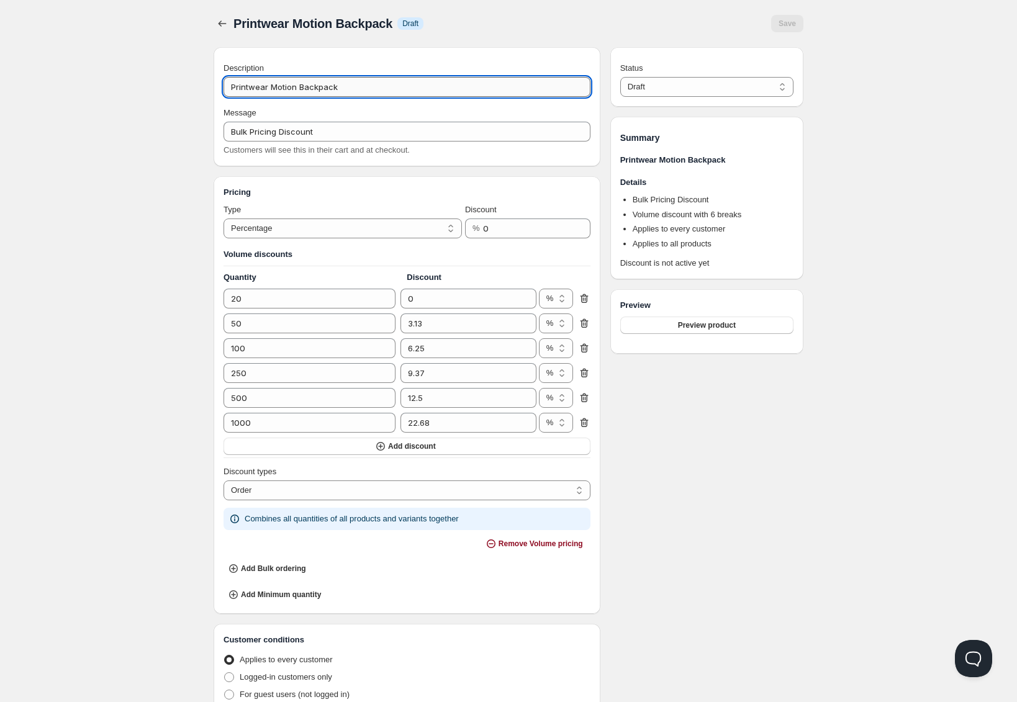
click at [371, 91] on input "Printwear Motion Backpack" at bounding box center [406, 87] width 367 height 20
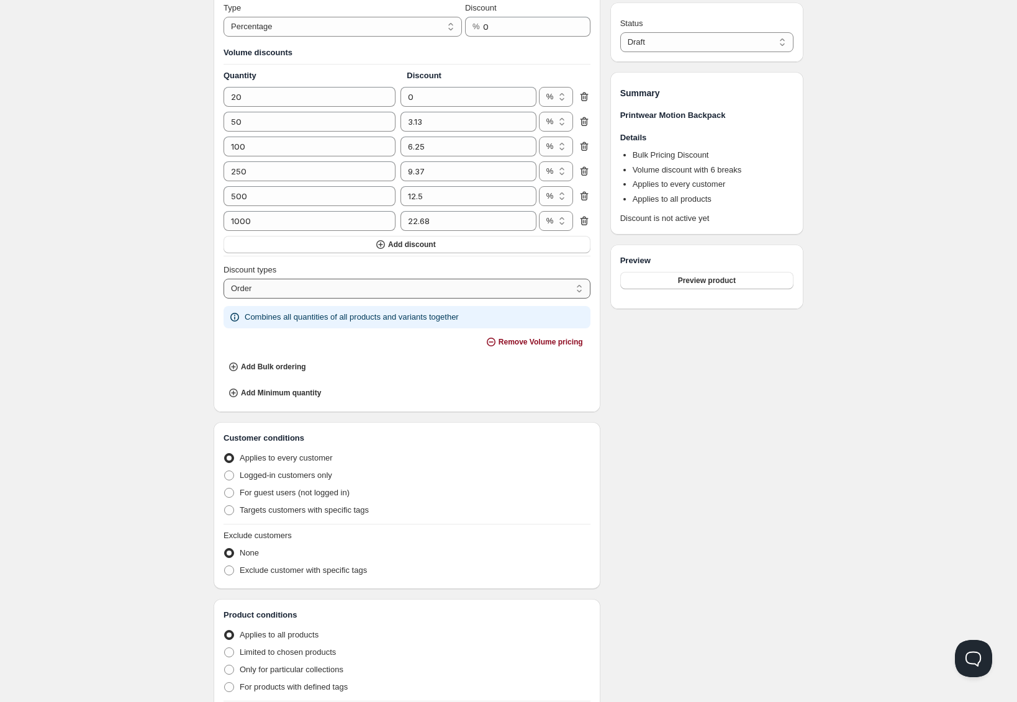
scroll to position [398, 0]
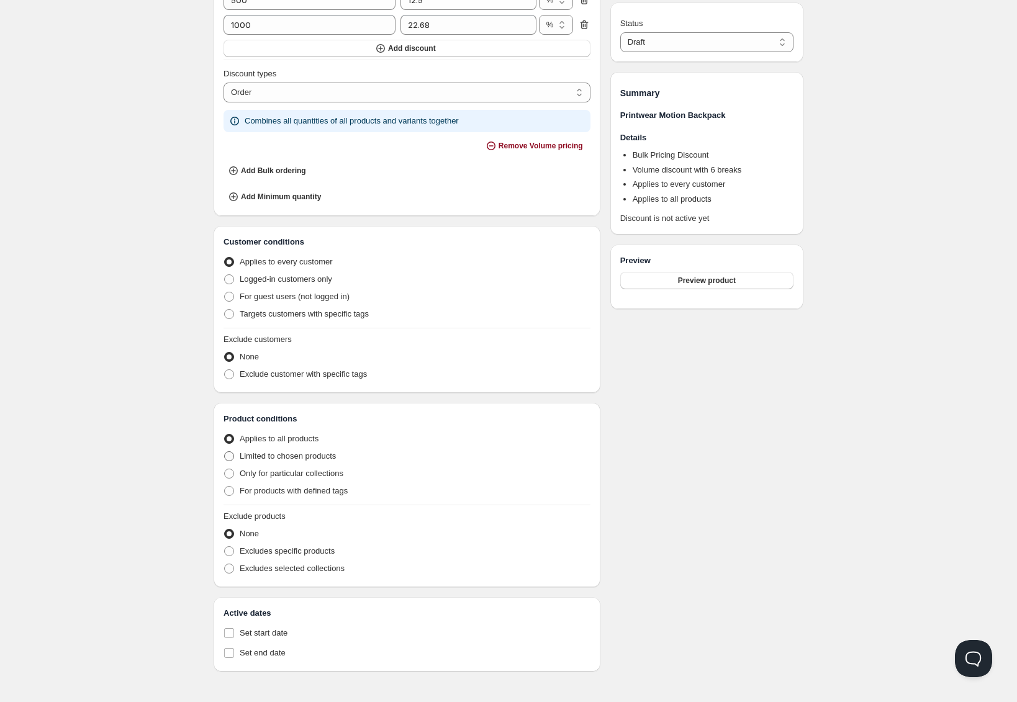
click at [286, 454] on span "Limited to chosen products" at bounding box center [288, 455] width 96 height 9
click at [225, 452] on input "Limited to chosen products" at bounding box center [224, 451] width 1 height 1
radio input "true"
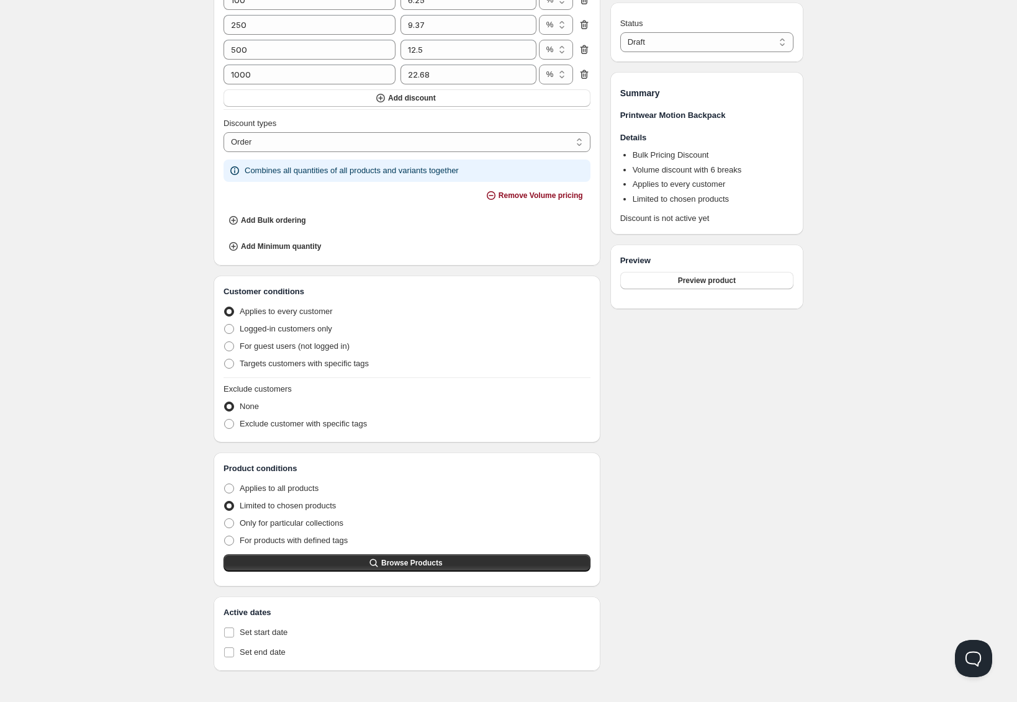
scroll to position [348, 0]
click at [297, 557] on button "Browse Products" at bounding box center [406, 563] width 367 height 17
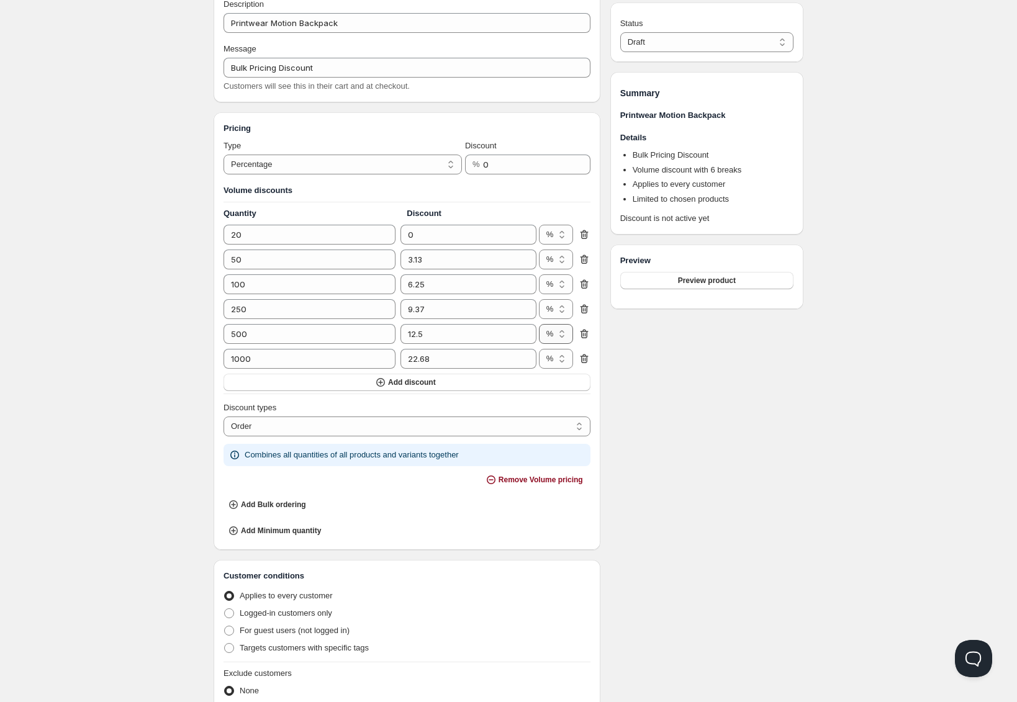
scroll to position [65, 0]
click at [464, 434] on select "Order Product Variant Item" at bounding box center [406, 426] width 367 height 20
select select "2"
click at [223, 416] on select "Order Product Variant Item" at bounding box center [406, 426] width 367 height 20
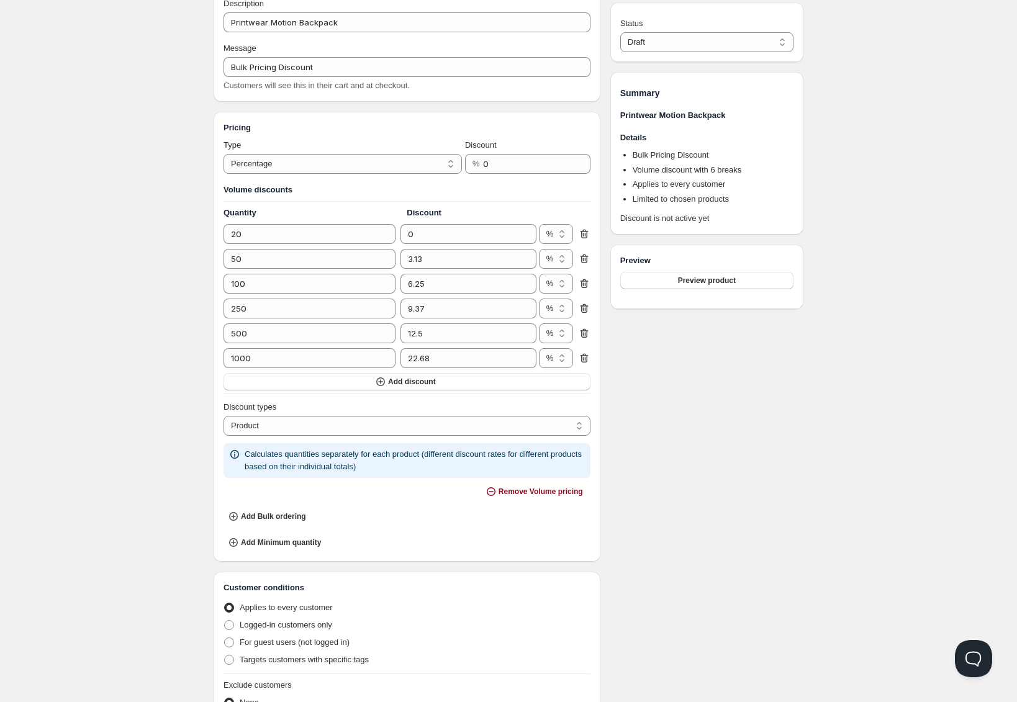
click at [686, 446] on div "Status Draft Active Draft Summary Printwear Motion Backpack Details Bulk Pricin…" at bounding box center [706, 516] width 193 height 1066
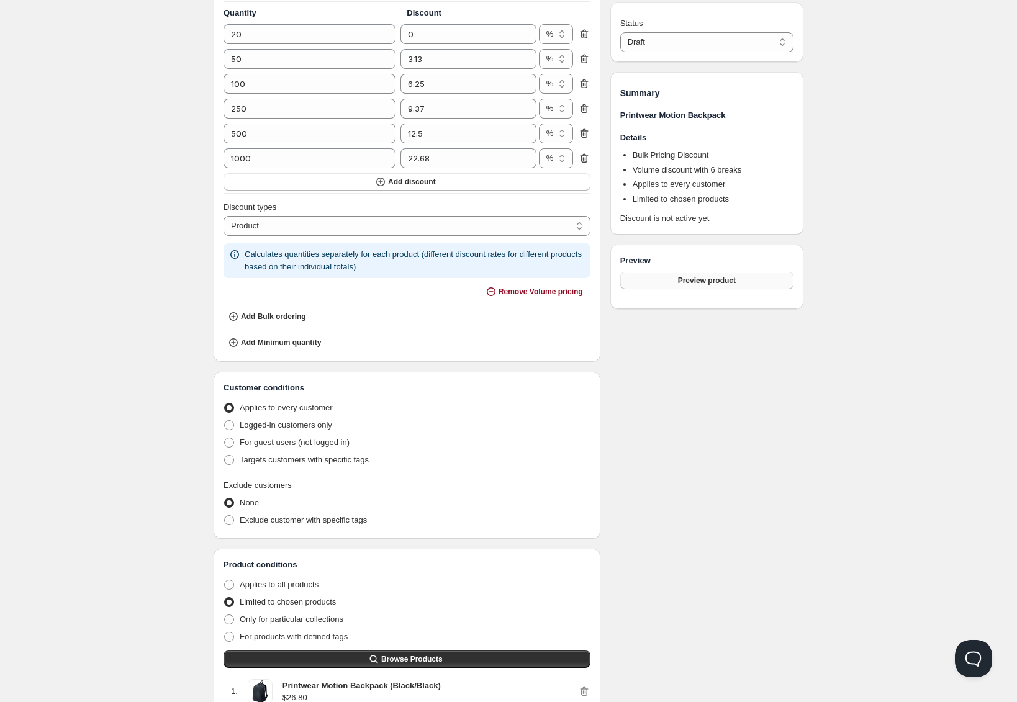
scroll to position [119, 0]
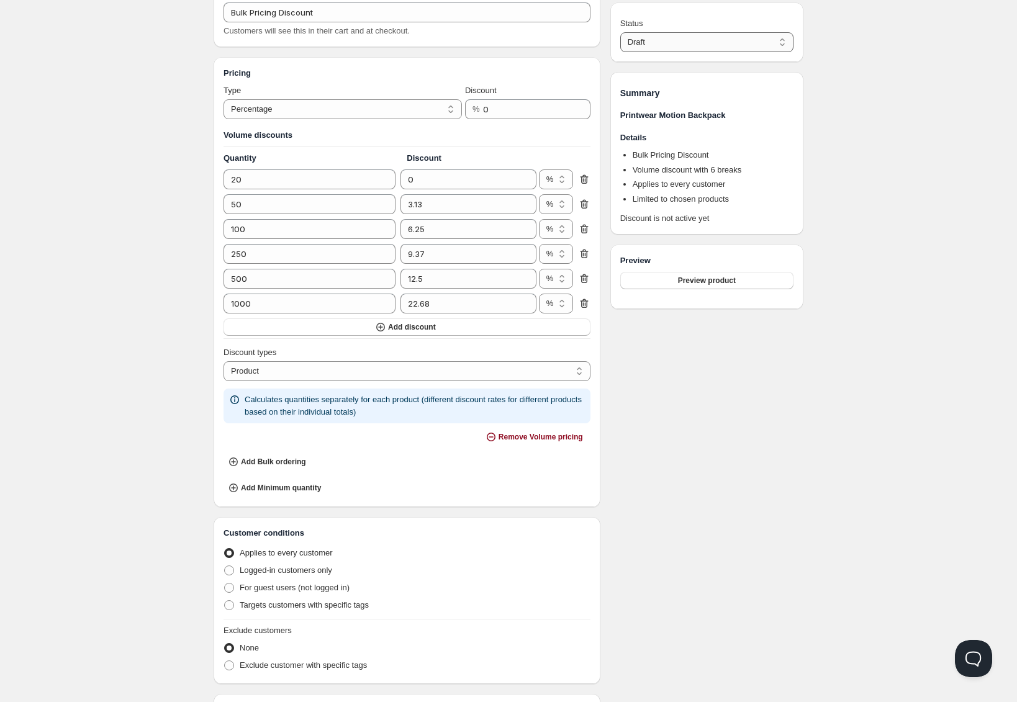
click at [705, 42] on select "Draft Active" at bounding box center [706, 42] width 173 height 20
select select "1"
click at [620, 32] on select "Draft Active" at bounding box center [706, 42] width 173 height 20
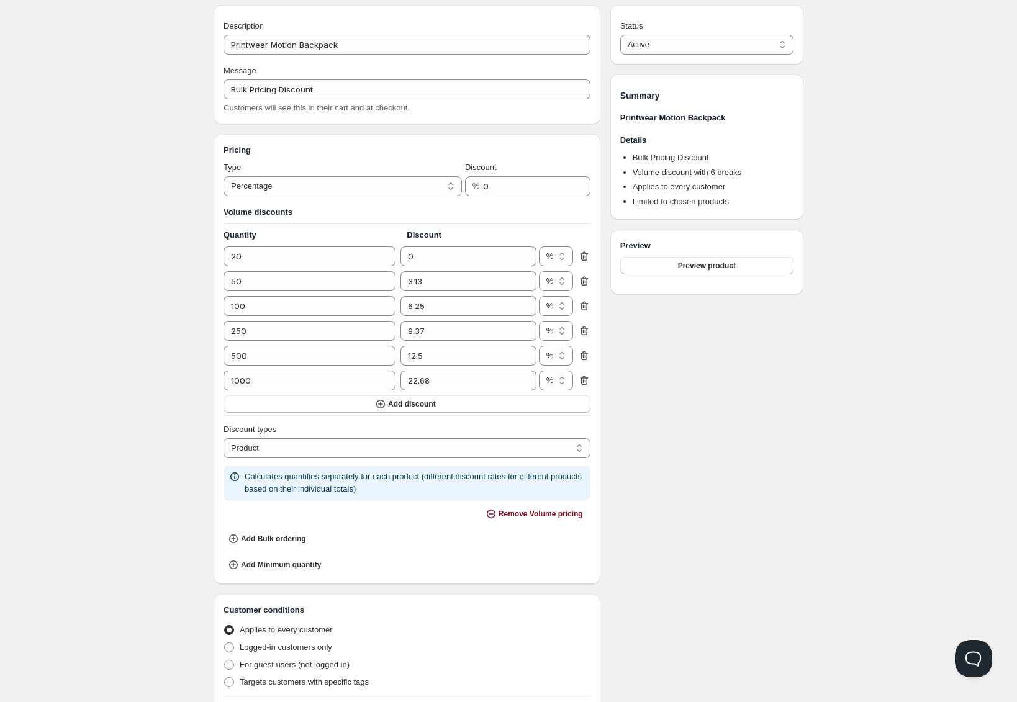
scroll to position [0, 0]
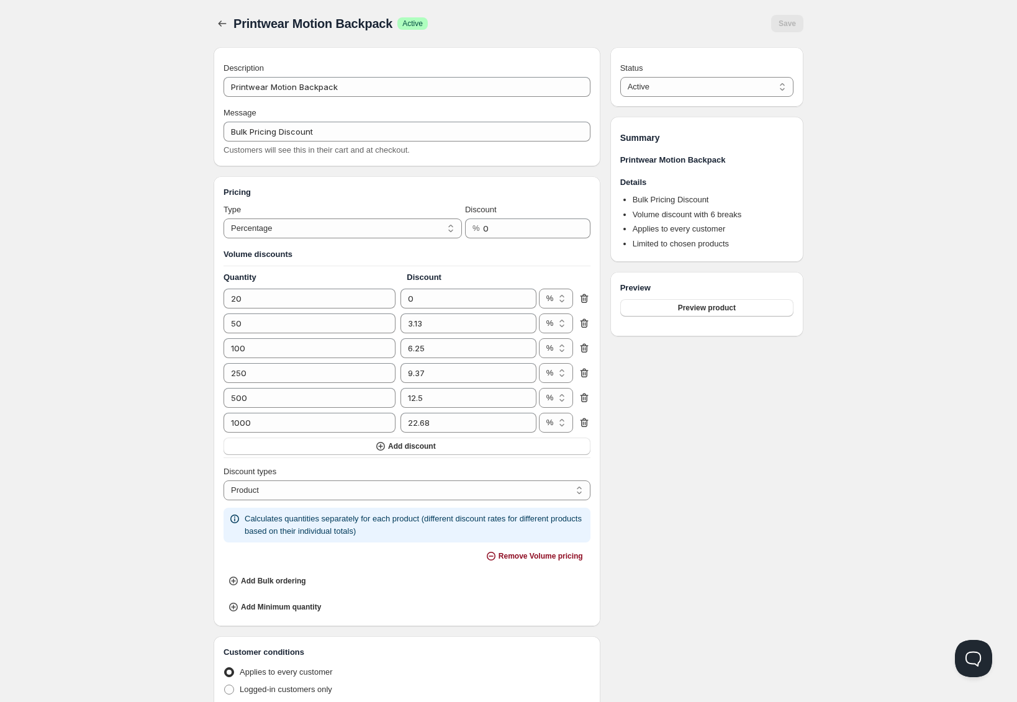
click at [699, 299] on div "Preview Preview product" at bounding box center [706, 304] width 173 height 45
click at [696, 310] on span "Preview product" at bounding box center [707, 308] width 58 height 10
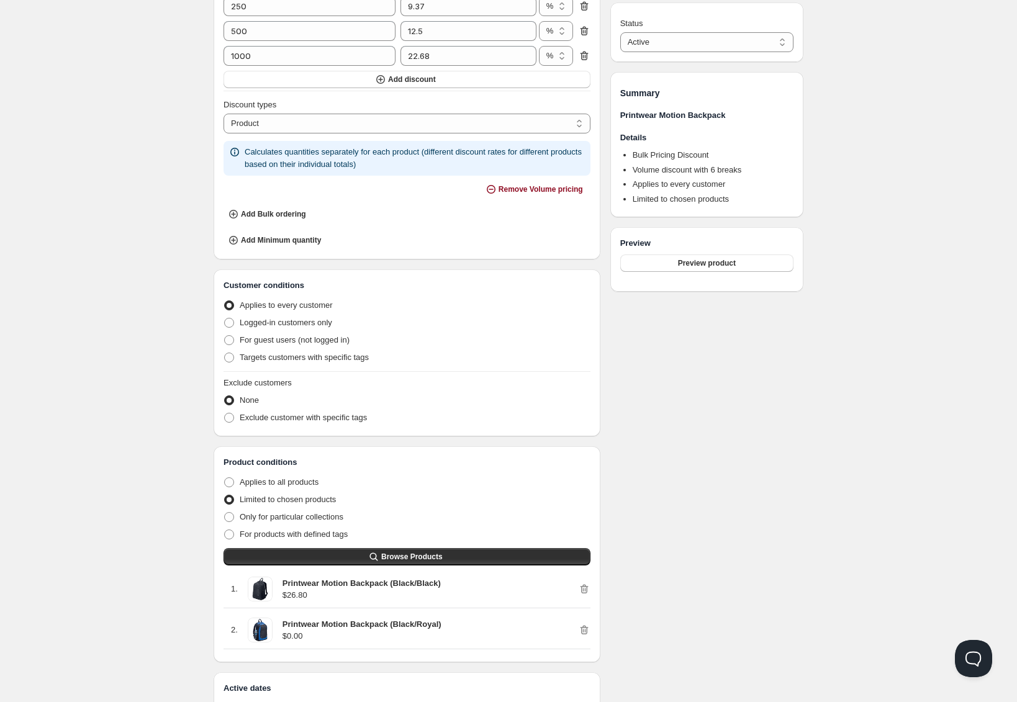
scroll to position [442, 0]
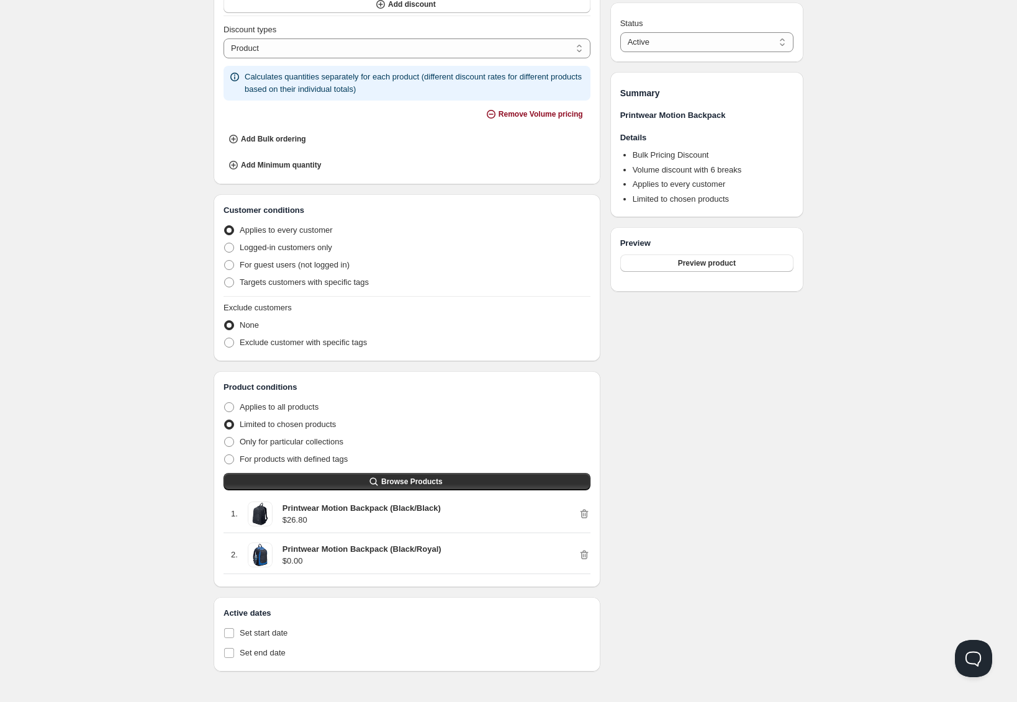
click at [285, 507] on strong "Printwear Motion Backpack (Black/Black)" at bounding box center [361, 507] width 158 height 9
drag, startPoint x: 285, startPoint y: 507, endPoint x: 354, endPoint y: 510, distance: 69.6
click at [354, 510] on strong "Printwear Motion Backpack (Black/Black)" at bounding box center [361, 507] width 158 height 9
copy strong "Printwear Motion Backpack"
click at [281, 632] on span "Set start date" at bounding box center [264, 632] width 48 height 9
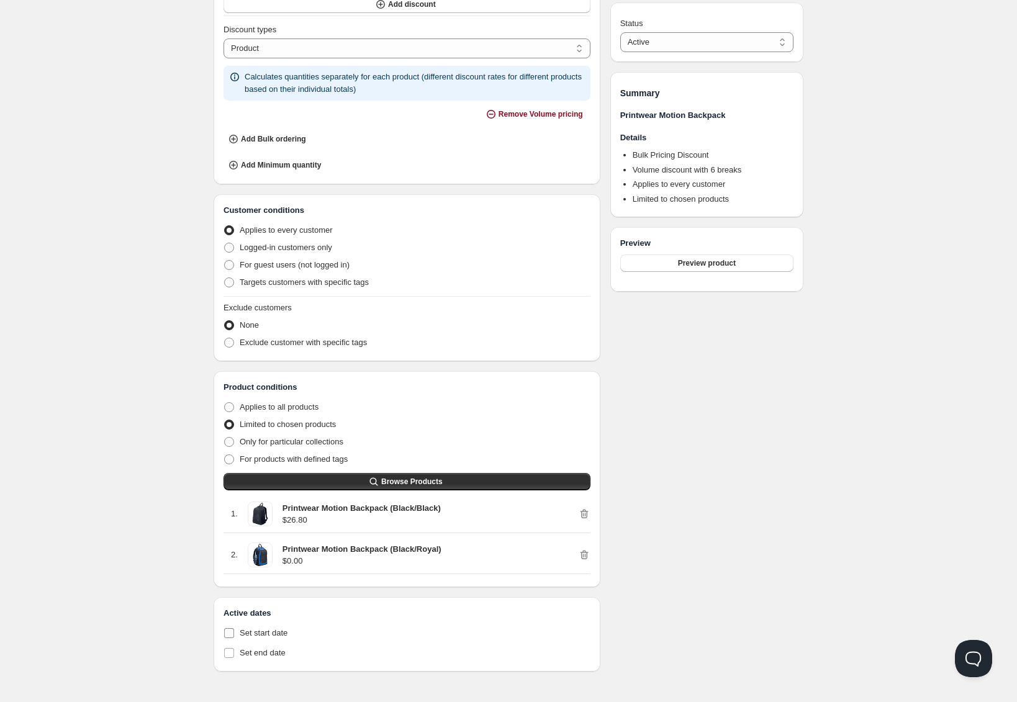
click at [234, 632] on input "Set start date" at bounding box center [229, 633] width 10 height 10
checkbox input "true"
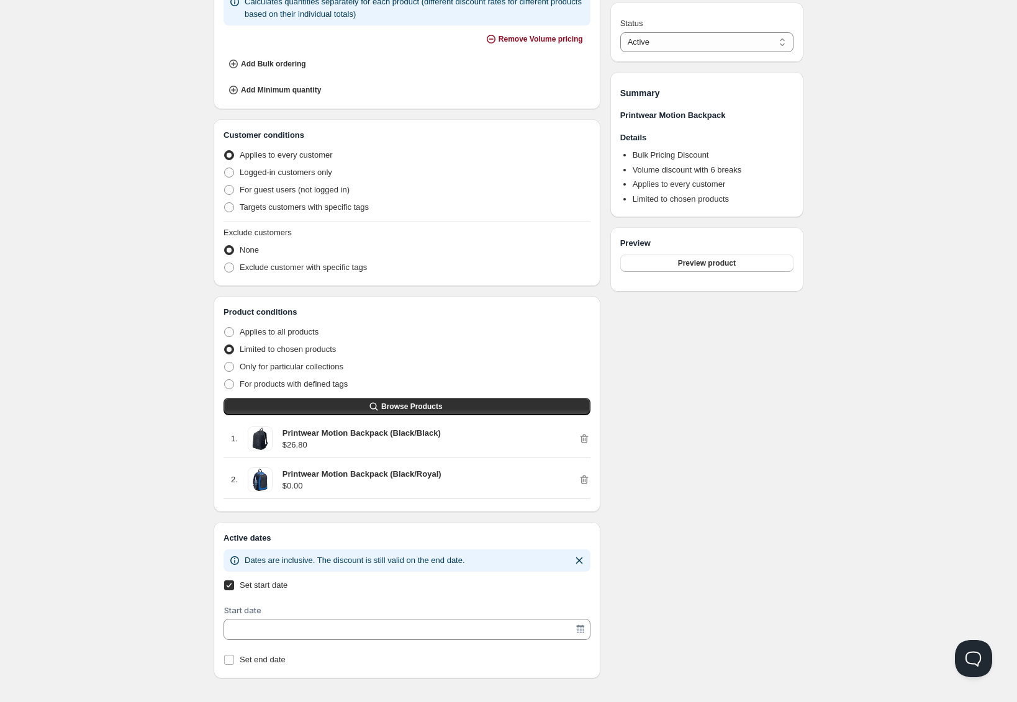
scroll to position [523, 0]
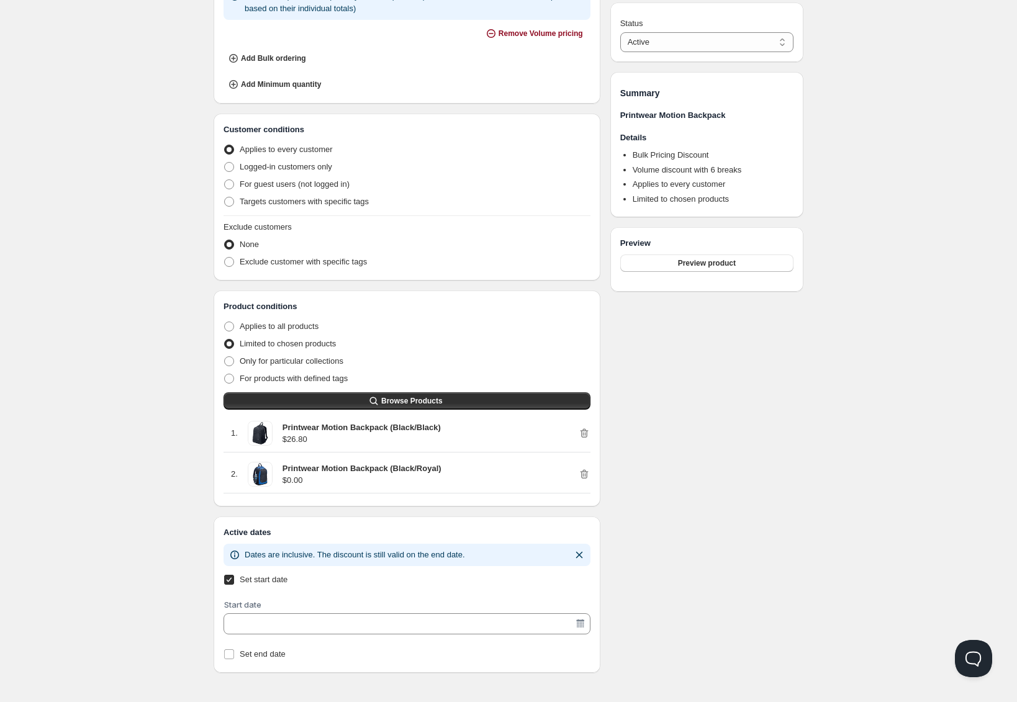
click at [304, 614] on input "Start date" at bounding box center [401, 624] width 348 height 20
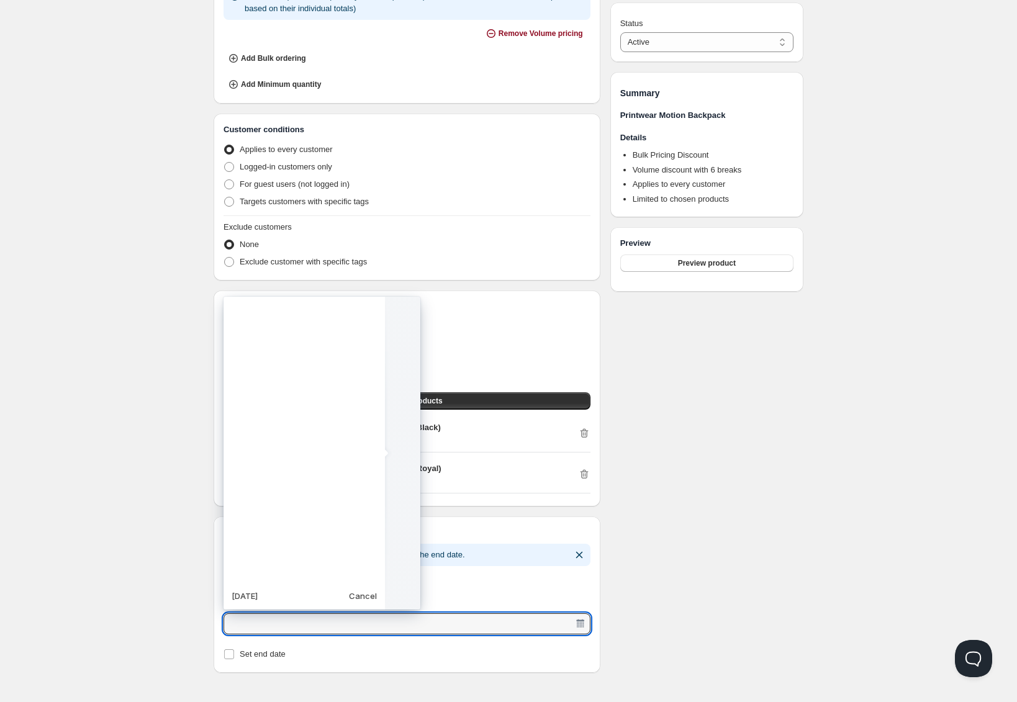
scroll to position [310369, 0]
click at [304, 372] on td "1" at bounding box center [304, 370] width 22 height 22
type vaadin-date-picker "[DATE]"
type input "[DATE]"
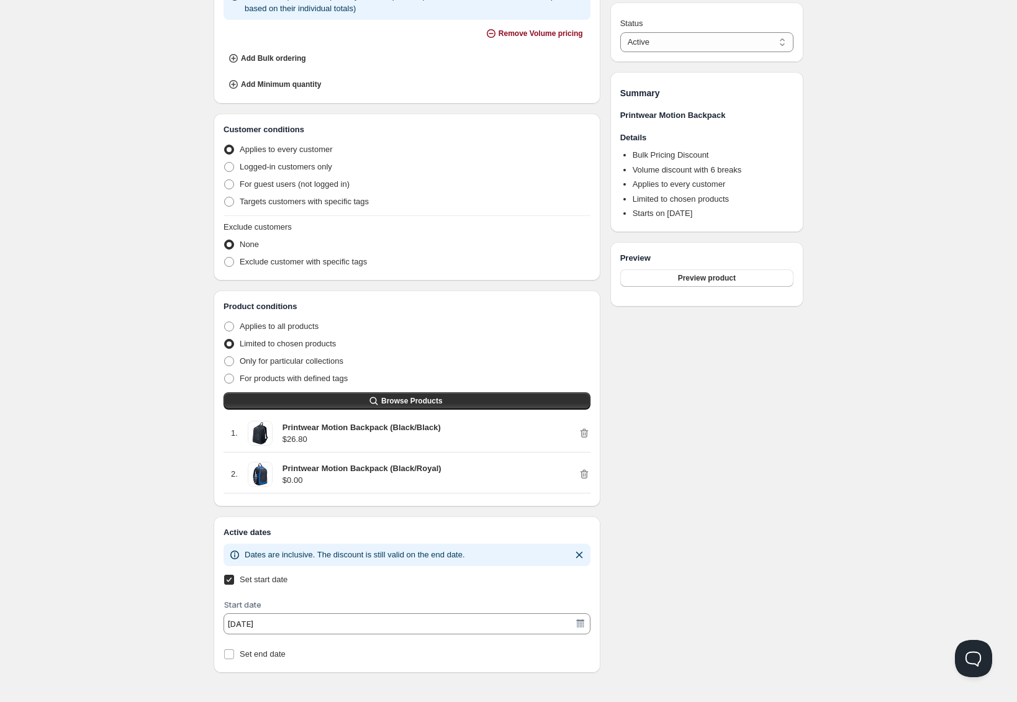
click at [283, 576] on span "Set start date" at bounding box center [264, 579] width 48 height 9
click at [234, 576] on input "Set start date" at bounding box center [229, 580] width 10 height 10
checkbox input "false"
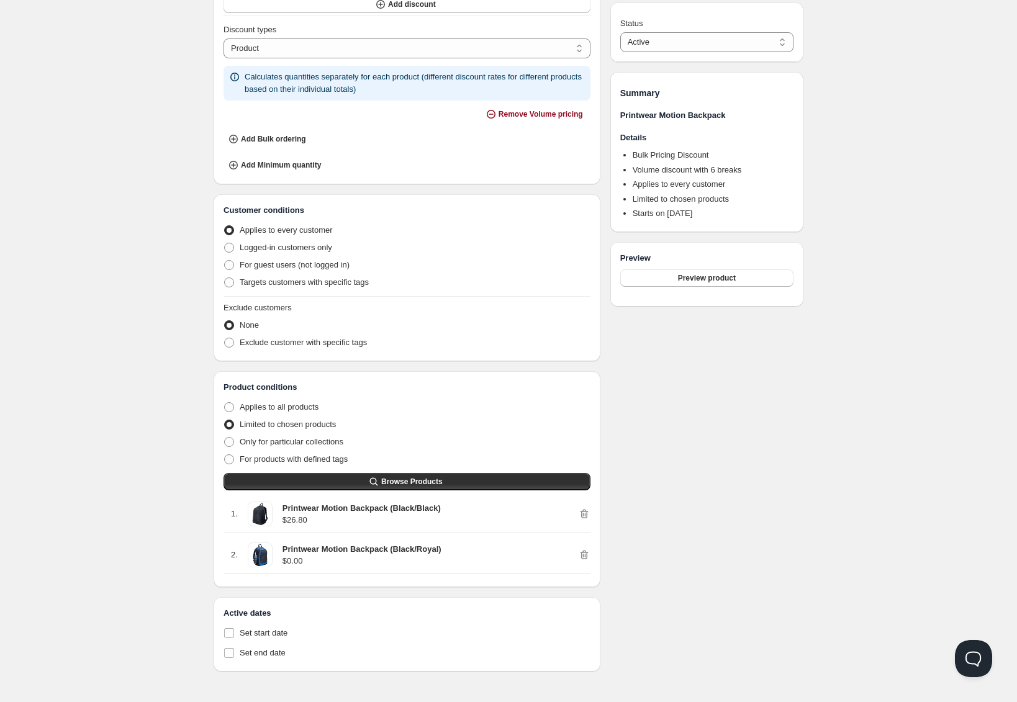
scroll to position [439, 0]
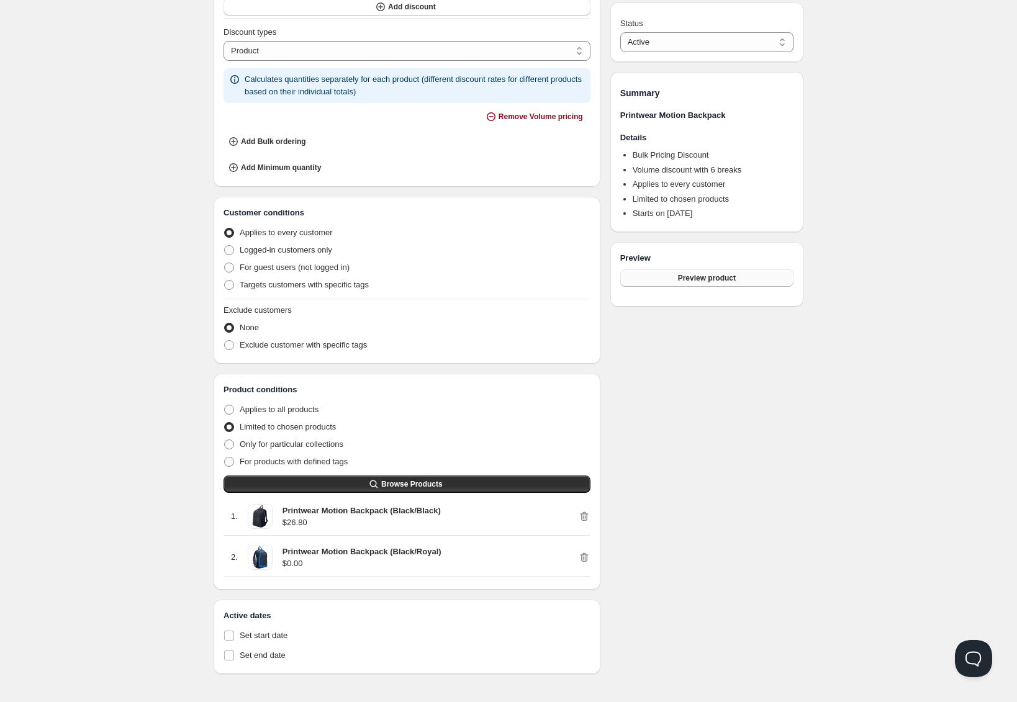
click at [649, 277] on button "Preview product" at bounding box center [706, 277] width 173 height 17
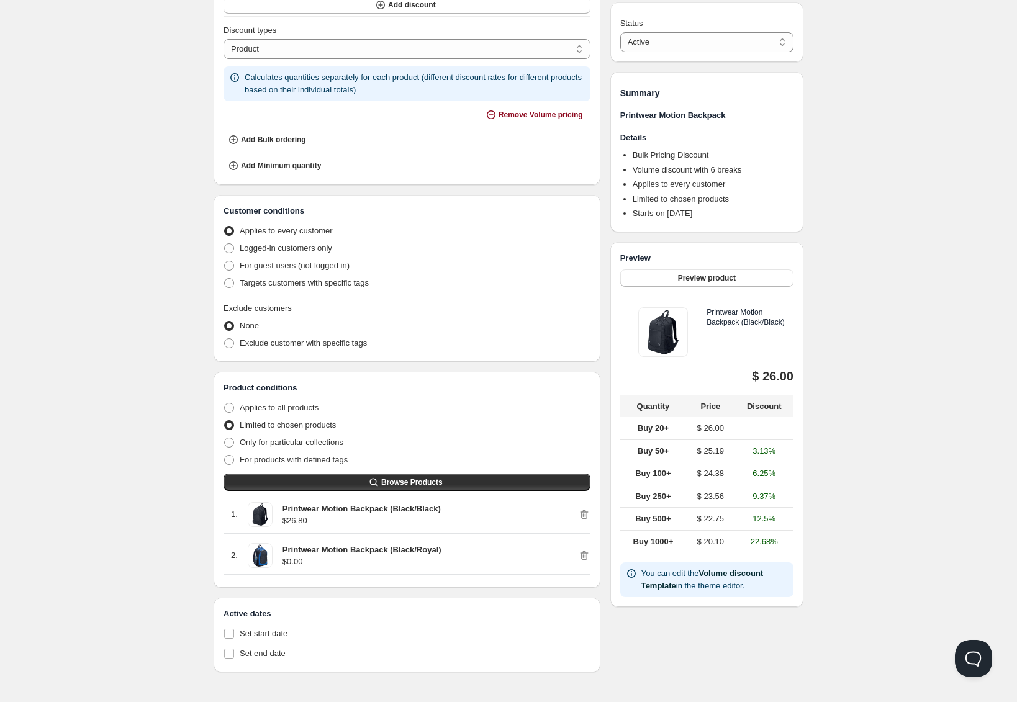
scroll to position [442, 0]
click at [758, 572] on link "Volume discount Template" at bounding box center [702, 580] width 122 height 22
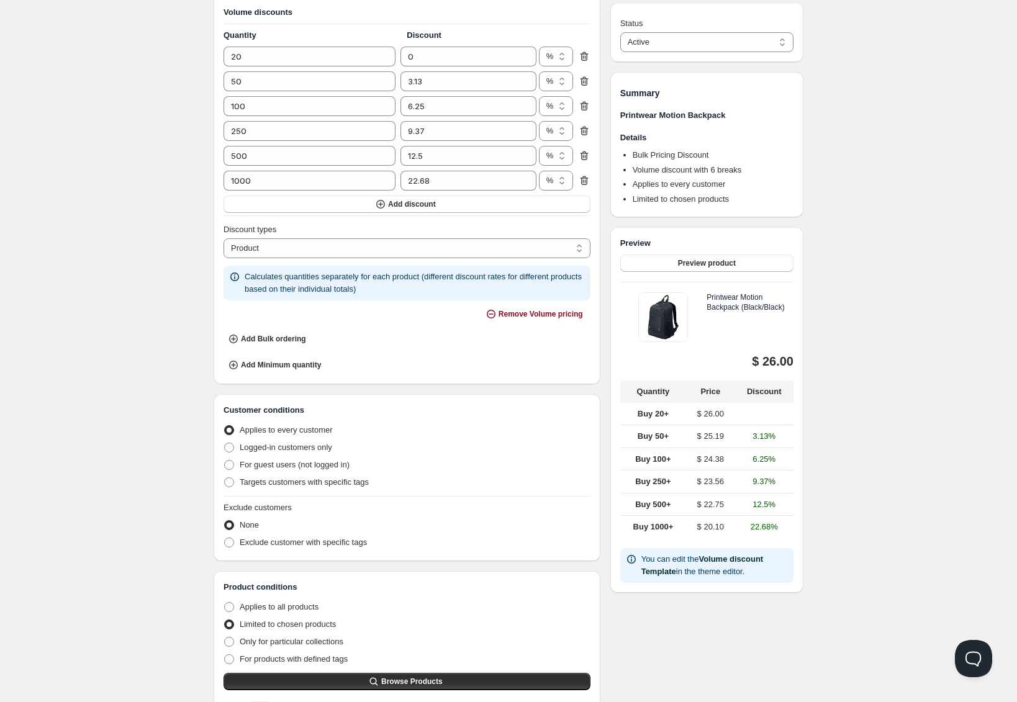
scroll to position [238, 0]
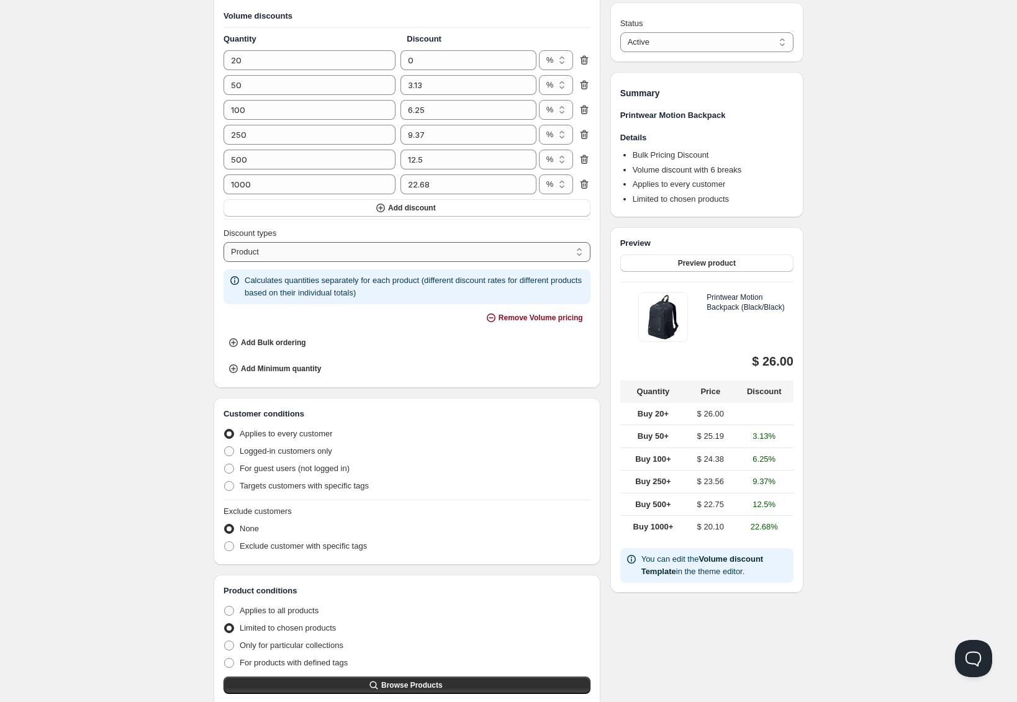
click at [428, 251] on select "Order Product Variant Item" at bounding box center [406, 252] width 367 height 20
click at [284, 250] on select "Order Product Variant Item" at bounding box center [406, 252] width 367 height 20
click at [223, 242] on select "Order Product Variant Item" at bounding box center [406, 252] width 367 height 20
click at [81, 264] on div "Home Pricing Price lists Checkout Forms Submissions Settings Features Plans Pri…" at bounding box center [508, 334] width 1017 height 1145
click at [343, 261] on select "Order Product Variant Item" at bounding box center [406, 252] width 367 height 20
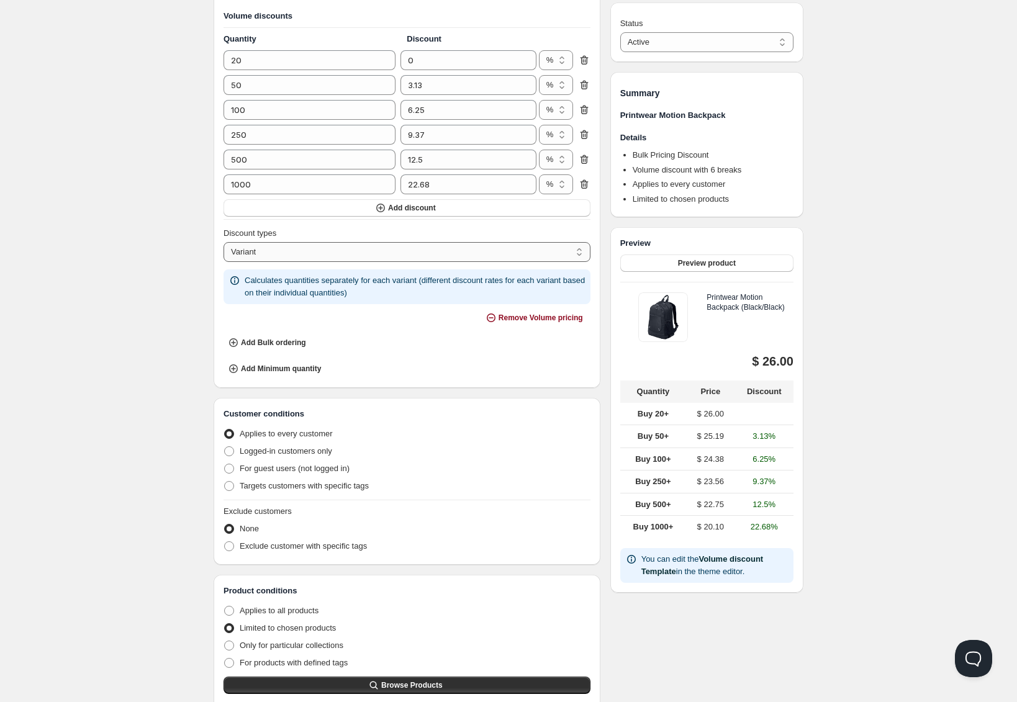
click at [223, 242] on select "Order Product Variant Item" at bounding box center [406, 252] width 367 height 20
drag, startPoint x: 343, startPoint y: 261, endPoint x: 341, endPoint y: 253, distance: 8.2
click at [341, 253] on select "Order Product Variant Item" at bounding box center [406, 252] width 367 height 20
click at [223, 242] on select "Order Product Variant Item" at bounding box center [406, 252] width 367 height 20
click at [91, 280] on div "Home Pricing Price lists Checkout Forms Submissions Settings Features Plans Pri…" at bounding box center [508, 334] width 1017 height 1145
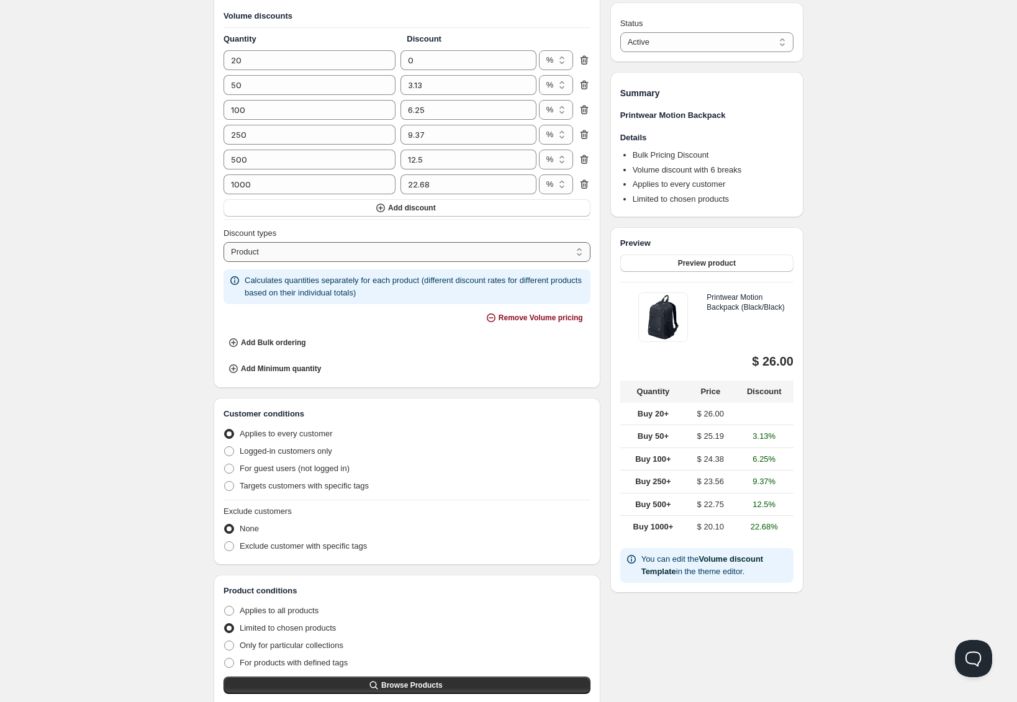
click at [327, 253] on select "Order Product Variant Item" at bounding box center [406, 252] width 367 height 20
click at [223, 242] on select "Order Product Variant Item" at bounding box center [406, 252] width 367 height 20
click at [179, 285] on div "Home Pricing Price lists Checkout Forms Submissions Settings Features Plans Pri…" at bounding box center [508, 334] width 1017 height 1145
click at [425, 259] on select "Order Product Variant Item" at bounding box center [406, 252] width 367 height 20
click at [223, 242] on select "Order Product Variant Item" at bounding box center [406, 252] width 367 height 20
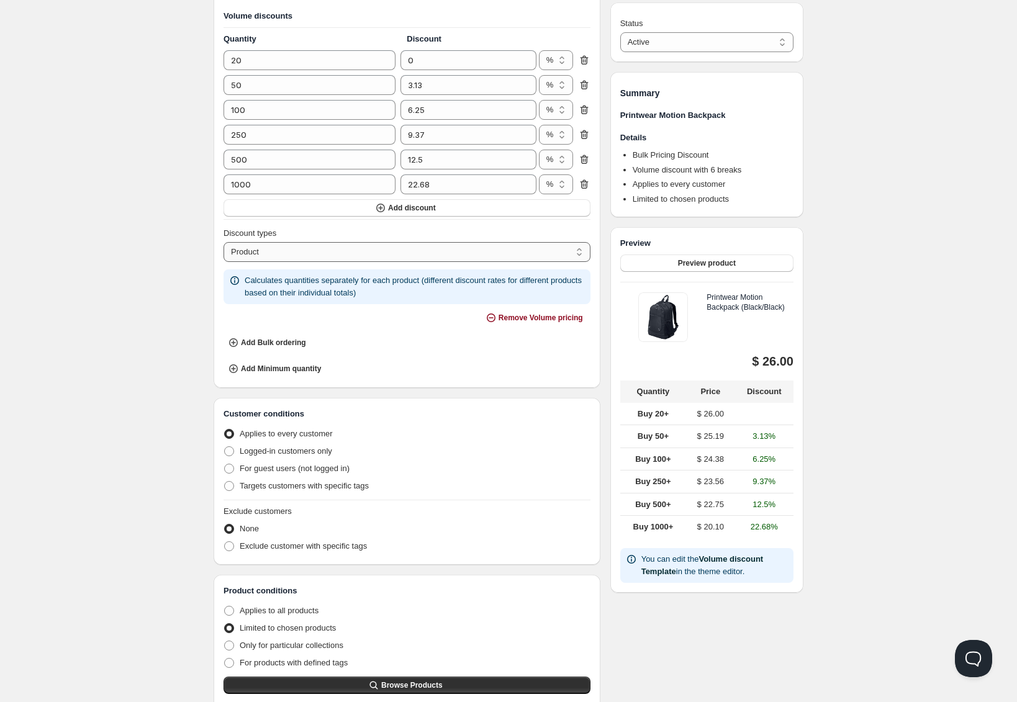
click at [289, 254] on select "Order Product Variant Item" at bounding box center [406, 252] width 367 height 20
select select "4"
click at [223, 242] on select "Order Product Variant Item" at bounding box center [406, 252] width 367 height 20
click at [326, 256] on select "Order Product Variant Item" at bounding box center [406, 252] width 367 height 20
click at [223, 242] on select "Order Product Variant Item" at bounding box center [406, 252] width 367 height 20
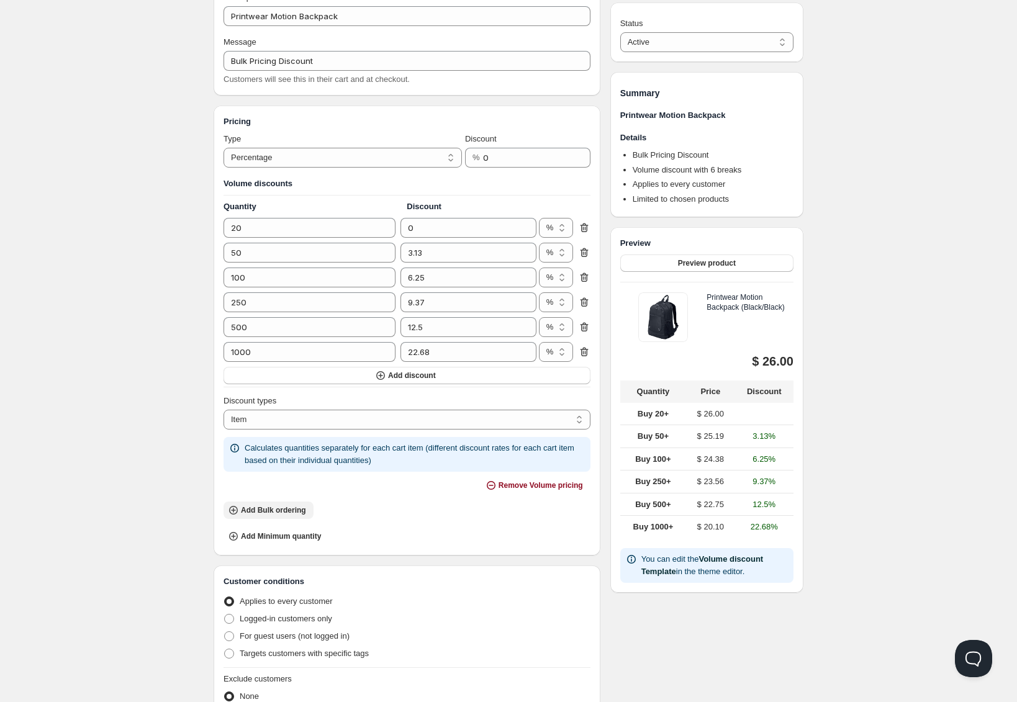
scroll to position [83, 0]
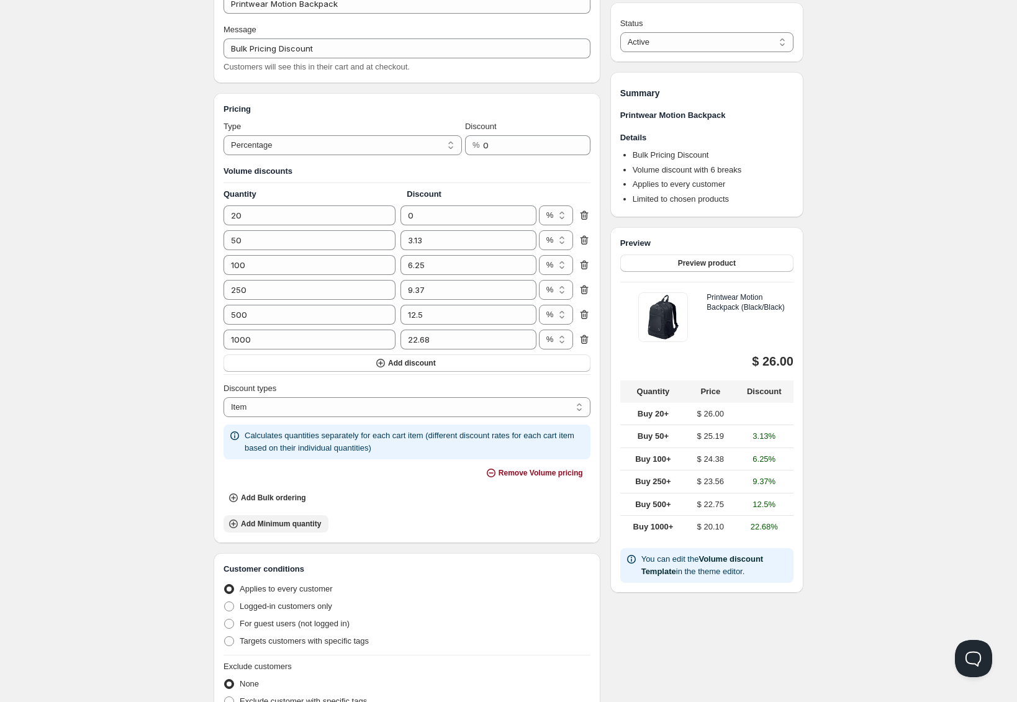
click at [303, 527] on span "Add Minimum quantity" at bounding box center [281, 524] width 80 height 10
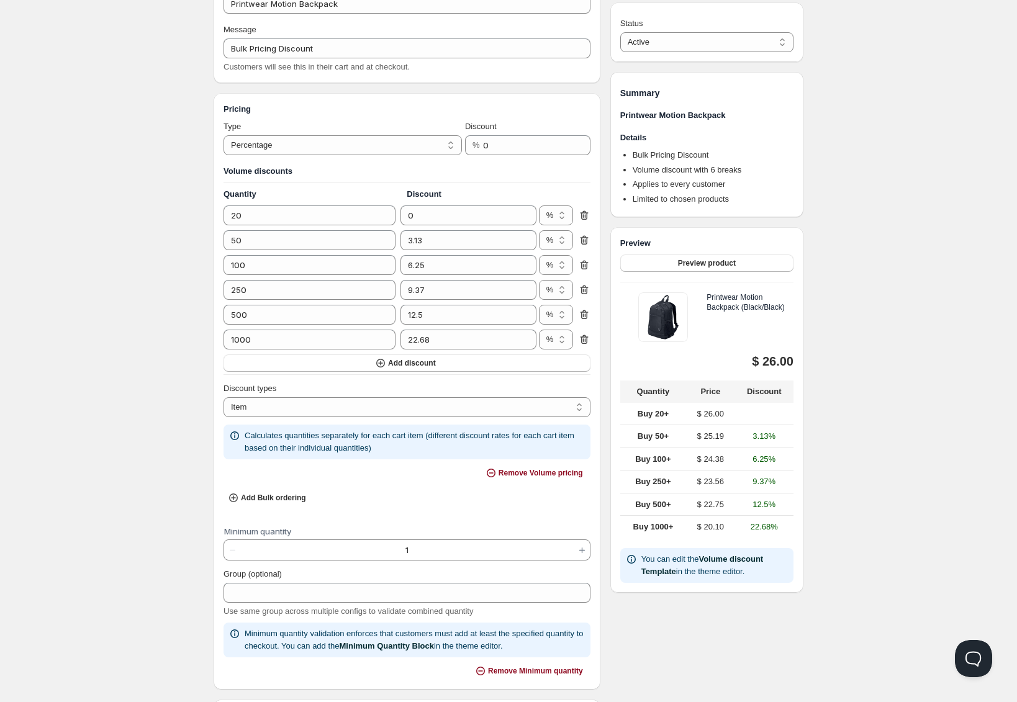
click at [351, 553] on input "1" at bounding box center [406, 550] width 333 height 20
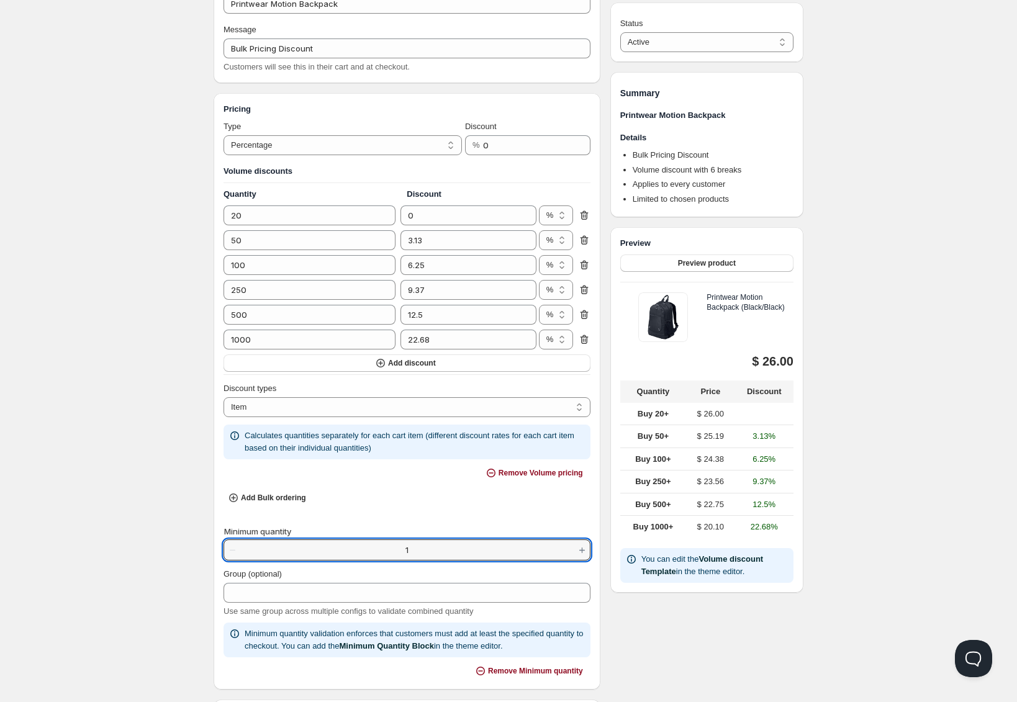
click at [351, 553] on input "1" at bounding box center [406, 550] width 333 height 20
type input "20"
type vaadin-integer-field "20"
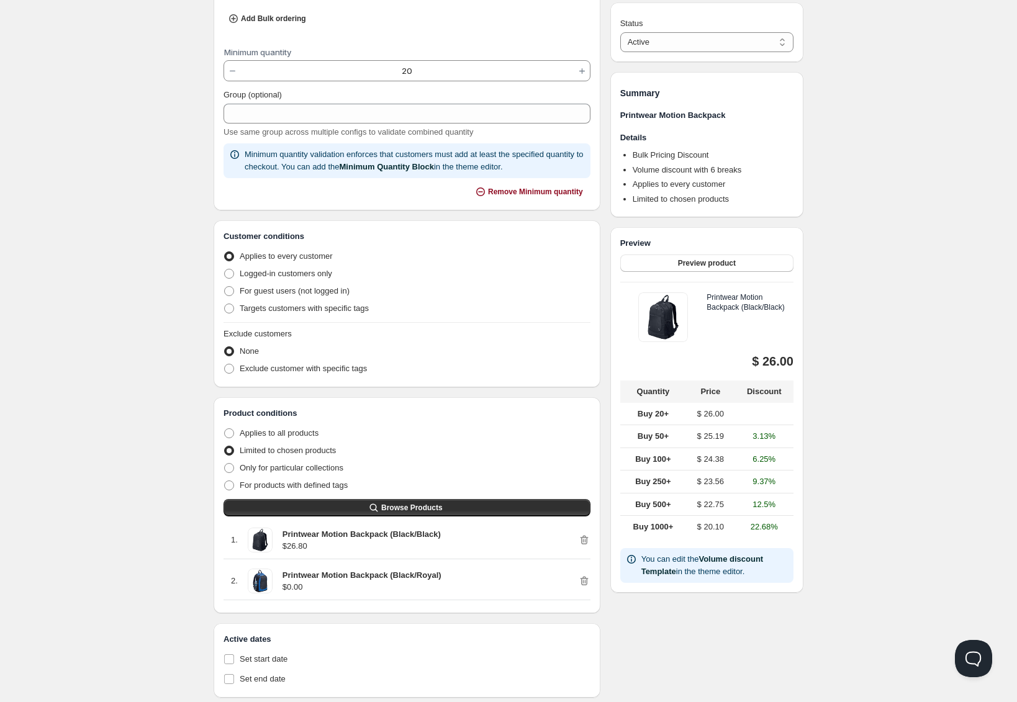
scroll to position [588, 0]
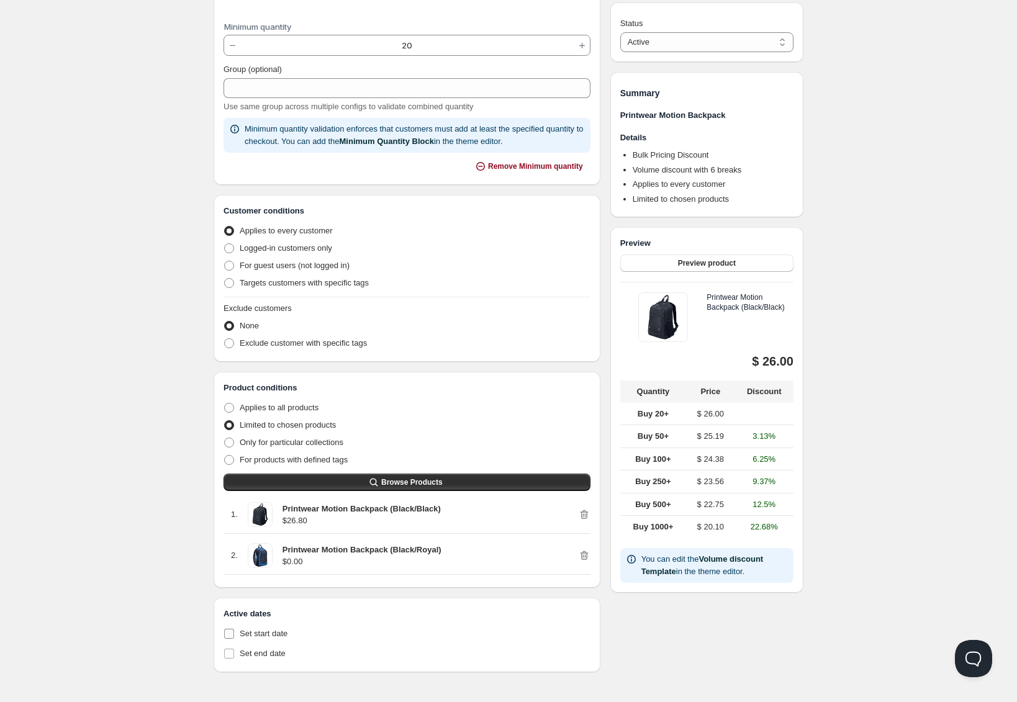
click at [261, 634] on span "Set start date" at bounding box center [264, 633] width 48 height 9
click at [234, 634] on input "Set start date" at bounding box center [229, 634] width 10 height 10
checkbox input "true"
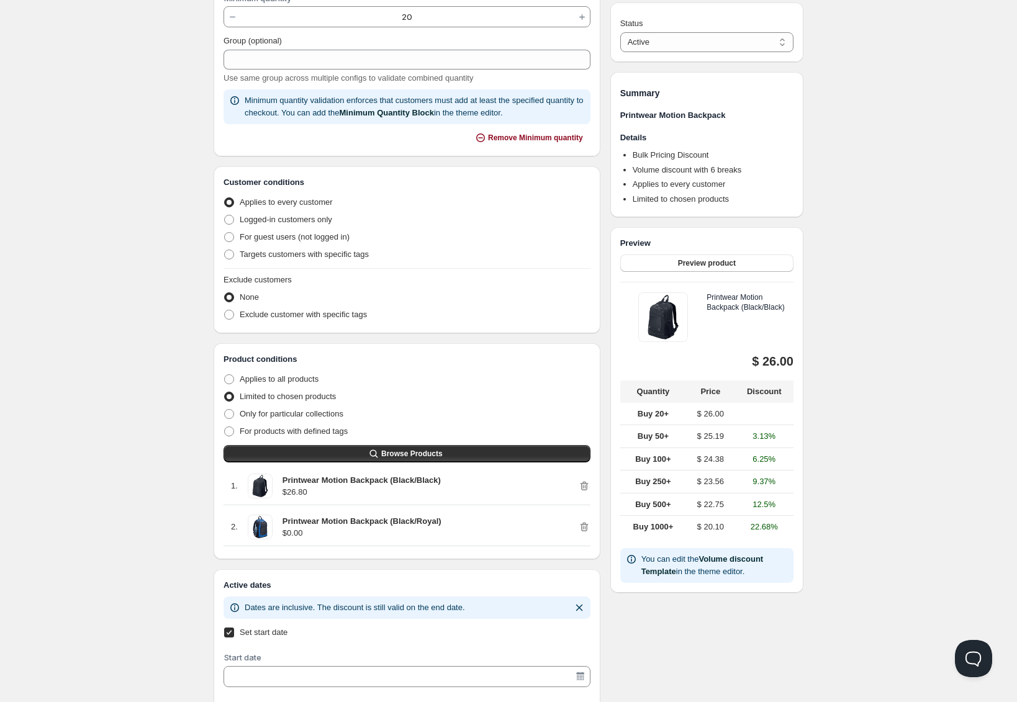
scroll to position [669, 0]
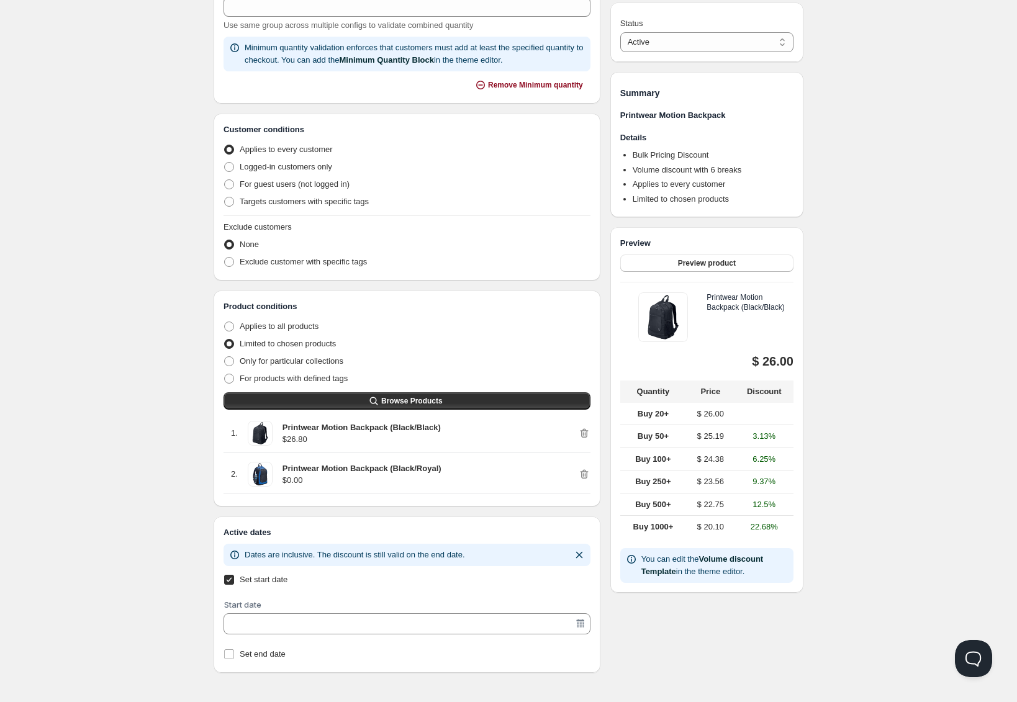
click at [339, 621] on input "Start date" at bounding box center [401, 624] width 348 height 20
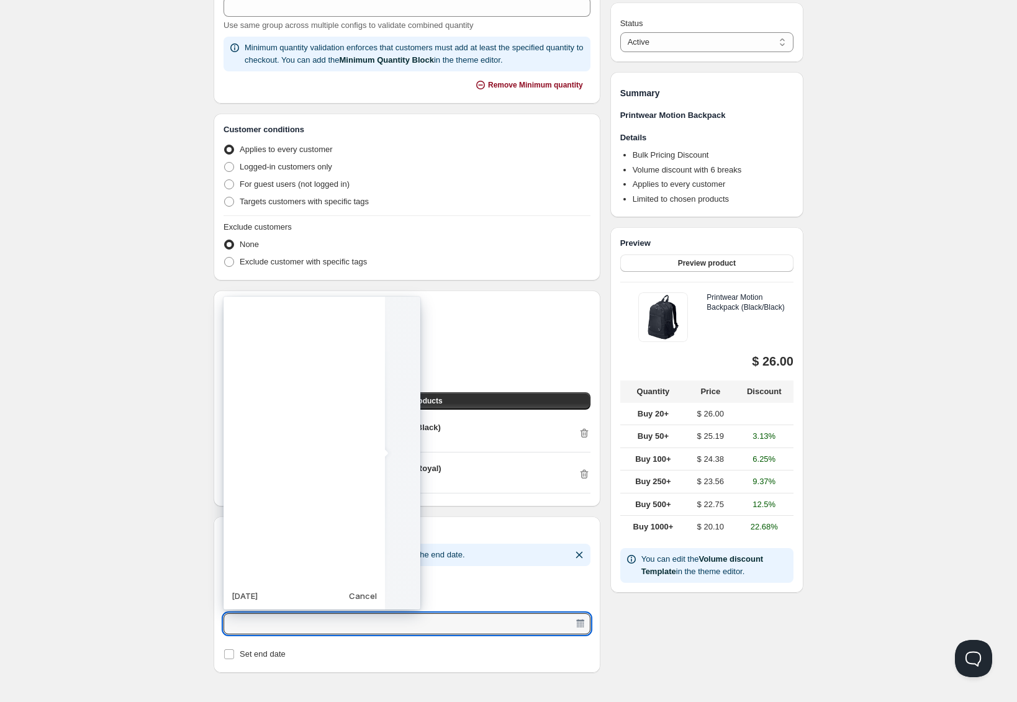
scroll to position [310369, 0]
click at [293, 368] on td "1" at bounding box center [304, 370] width 22 height 22
type vaadin-date-picker "[DATE]"
type input "[DATE]"
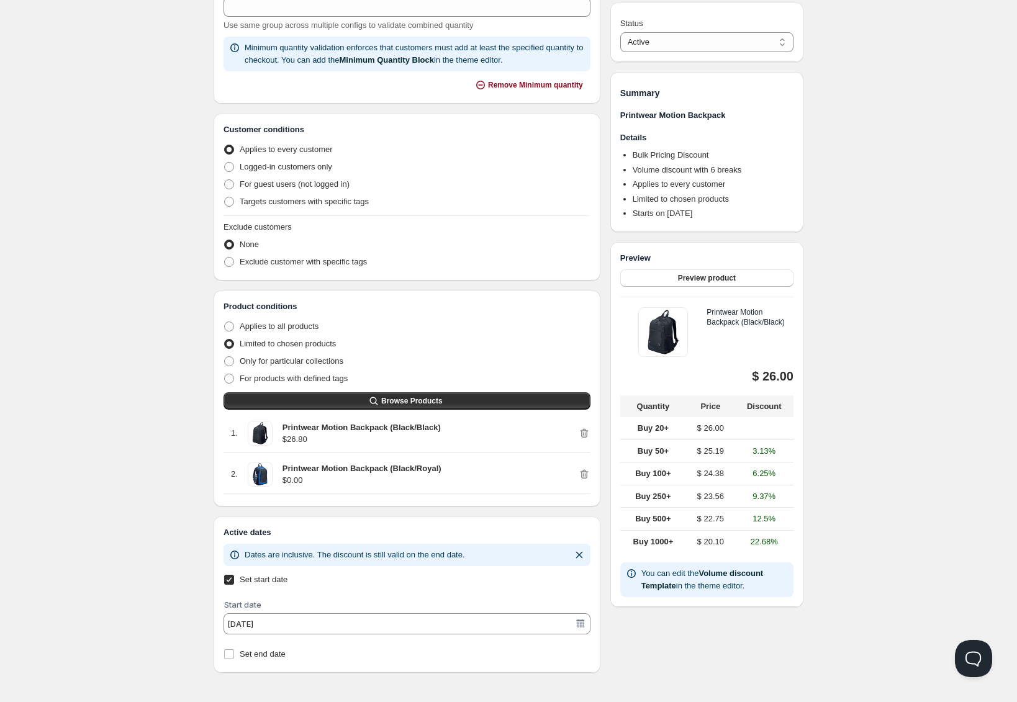
click at [722, 657] on div "Status Active Draft Active Summary Printwear Motion Backpack Details Bulk Prici…" at bounding box center [706, 25] width 193 height 1295
click at [231, 580] on input "Set start date" at bounding box center [229, 580] width 10 height 10
checkbox input "false"
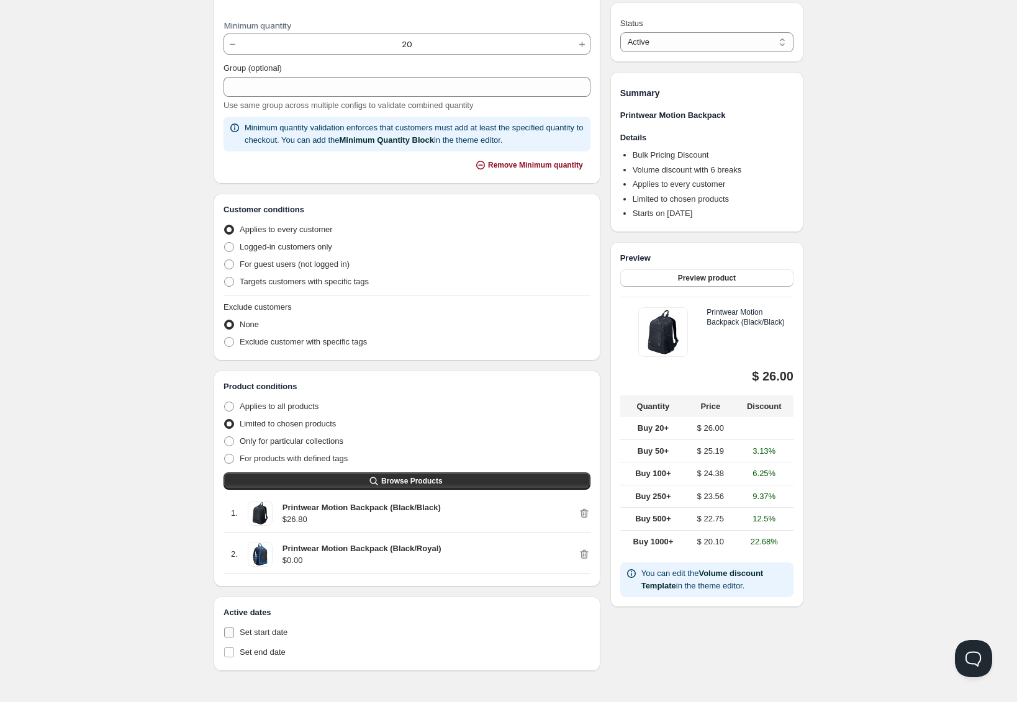
scroll to position [588, 0]
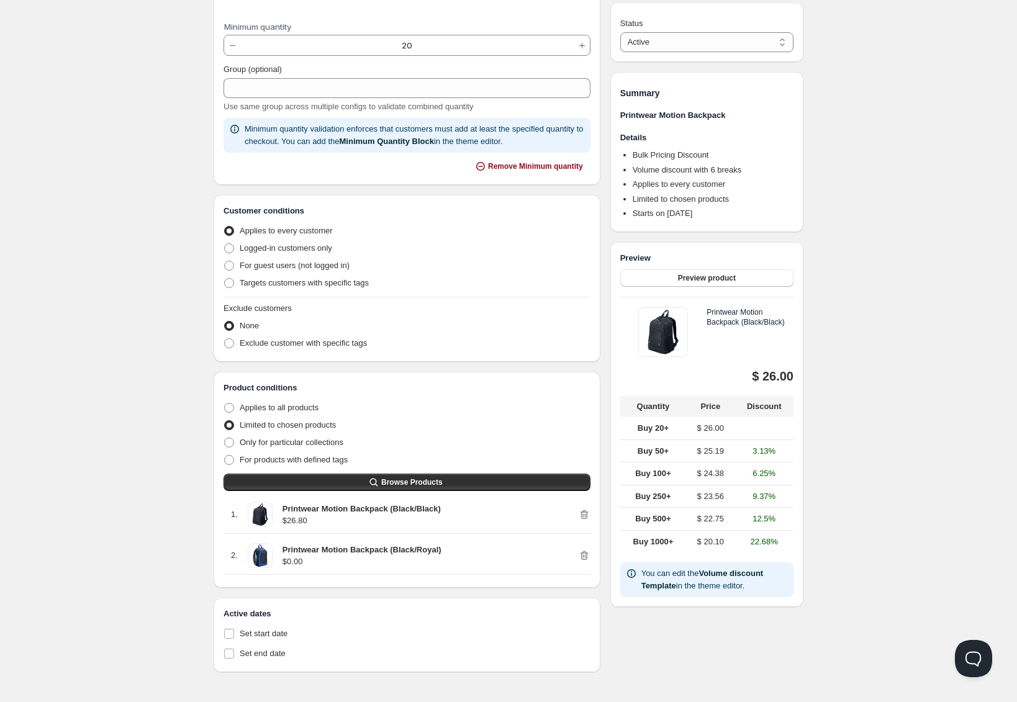
click at [823, 40] on div "Home Pricing Price lists Checkout Forms Submissions Settings Features Plans Pri…" at bounding box center [508, 57] width 1017 height 1291
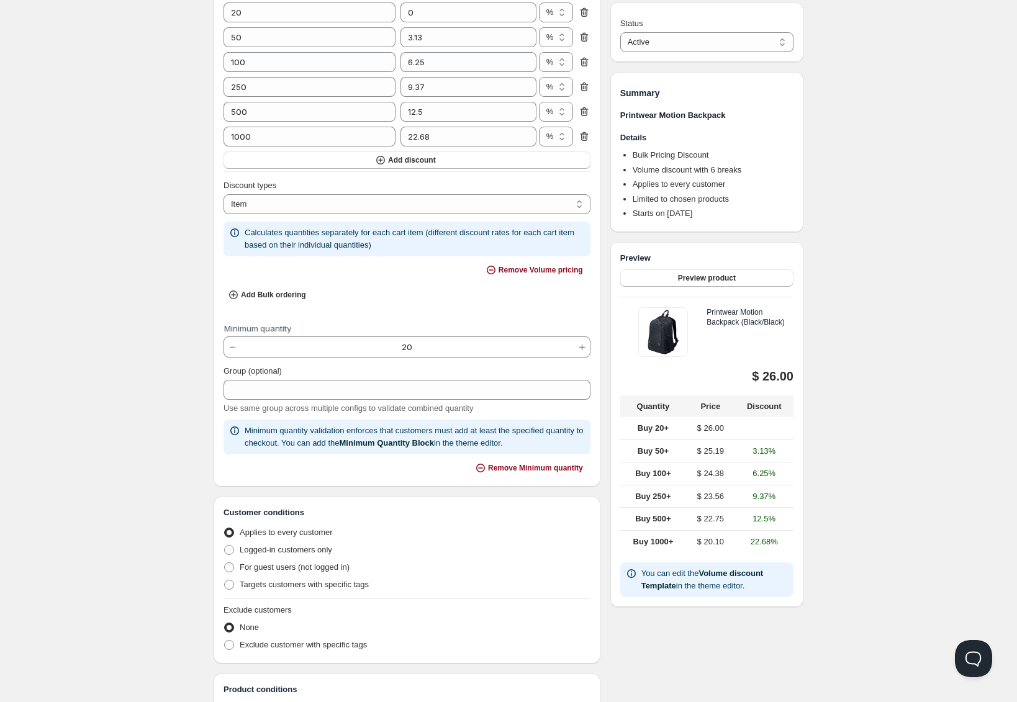
scroll to position [0, 0]
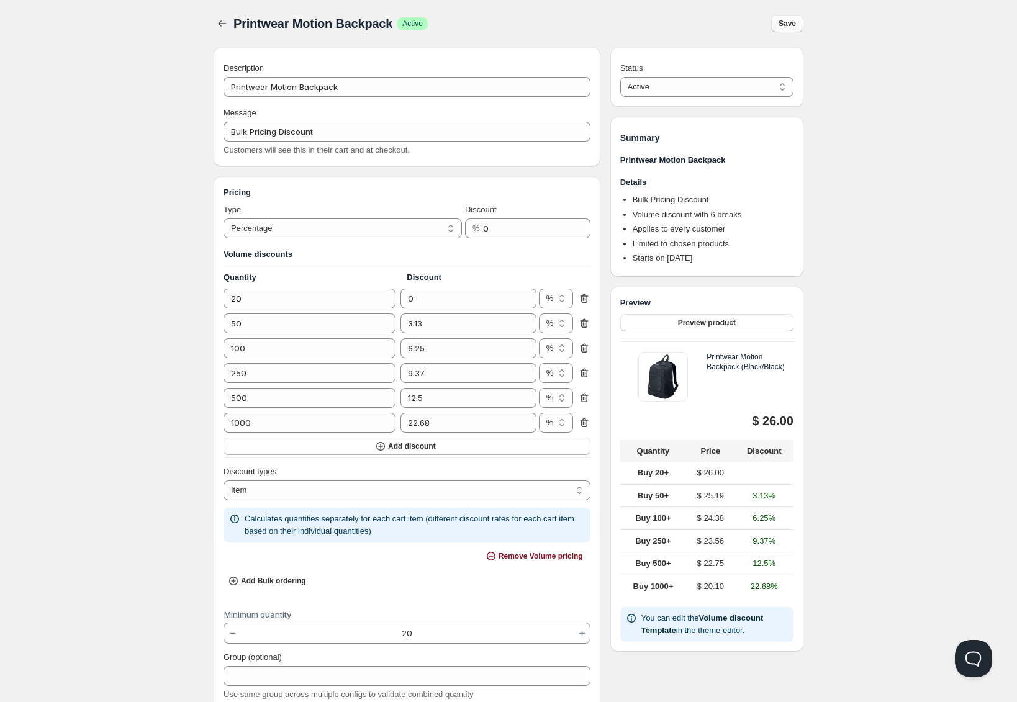
click at [781, 22] on span "Save" at bounding box center [786, 24] width 17 height 10
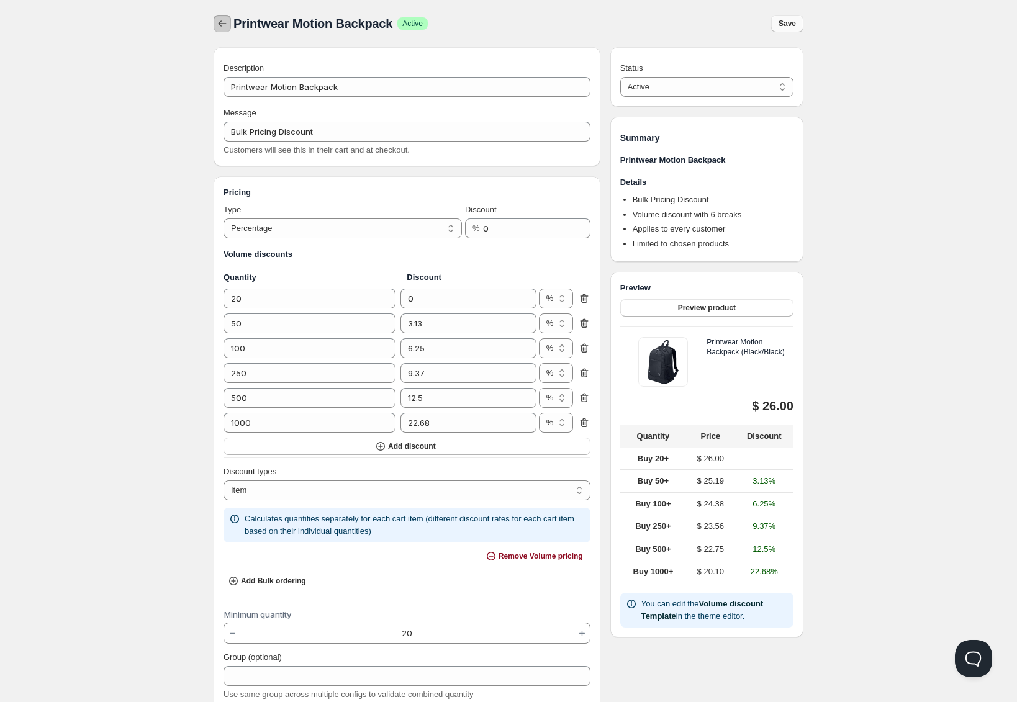
click at [225, 24] on icon "button" at bounding box center [222, 23] width 12 height 12
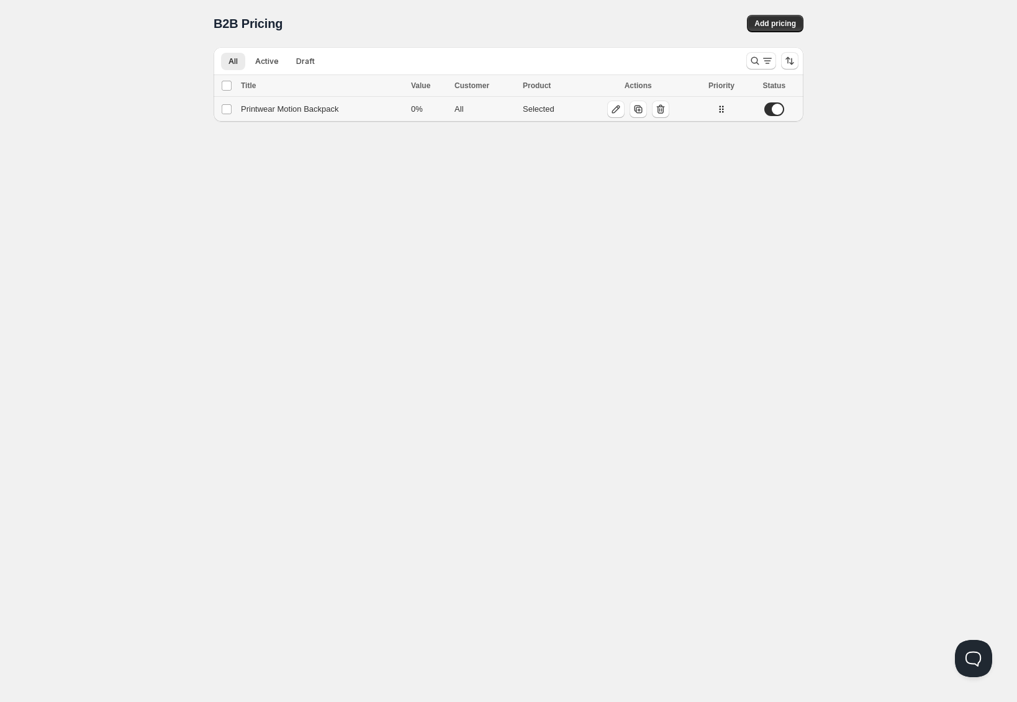
click at [775, 113] on span at bounding box center [774, 109] width 20 height 14
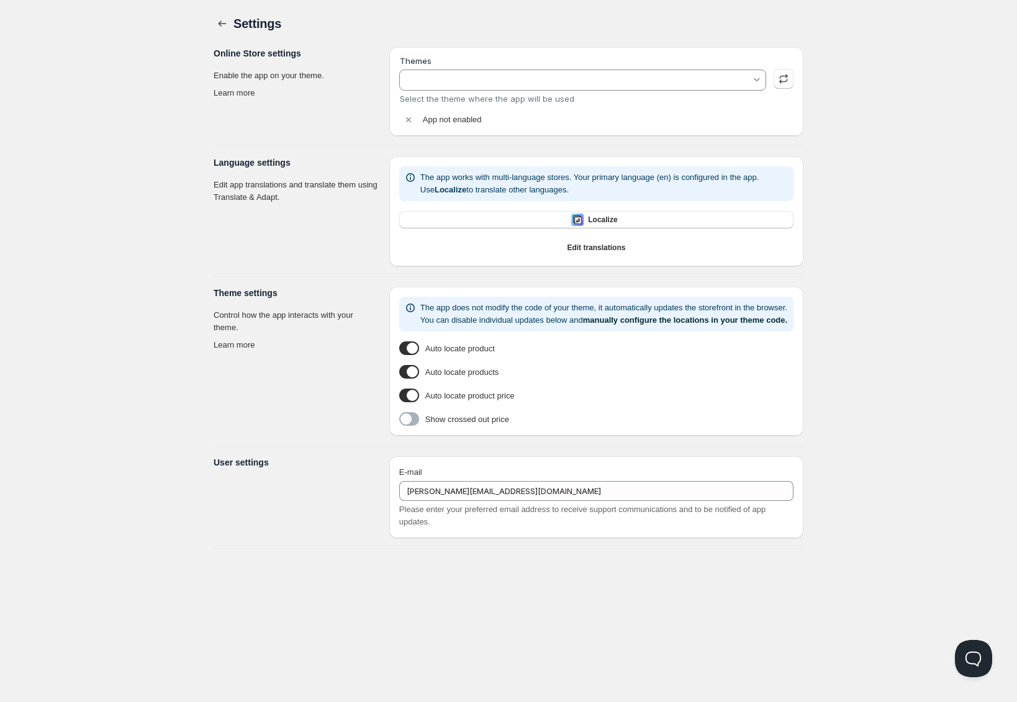
type input "Cornerstone (Live Store)"
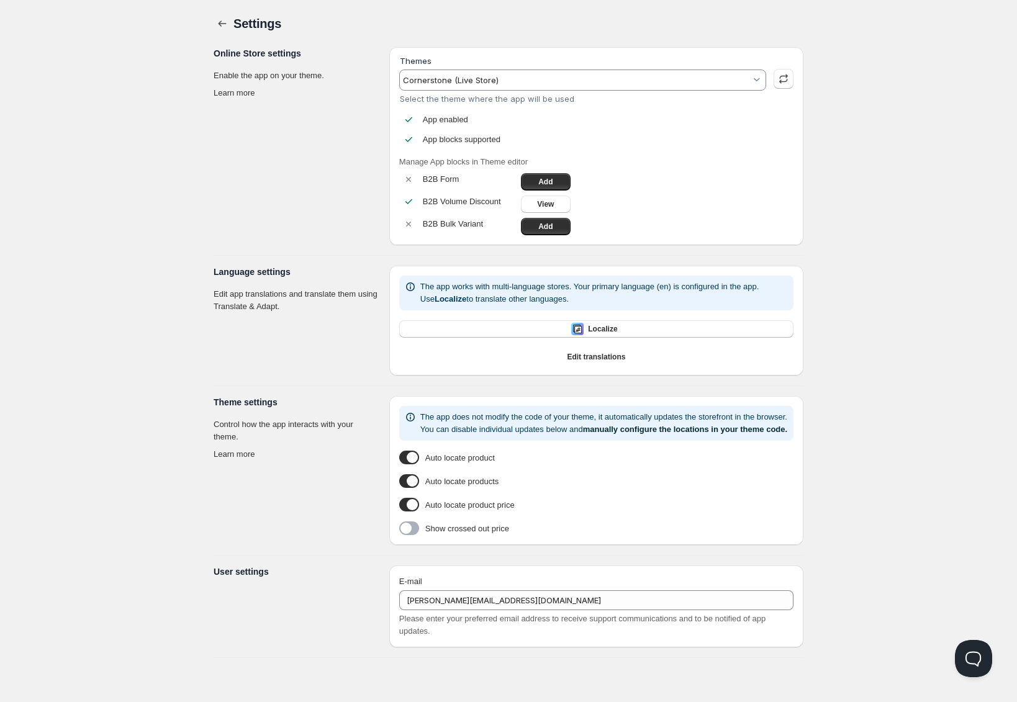
scroll to position [1, 0]
click at [529, 323] on button "Localize" at bounding box center [596, 328] width 394 height 17
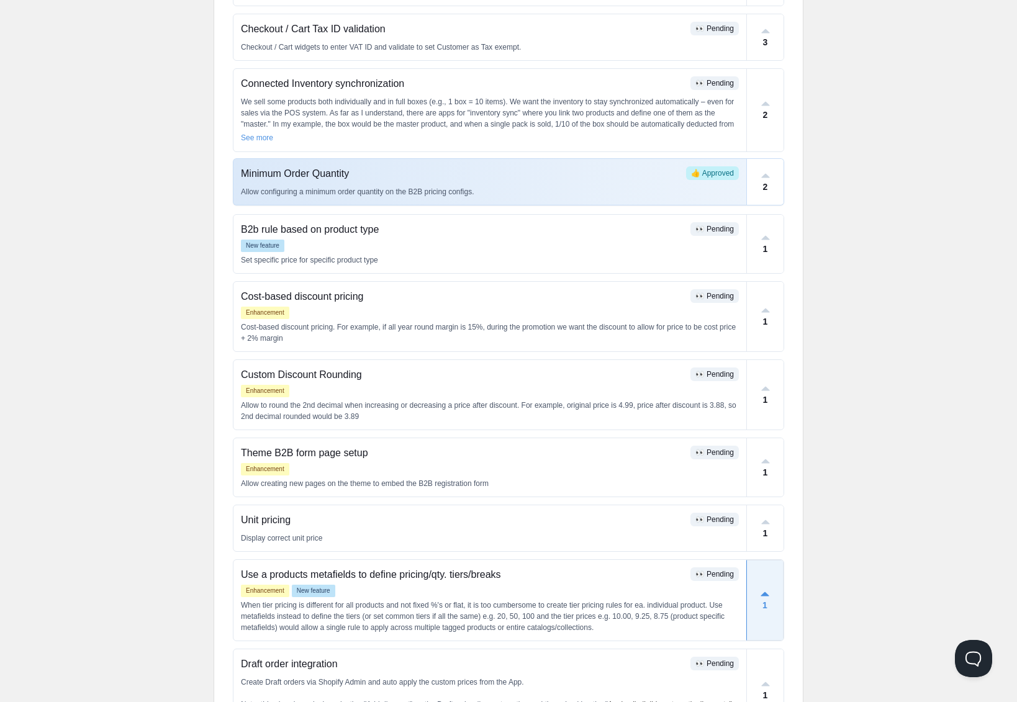
scroll to position [350, 0]
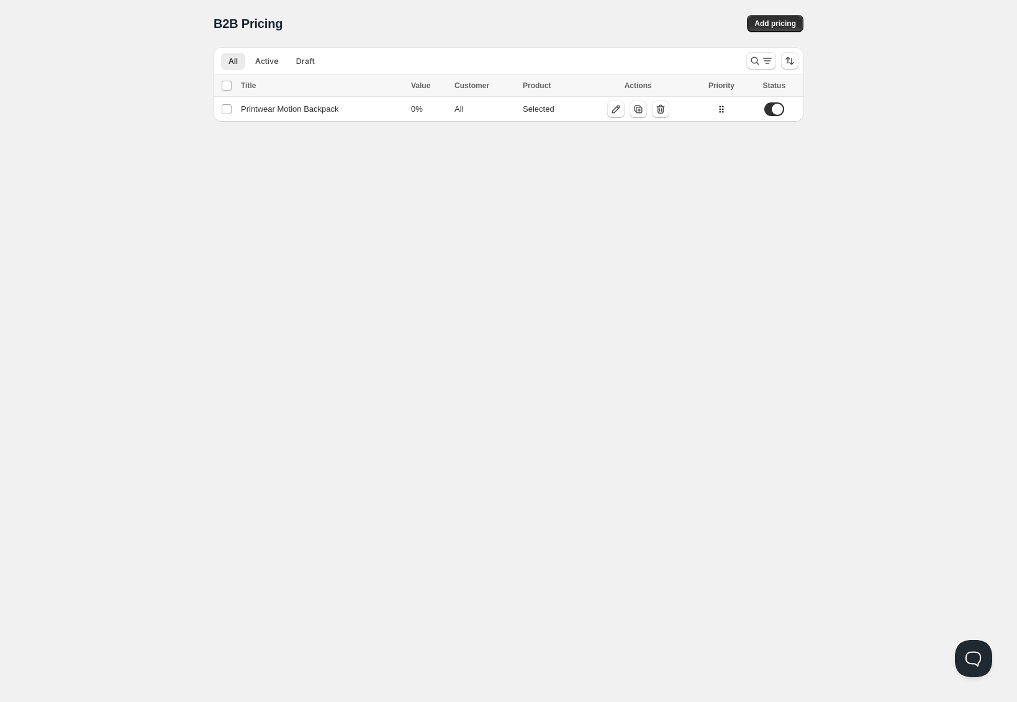
click at [329, 346] on div "Home Pricing Price lists Checkout Forms Submissions Settings Features Plans B2B…" at bounding box center [508, 351] width 1017 height 702
click at [976, 655] on button "Open Beacon popover" at bounding box center [970, 655] width 37 height 37
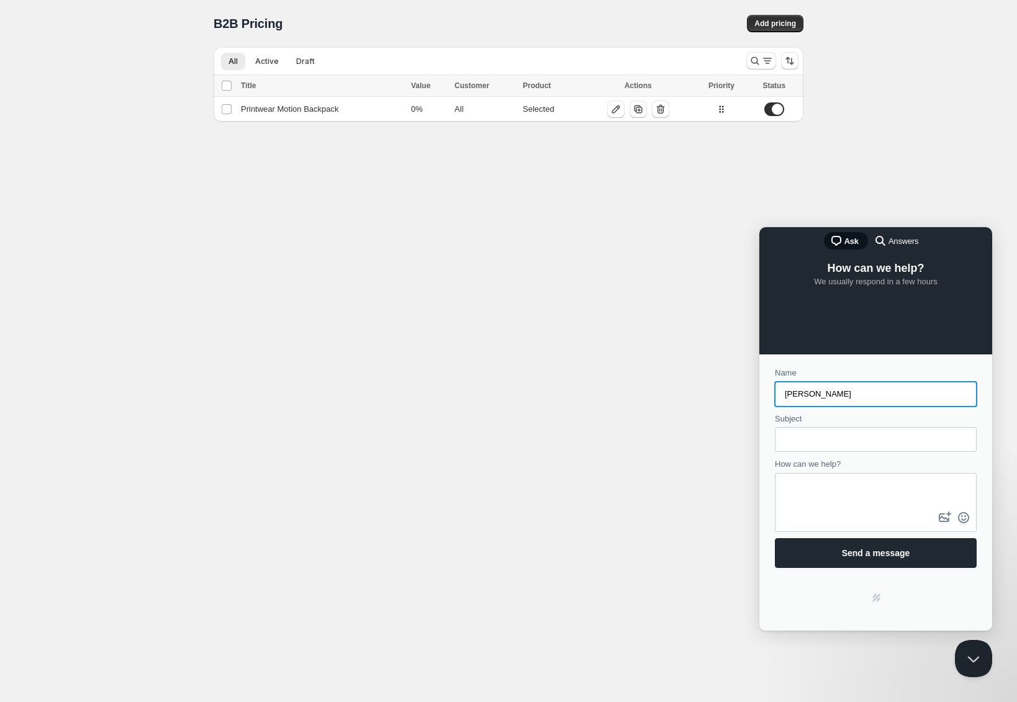
type input "[PERSON_NAME]"
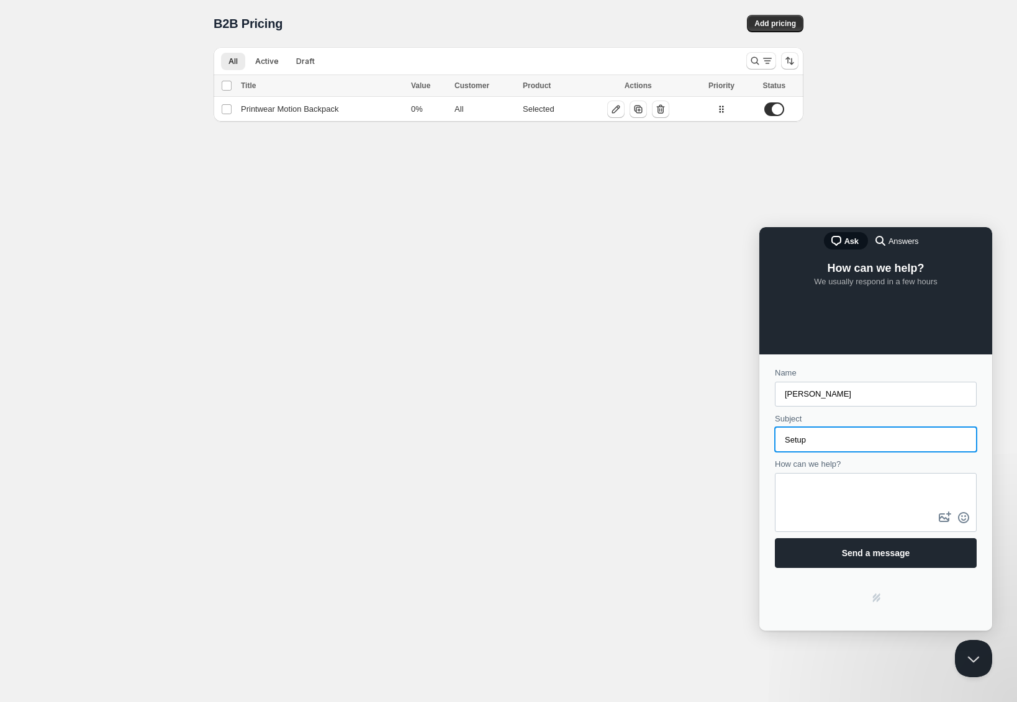
type input "Setup"
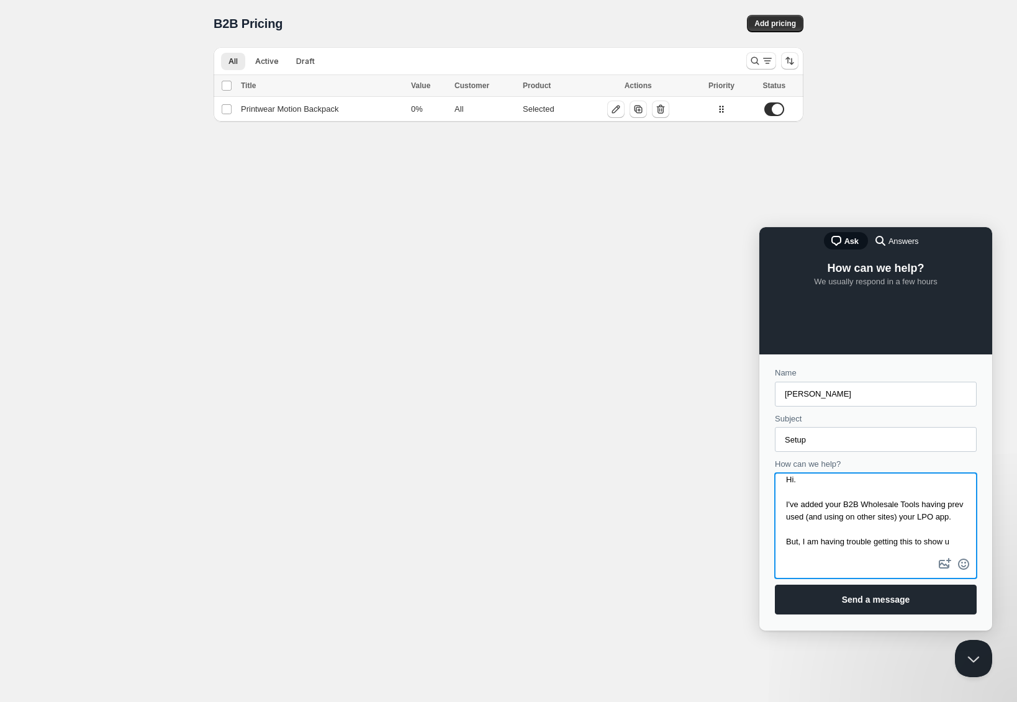
scroll to position [24, 0]
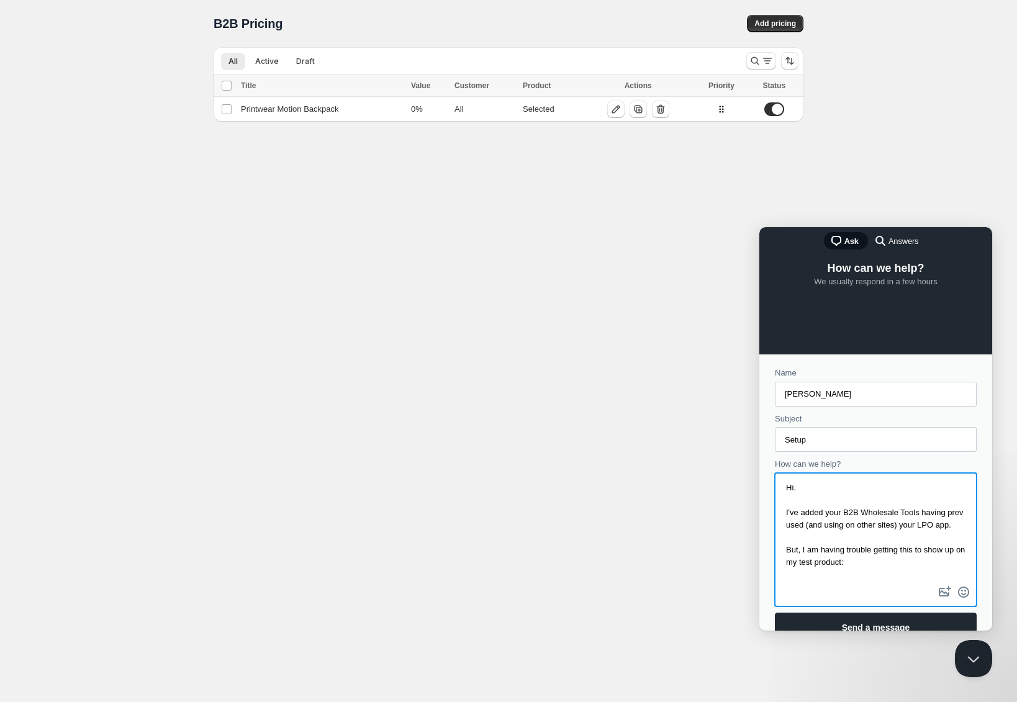
paste textarea "[URL][DOMAIN_NAME]"
click at [877, 540] on textarea "Hi. I've added your B2B Wholesale Tools having prev used (and using on other si…" at bounding box center [875, 528] width 199 height 109
paste textarea "[URL][DOMAIN_NAME]"
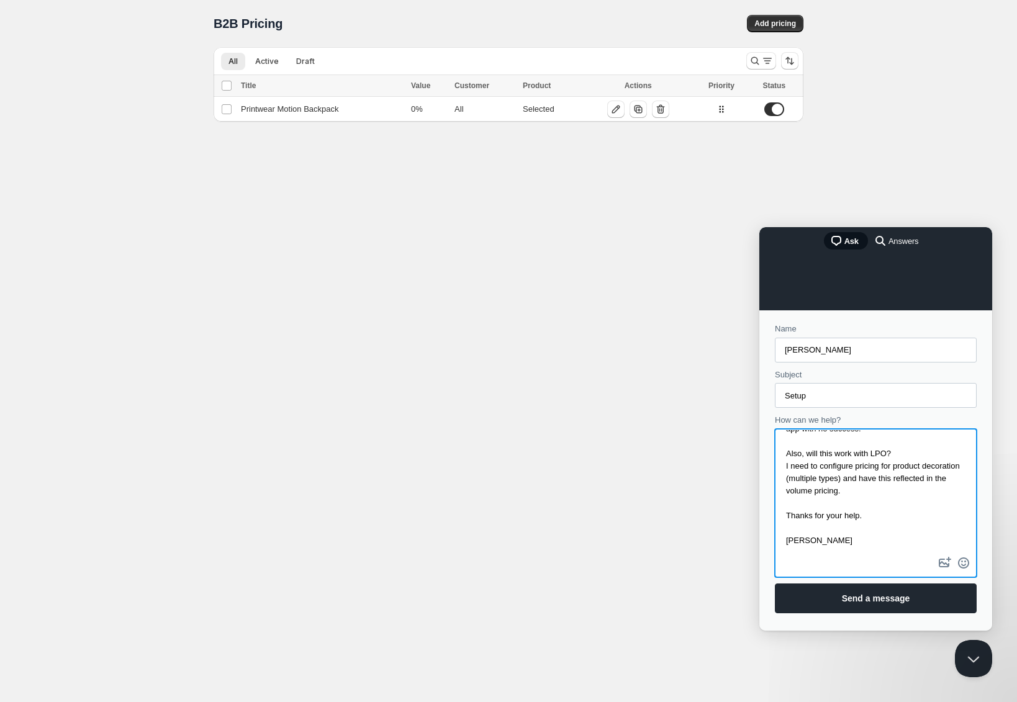
scroll to position [56, 0]
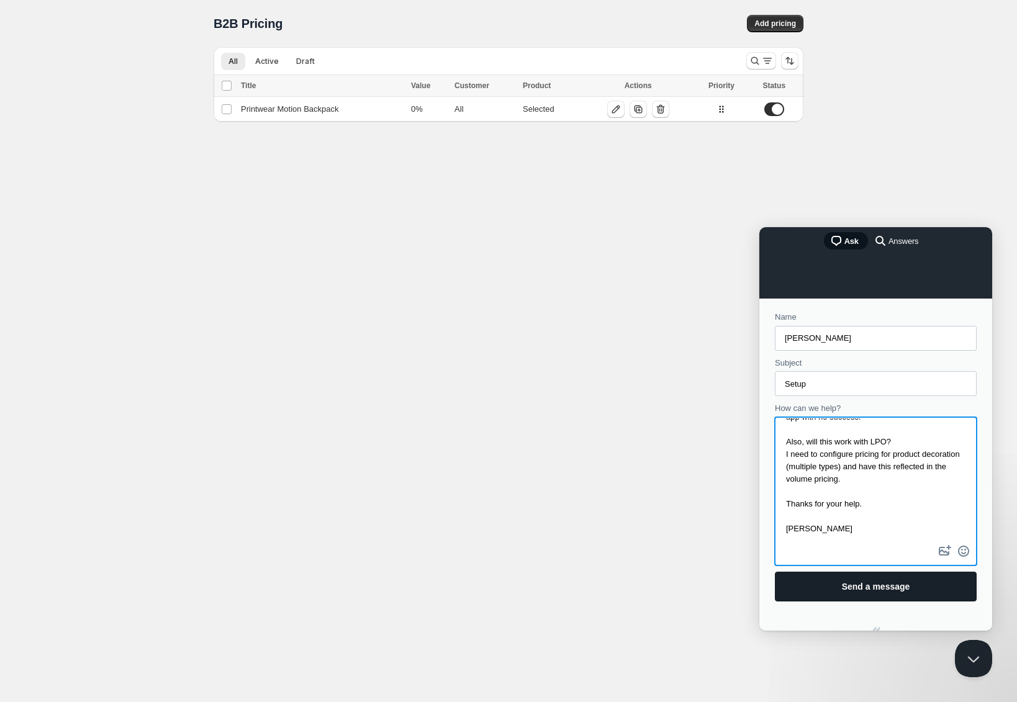
type textarea "Hi. I've added your B2B Wholesale Tools having prev used (and using on other si…"
click at [909, 591] on span "Send a message" at bounding box center [875, 586] width 174 height 29
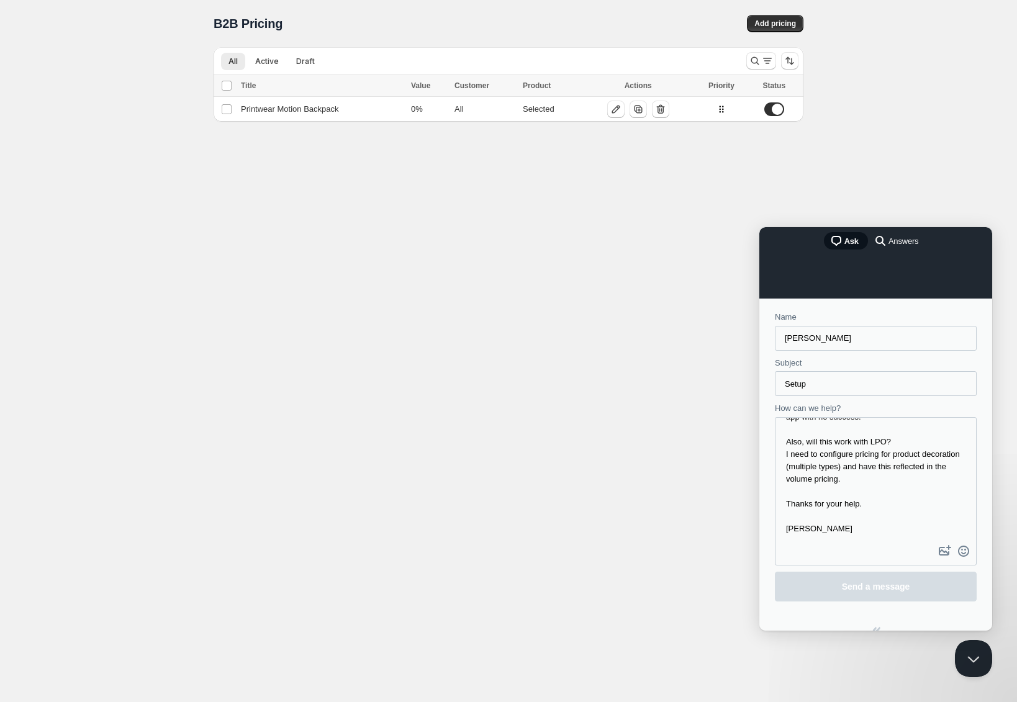
scroll to position [0, 0]
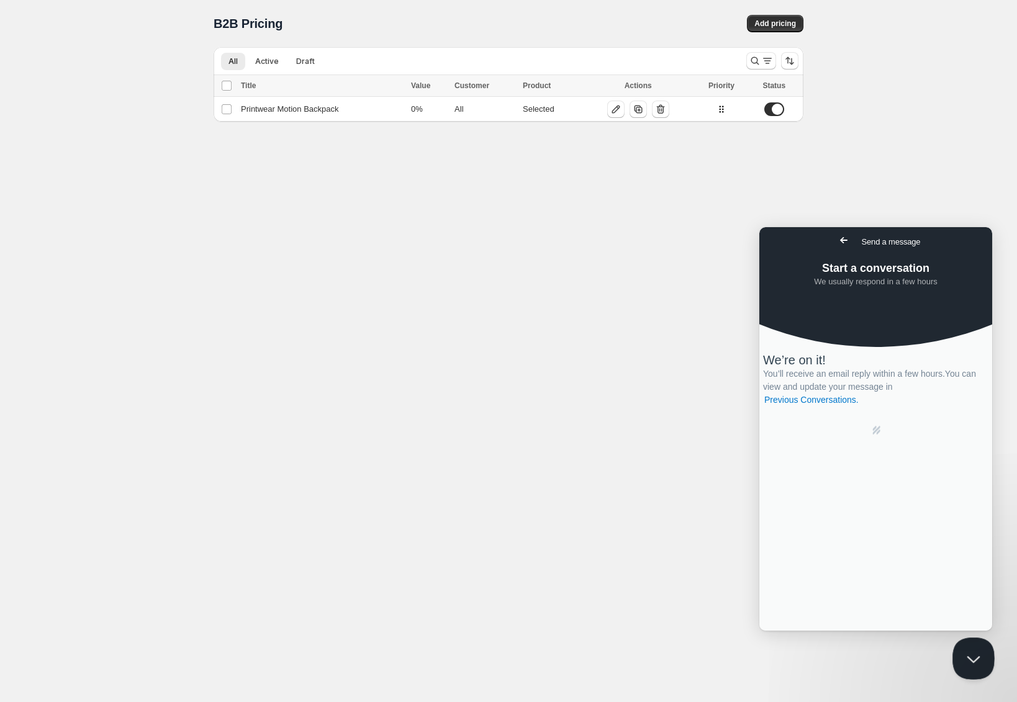
click at [970, 650] on button "Close Beacon popover" at bounding box center [970, 655] width 37 height 37
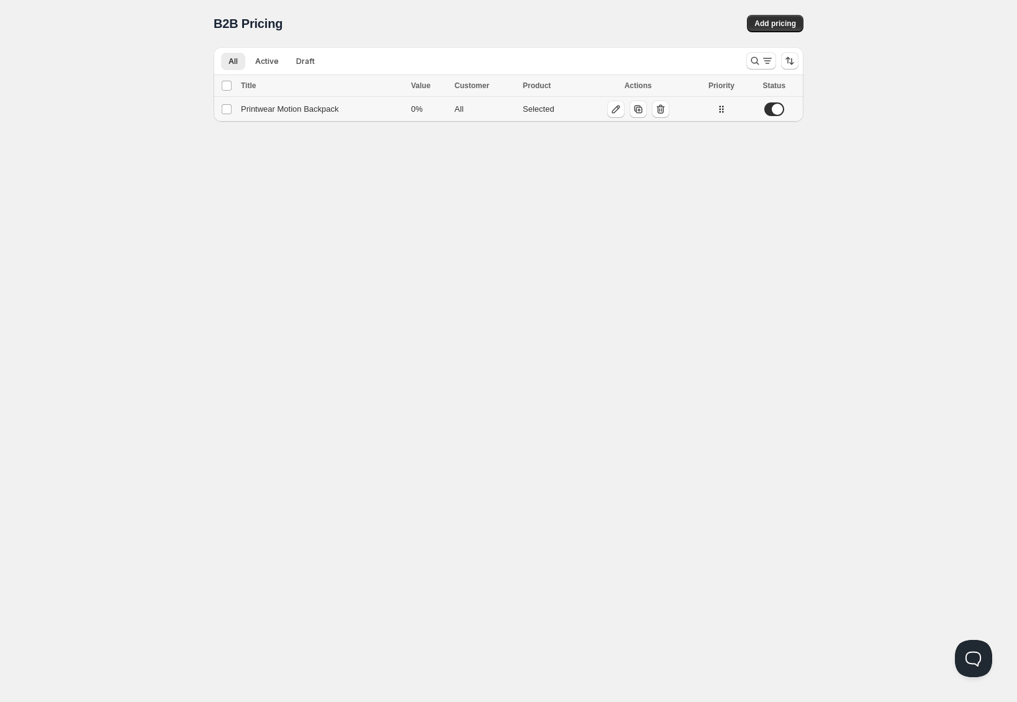
click at [541, 103] on div "Selected" at bounding box center [550, 109] width 55 height 12
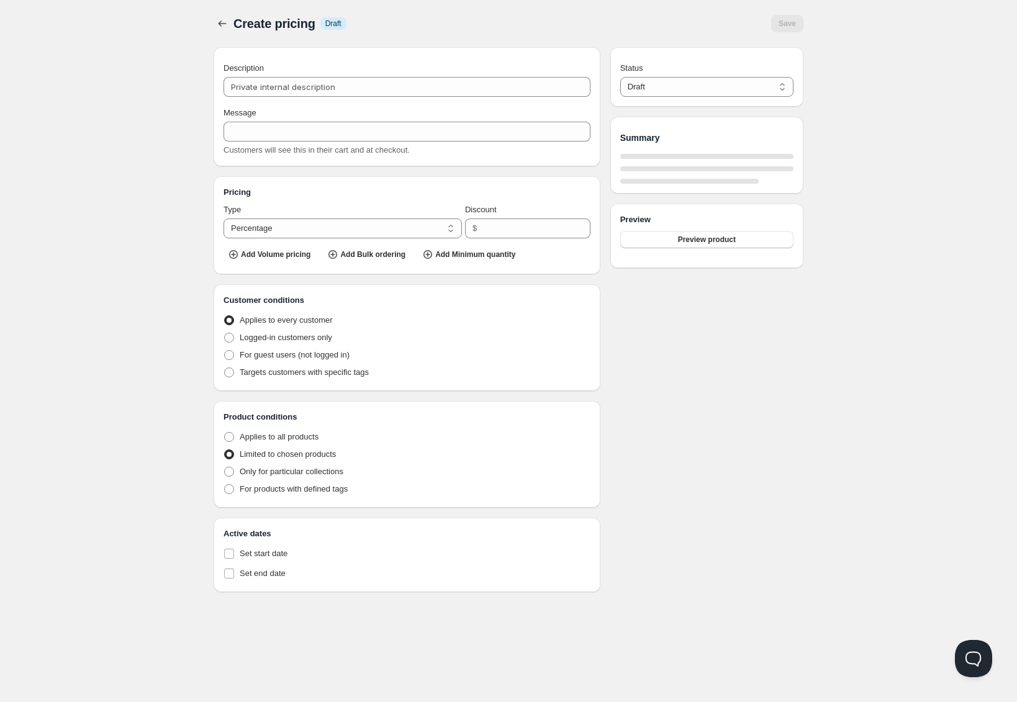
type input "Printwear Motion Backpack"
type input "Bulk Pricing Discount"
type input "0"
radio input "true"
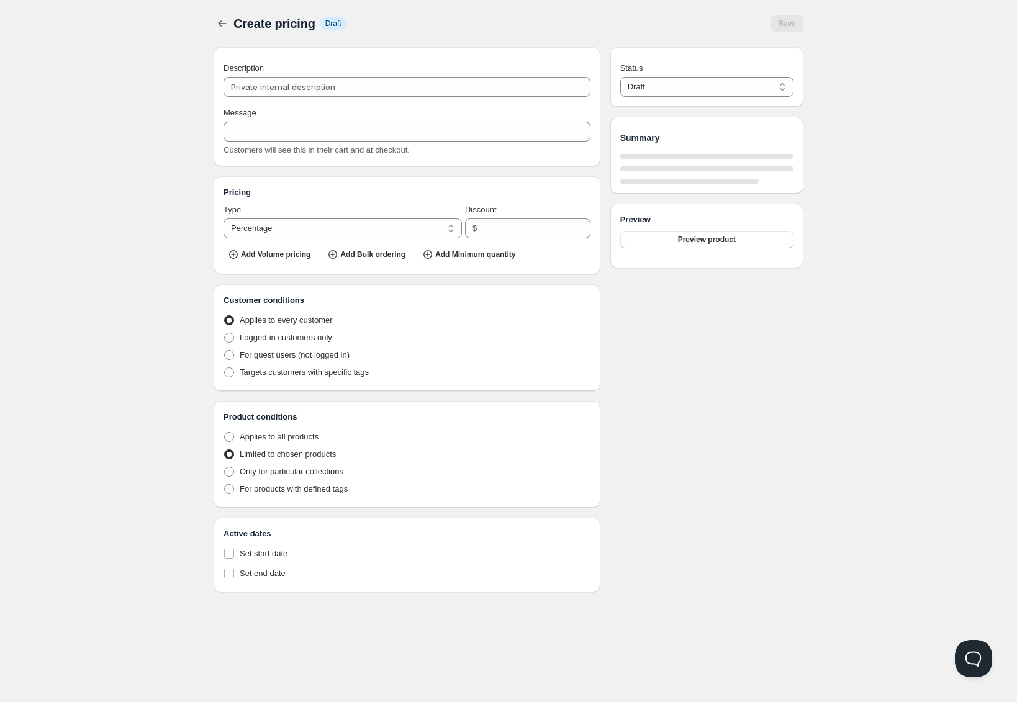
select select "1"
select select "4"
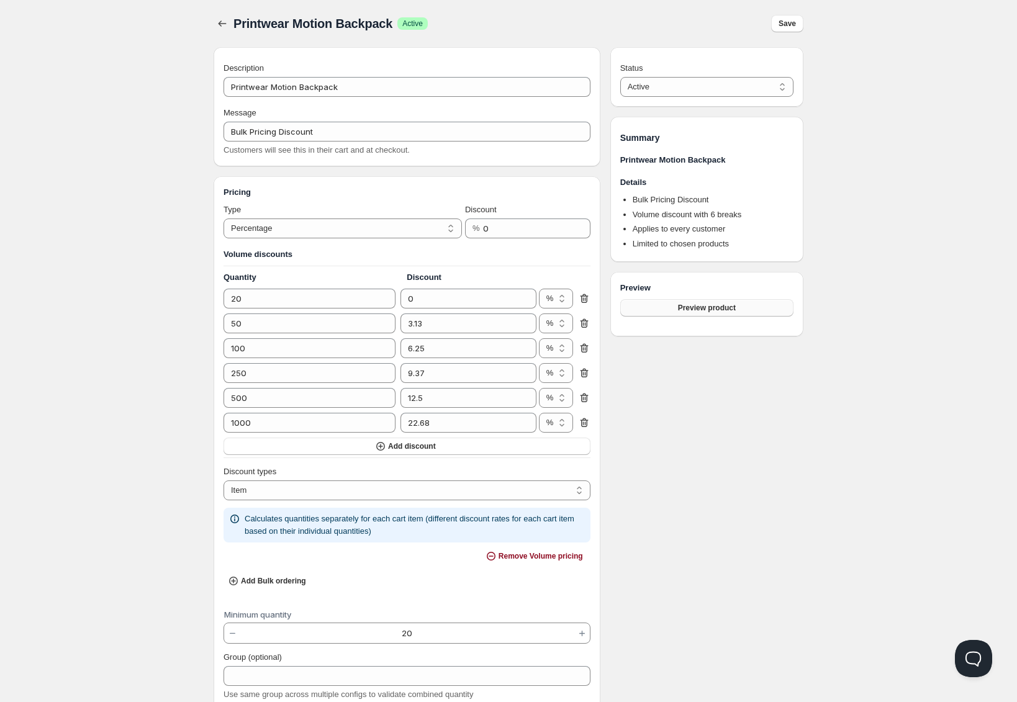
click at [664, 304] on button "Preview product" at bounding box center [706, 307] width 173 height 17
drag, startPoint x: 681, startPoint y: 197, endPoint x: 689, endPoint y: 227, distance: 30.3
click at [689, 227] on div "Details Bulk Pricing Discount Volume discount with 6 breaks Applies to every cu…" at bounding box center [706, 214] width 173 height 76
click at [689, 227] on span "Applies to every customer" at bounding box center [678, 228] width 93 height 9
click at [691, 206] on ul "Bulk Pricing Discount Volume discount with 6 breaks Applies to every customer L…" at bounding box center [706, 223] width 173 height 58
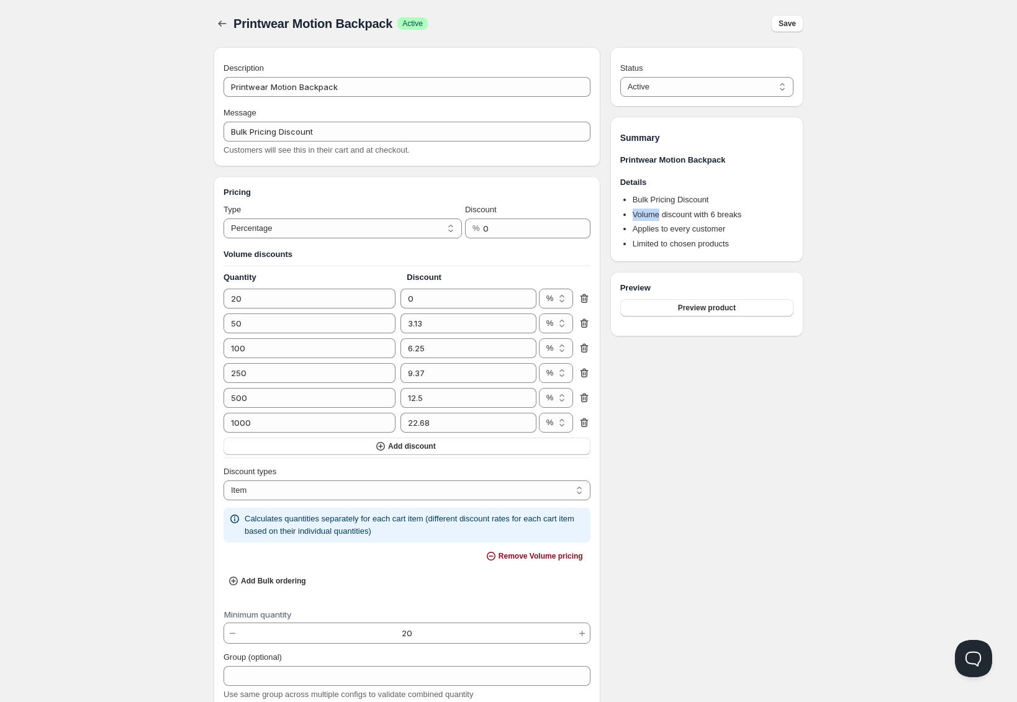
click at [691, 205] on ul "Bulk Pricing Discount Volume discount with 6 breaks Applies to every customer L…" at bounding box center [706, 223] width 173 height 58
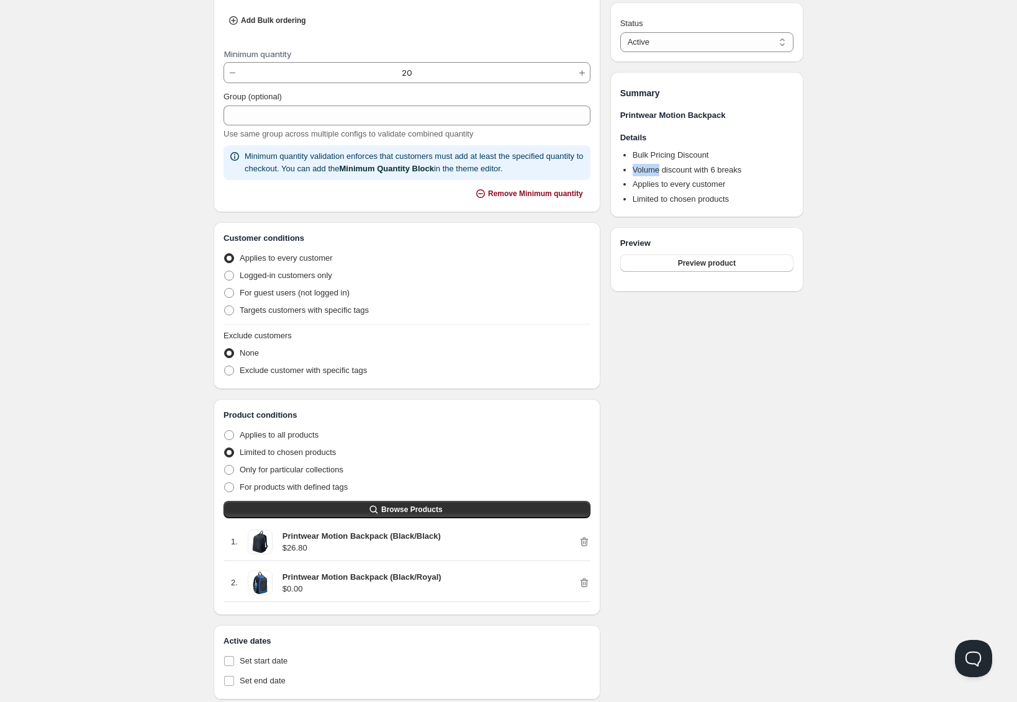
scroll to position [371, 0]
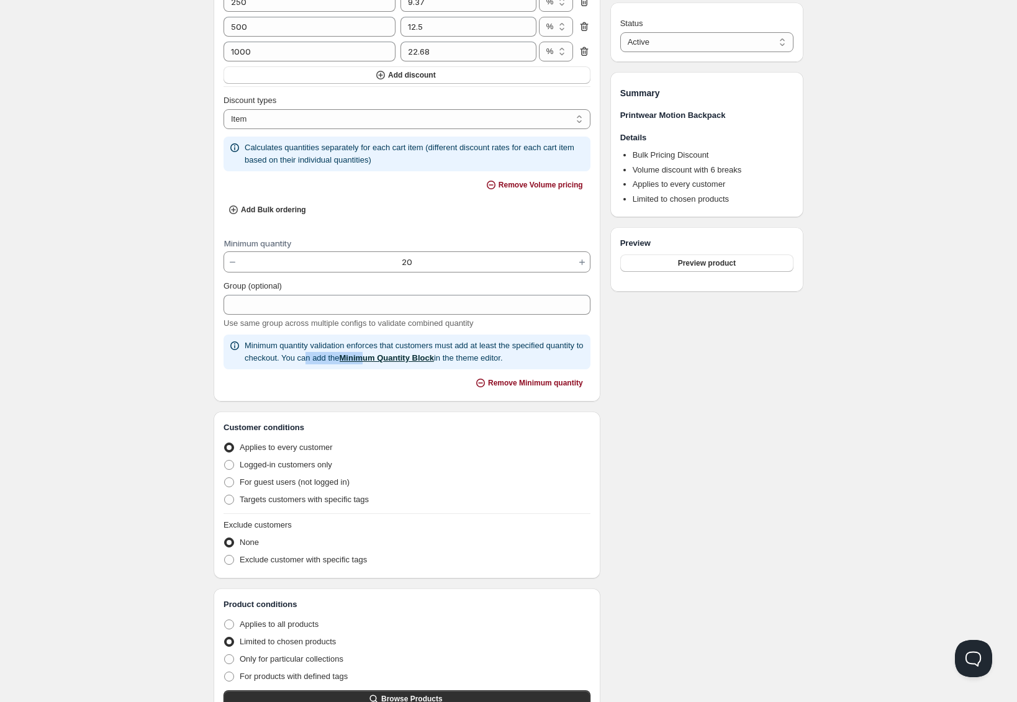
drag, startPoint x: 354, startPoint y: 357, endPoint x: 415, endPoint y: 356, distance: 60.8
click at [415, 356] on p "Minimum quantity validation enforces that customers must add at least the speci…" at bounding box center [415, 352] width 341 height 25
click at [415, 356] on link "Minimum Quantity Block" at bounding box center [387, 357] width 94 height 9
click at [673, 411] on div "Status Active Draft Active Summary Printwear Motion Backpack Details Bulk Prici…" at bounding box center [706, 282] width 193 height 1213
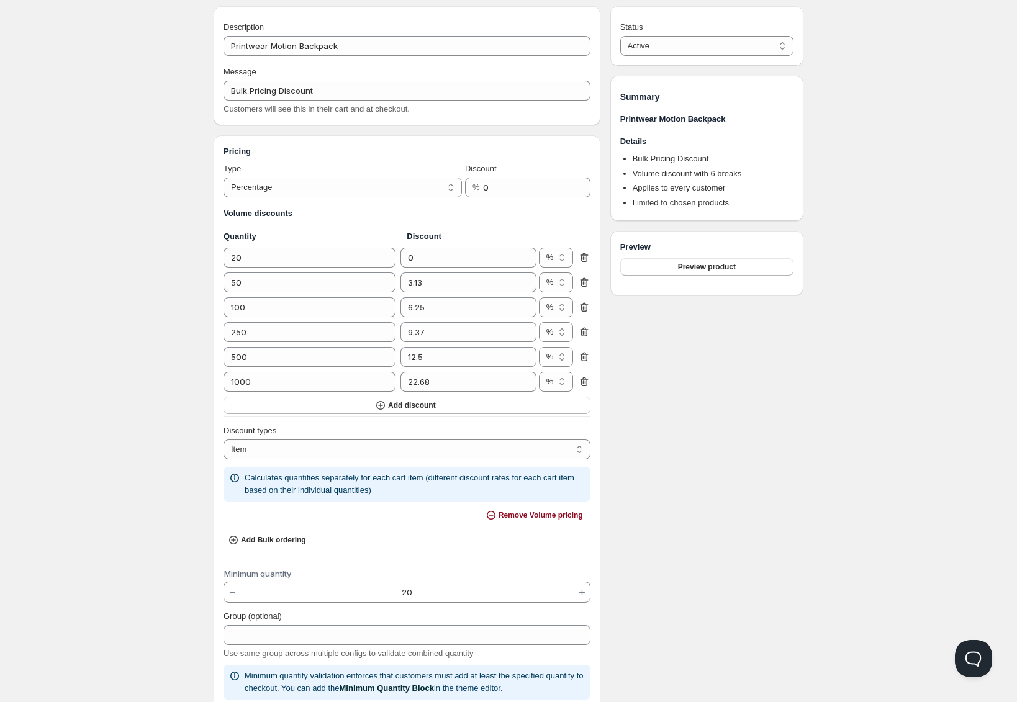
scroll to position [0, 0]
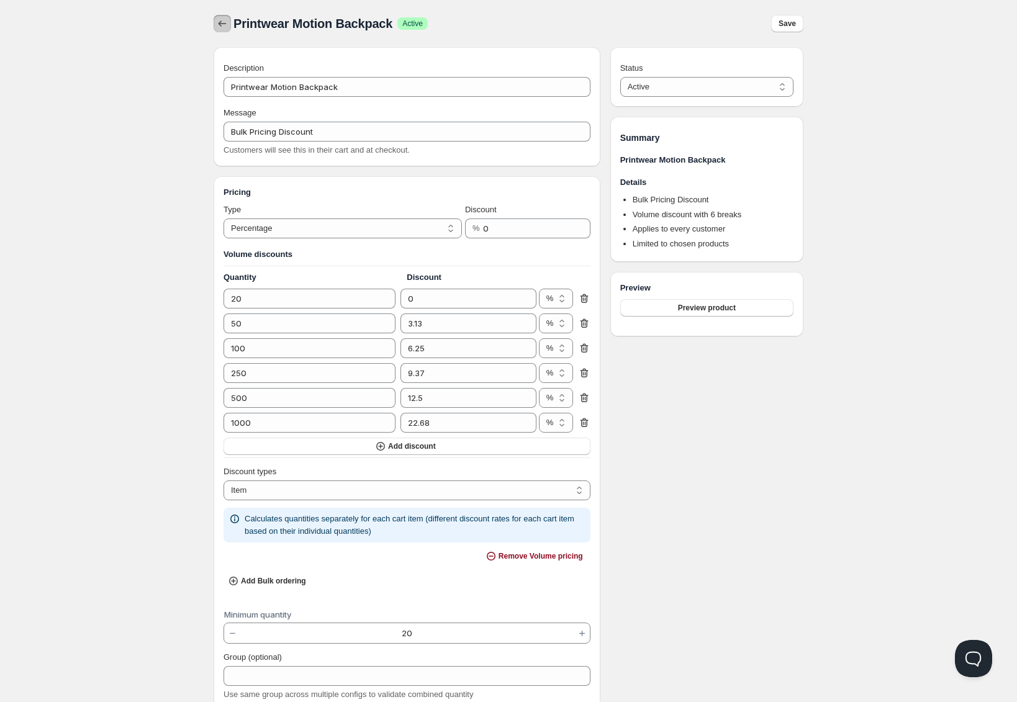
click at [228, 27] on button "button" at bounding box center [222, 23] width 17 height 17
